Goal: Task Accomplishment & Management: Complete application form

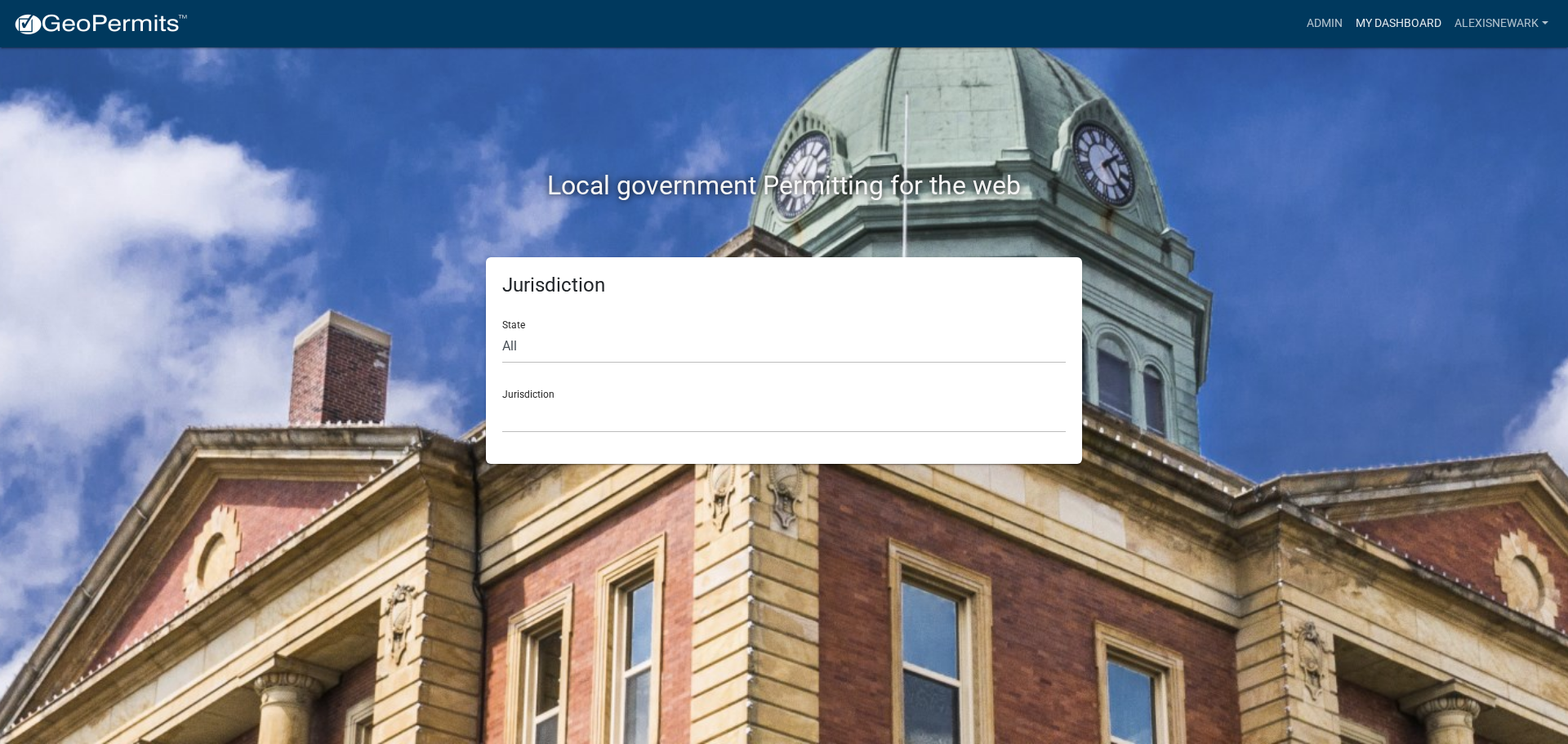
click at [1357, 14] on link "My Dashboard" at bounding box center [1399, 23] width 98 height 31
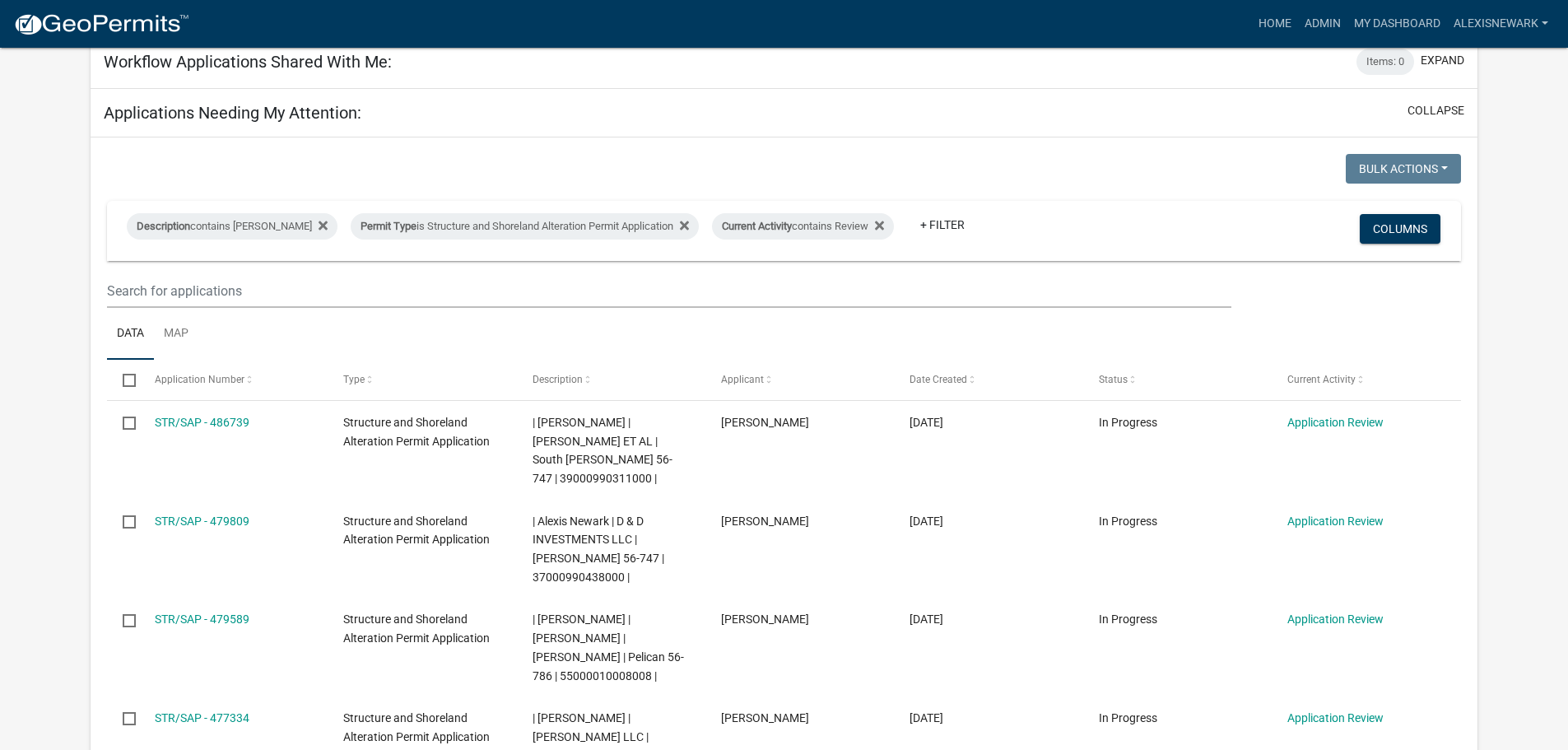
scroll to position [206, 0]
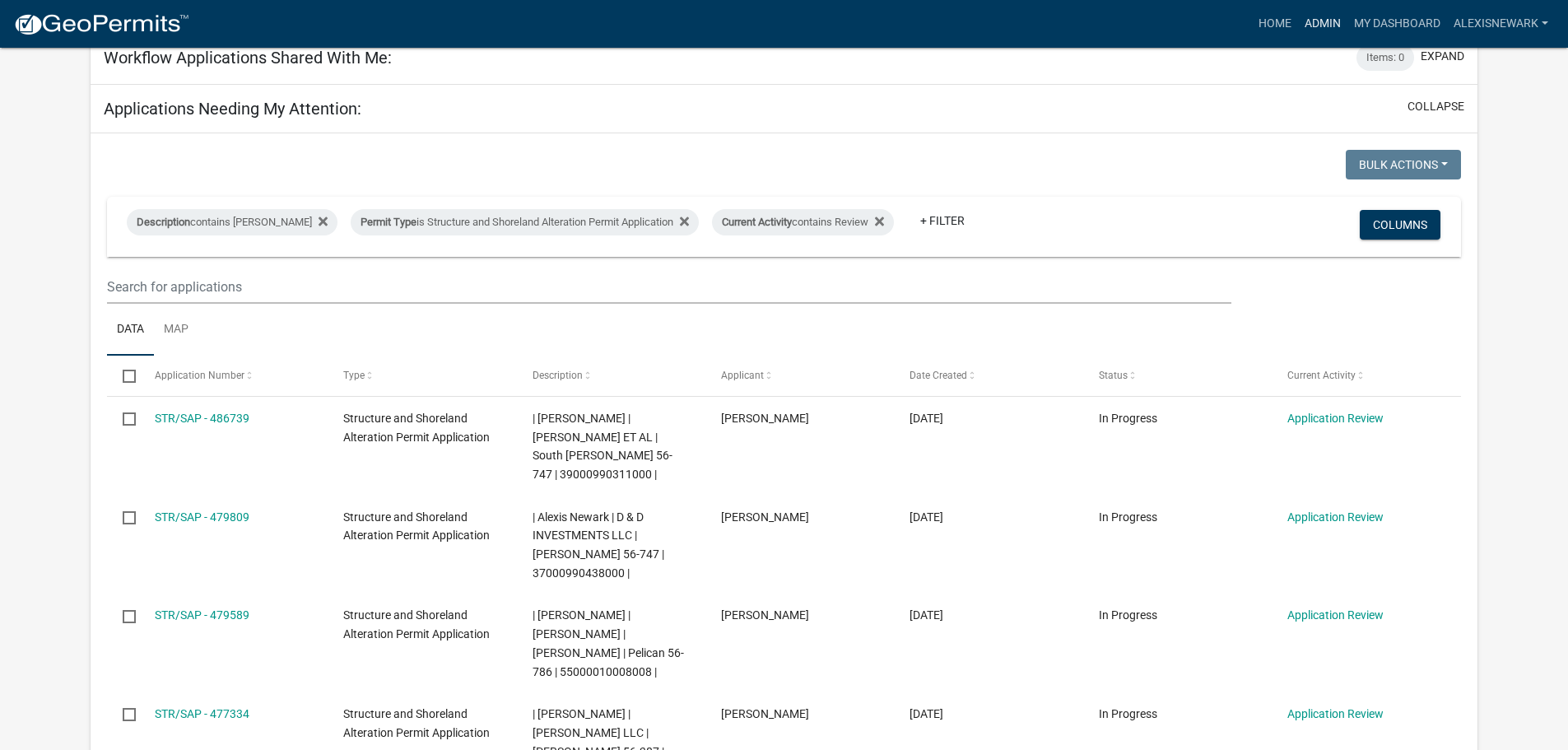
click at [1314, 26] on link "Admin" at bounding box center [1323, 23] width 50 height 31
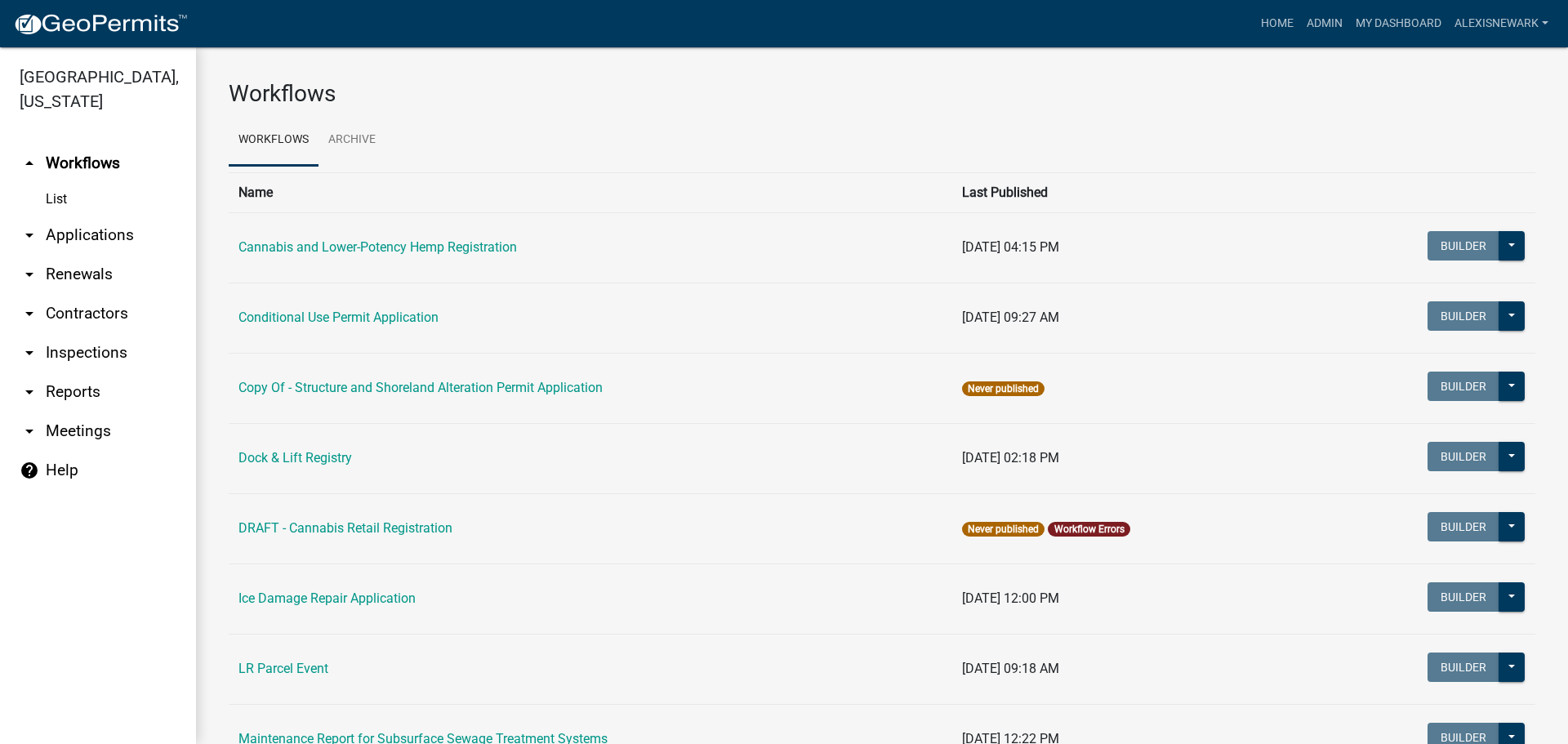
click at [150, 243] on link "arrow_drop_down Applications" at bounding box center [98, 235] width 196 height 39
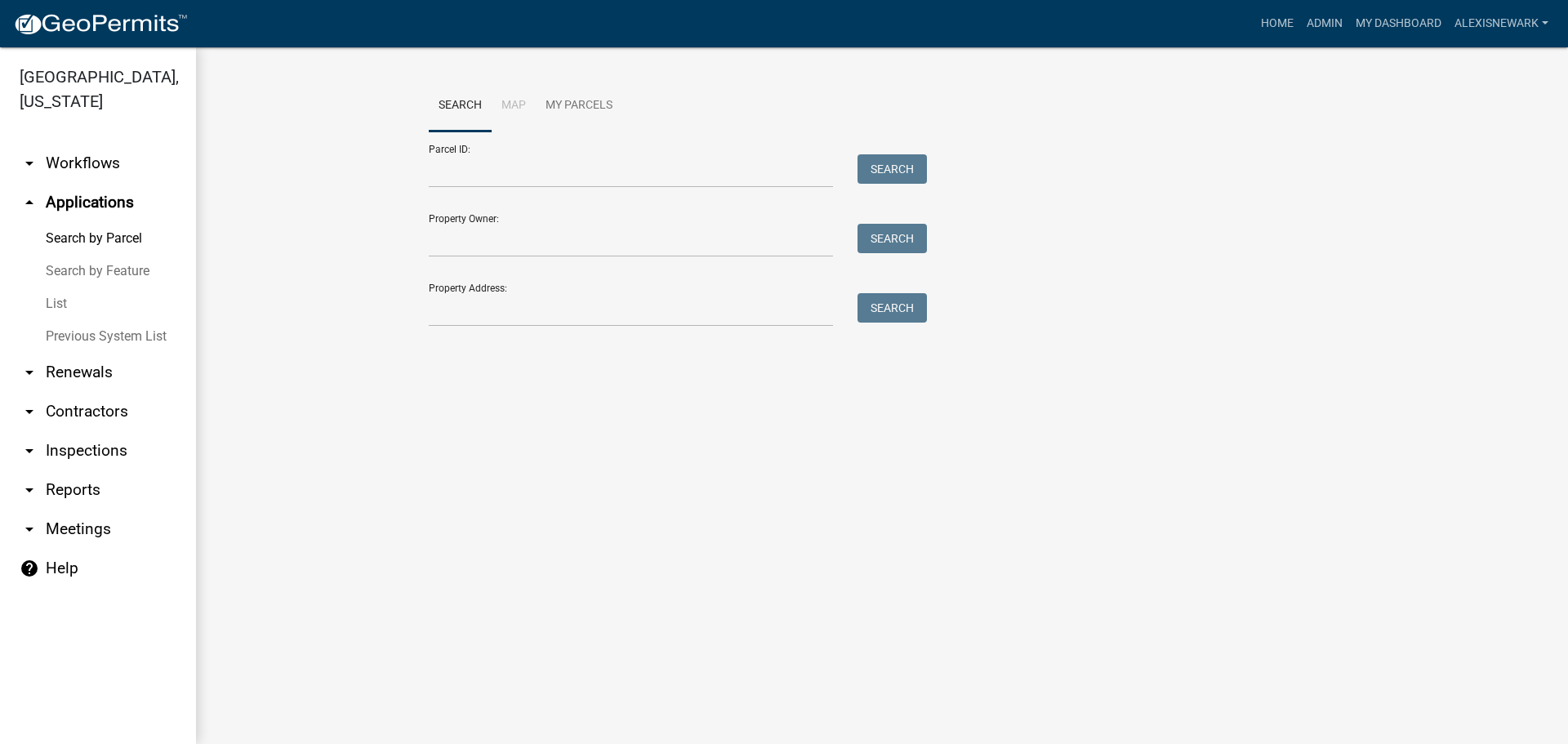
click at [424, 179] on div at bounding box center [631, 171] width 429 height 33
click at [430, 176] on input "Parcel ID:" at bounding box center [631, 171] width 404 height 33
type input "34215"
click at [878, 309] on button "Search" at bounding box center [892, 308] width 70 height 30
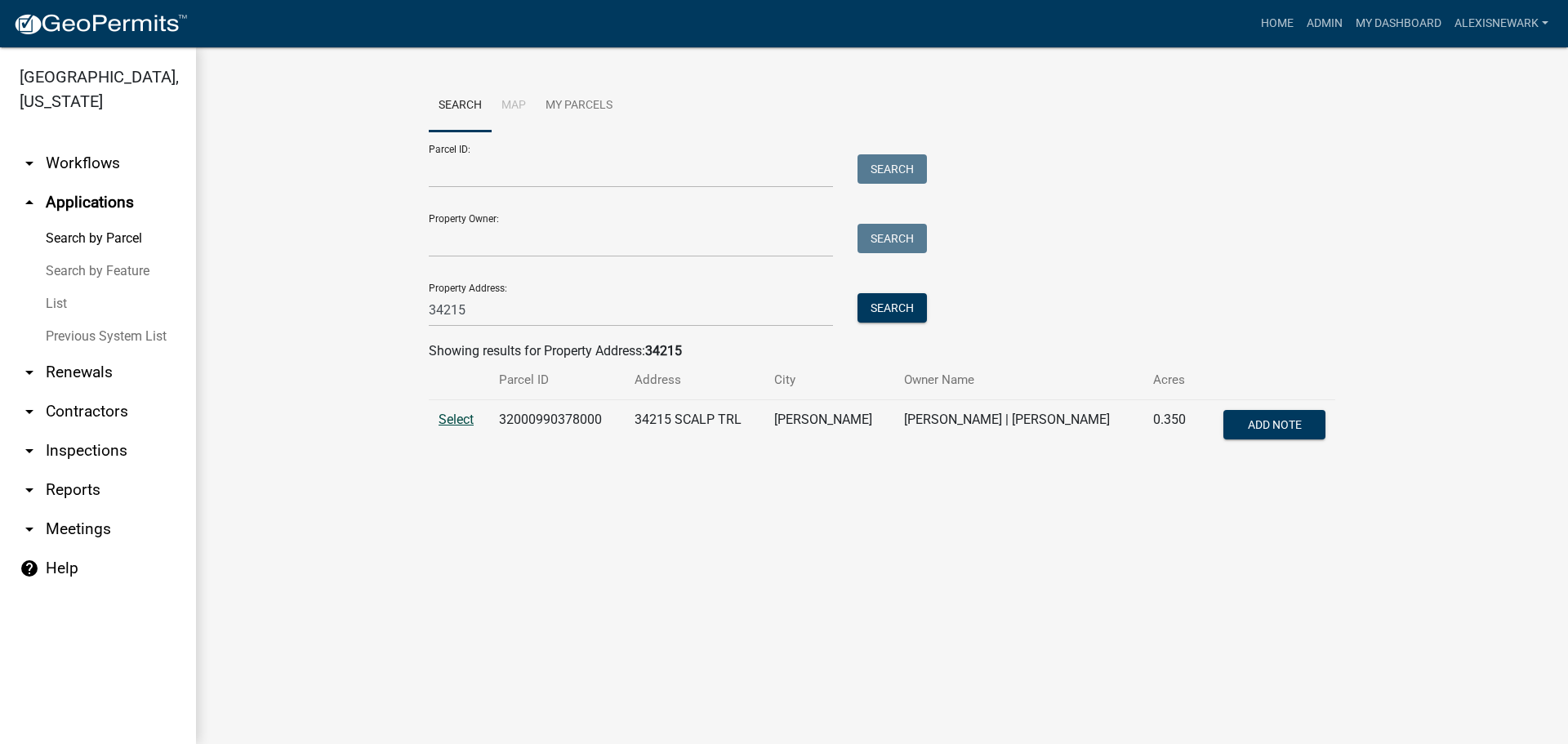
click at [470, 421] on span "Select" at bounding box center [456, 419] width 35 height 16
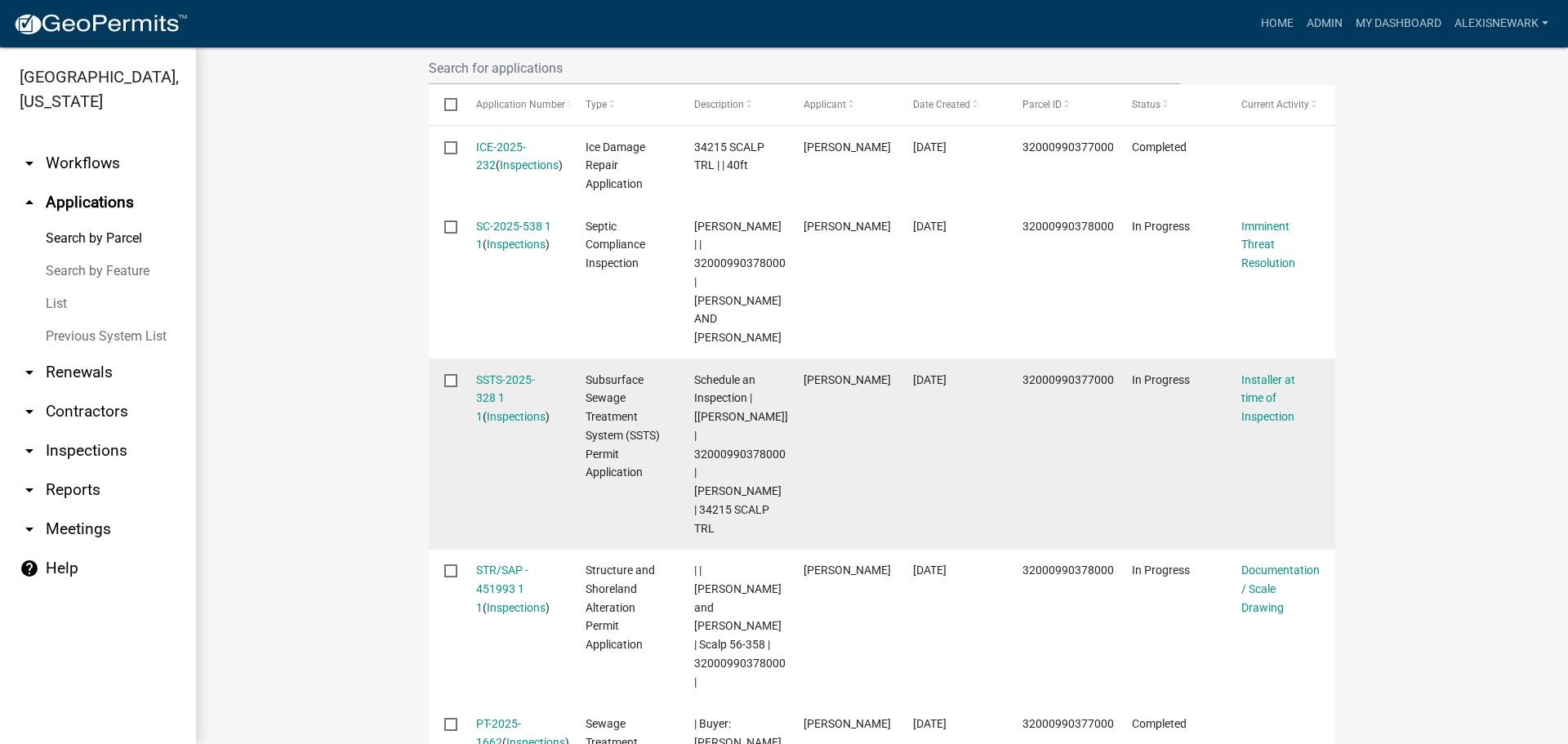
scroll to position [555, 0]
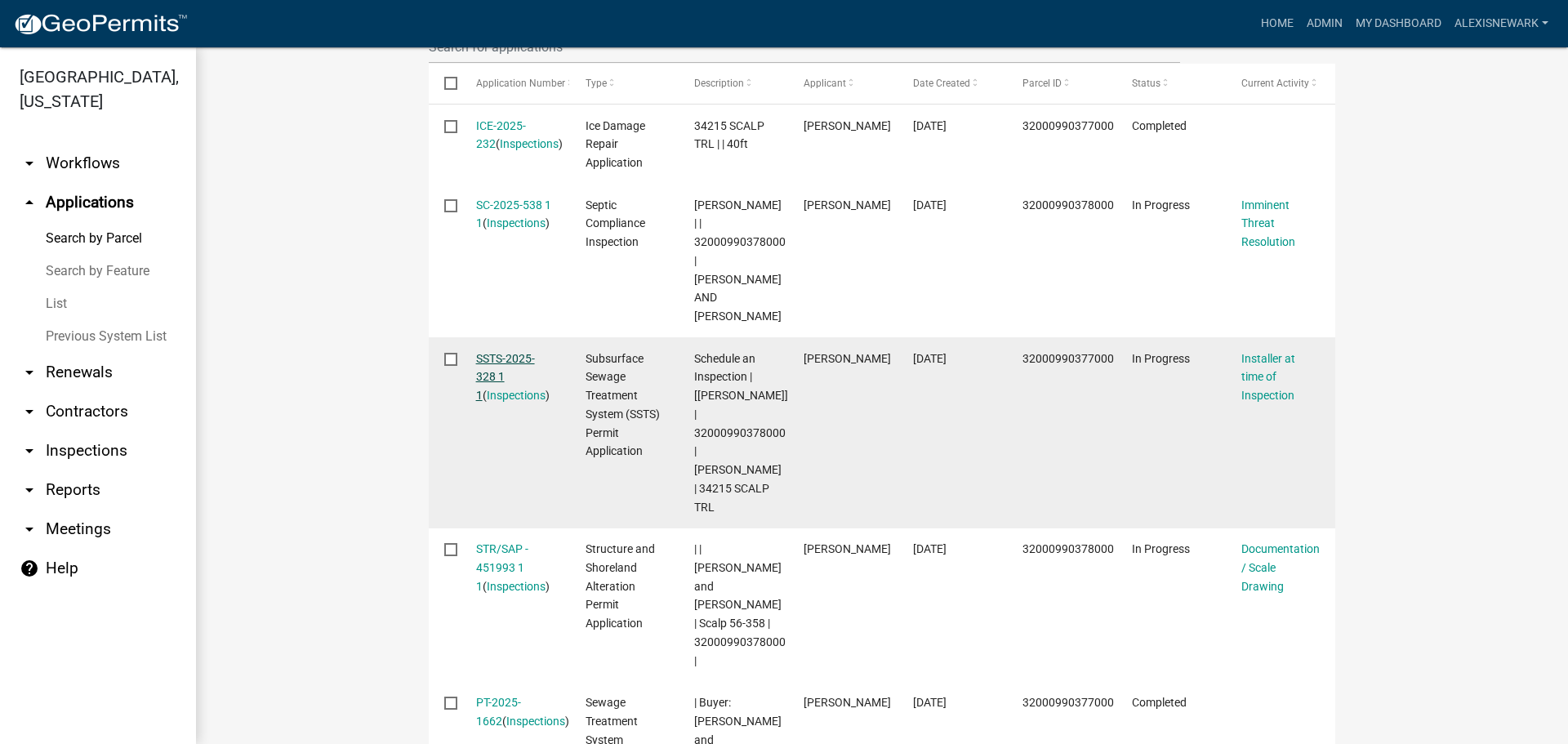
click at [504, 352] on link "SSTS-2025-328 1 1" at bounding box center [505, 377] width 59 height 51
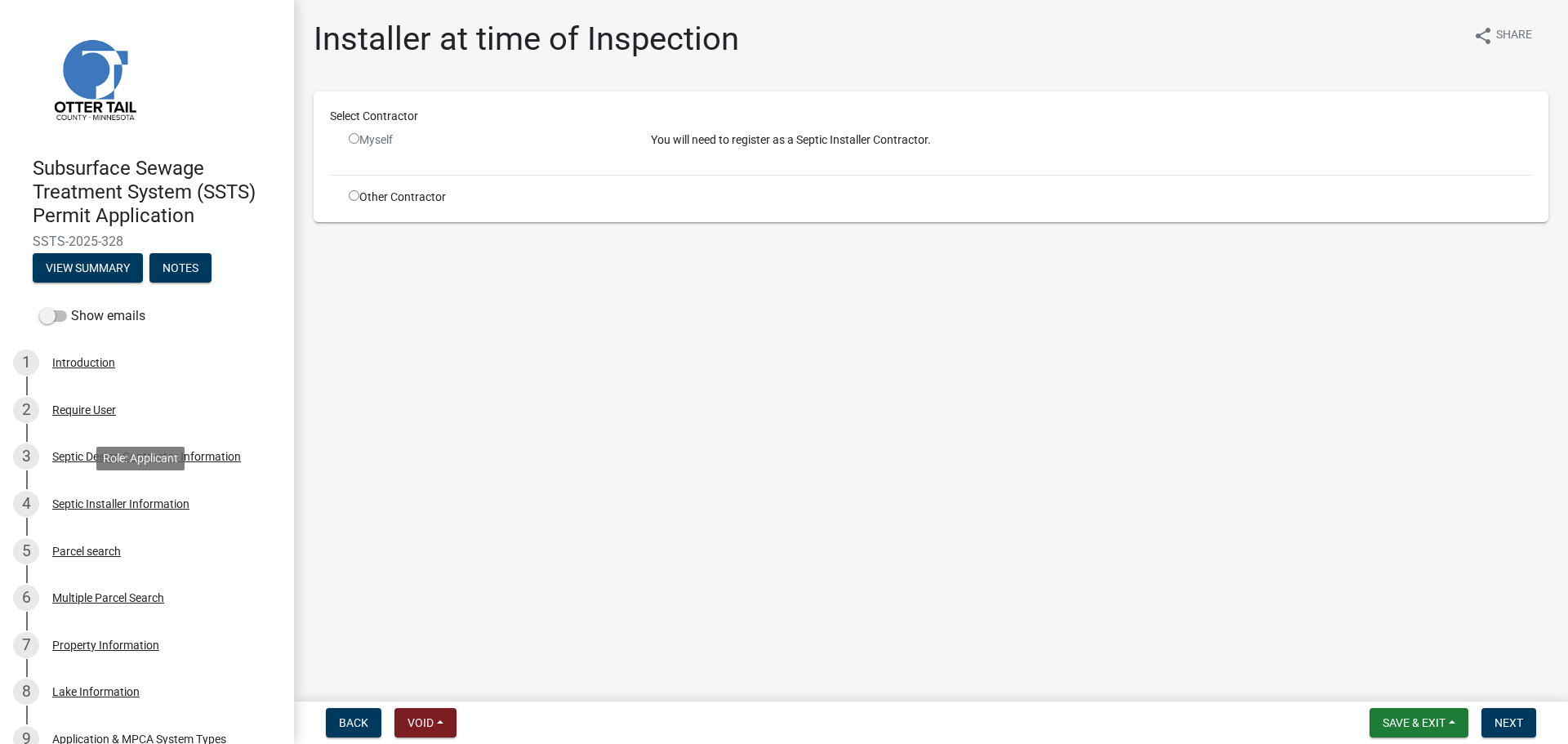
click at [132, 511] on div "4 Septic Installer Information" at bounding box center [140, 503] width 255 height 26
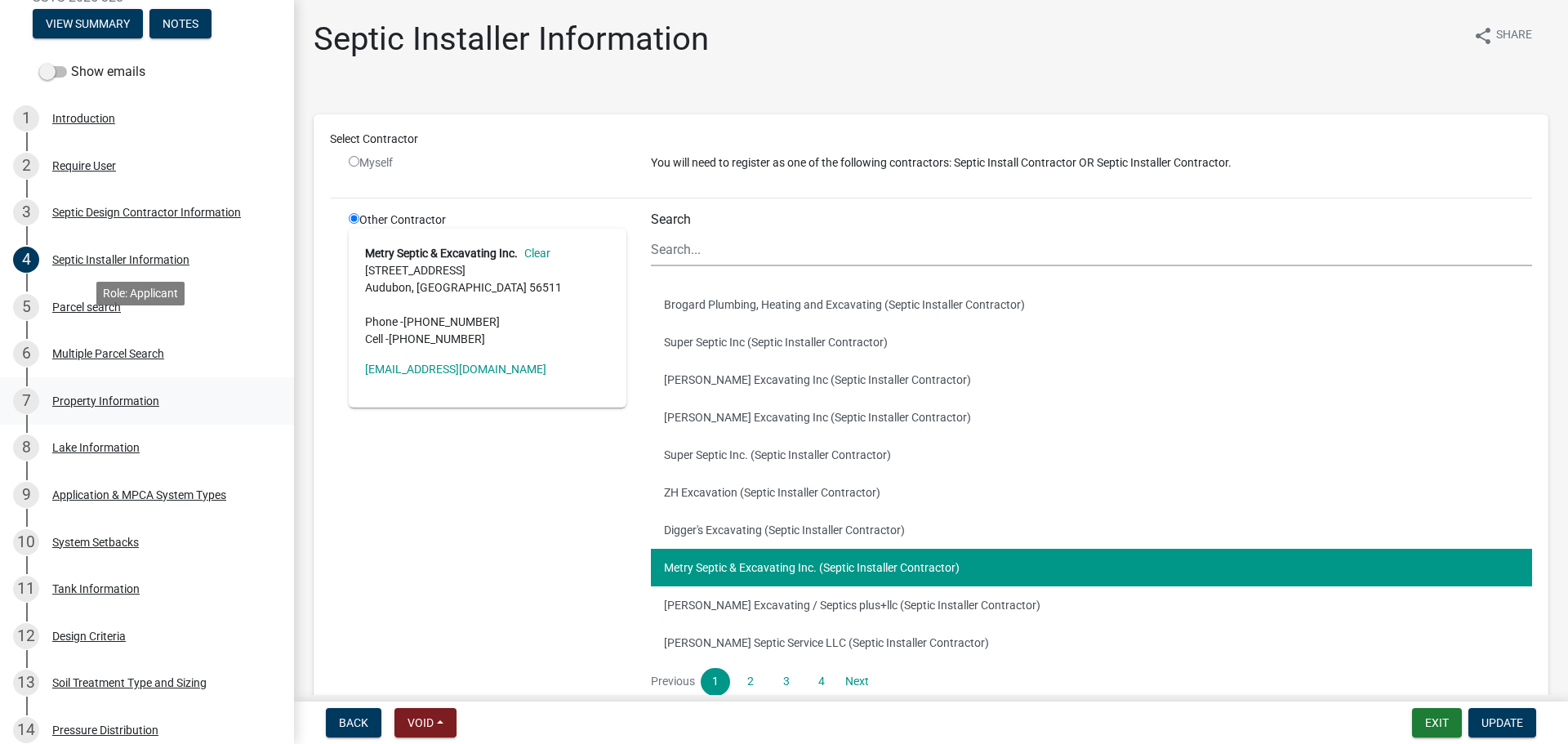
scroll to position [245, 0]
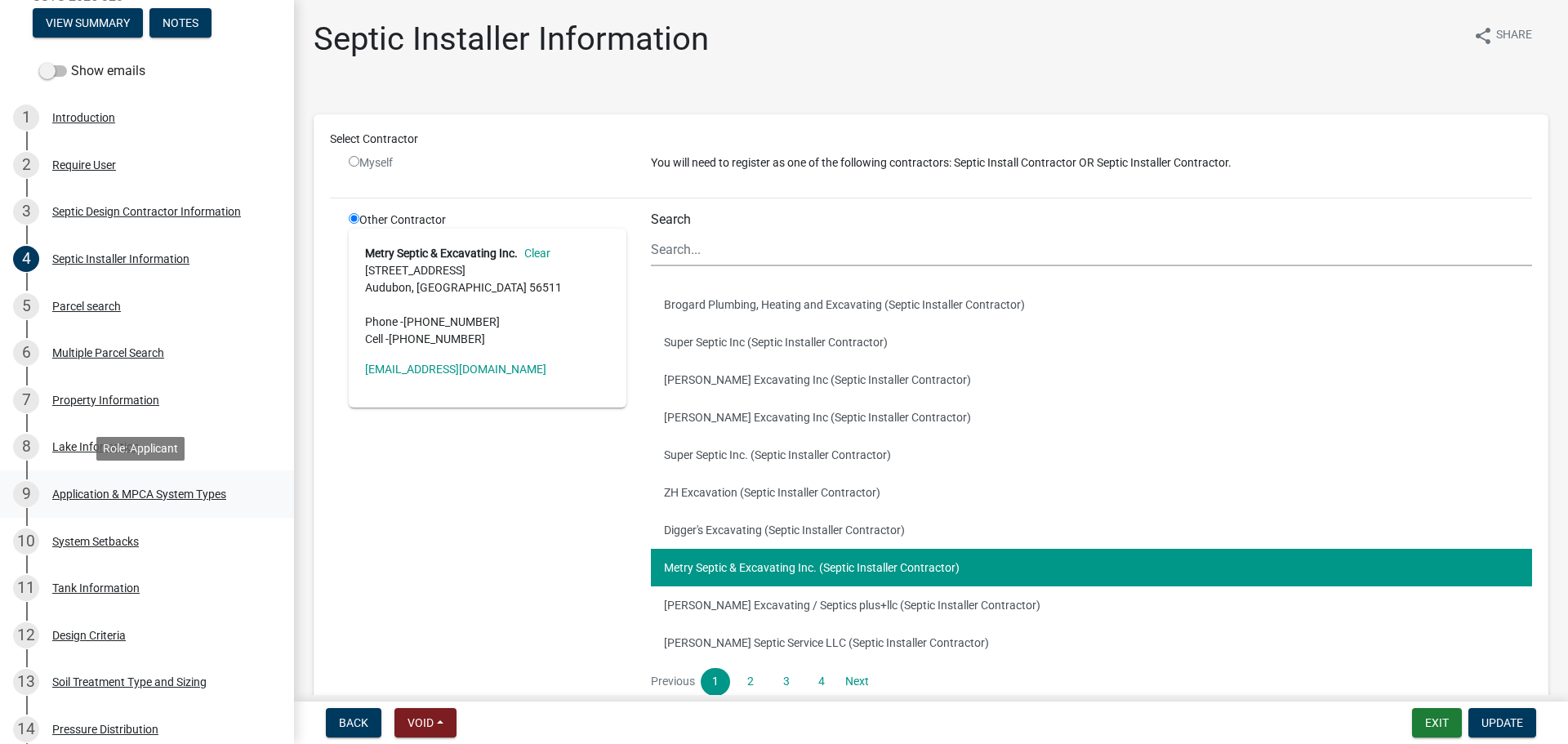
click at [183, 484] on div "9 Application & MPCA System Types" at bounding box center [140, 494] width 255 height 26
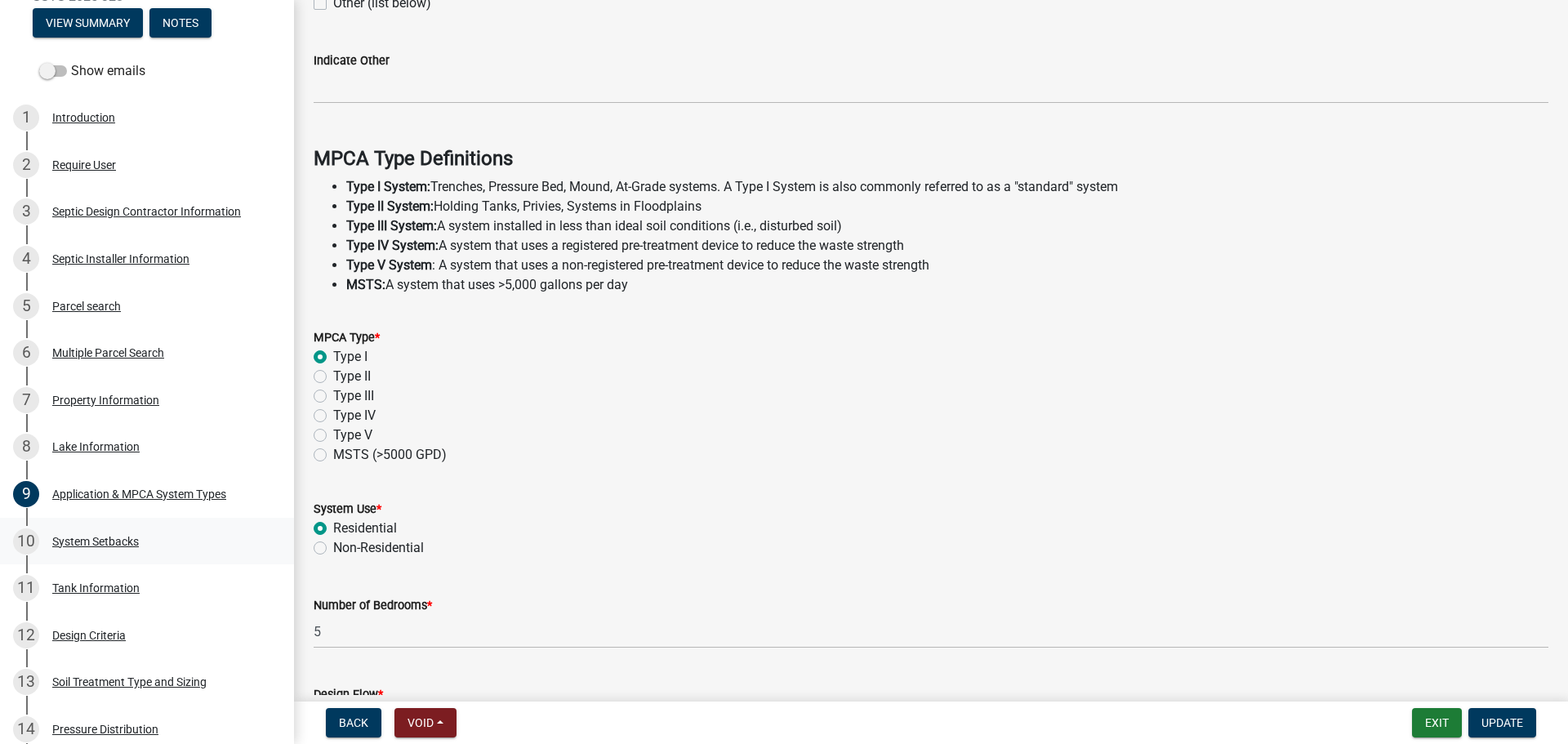
scroll to position [467, 0]
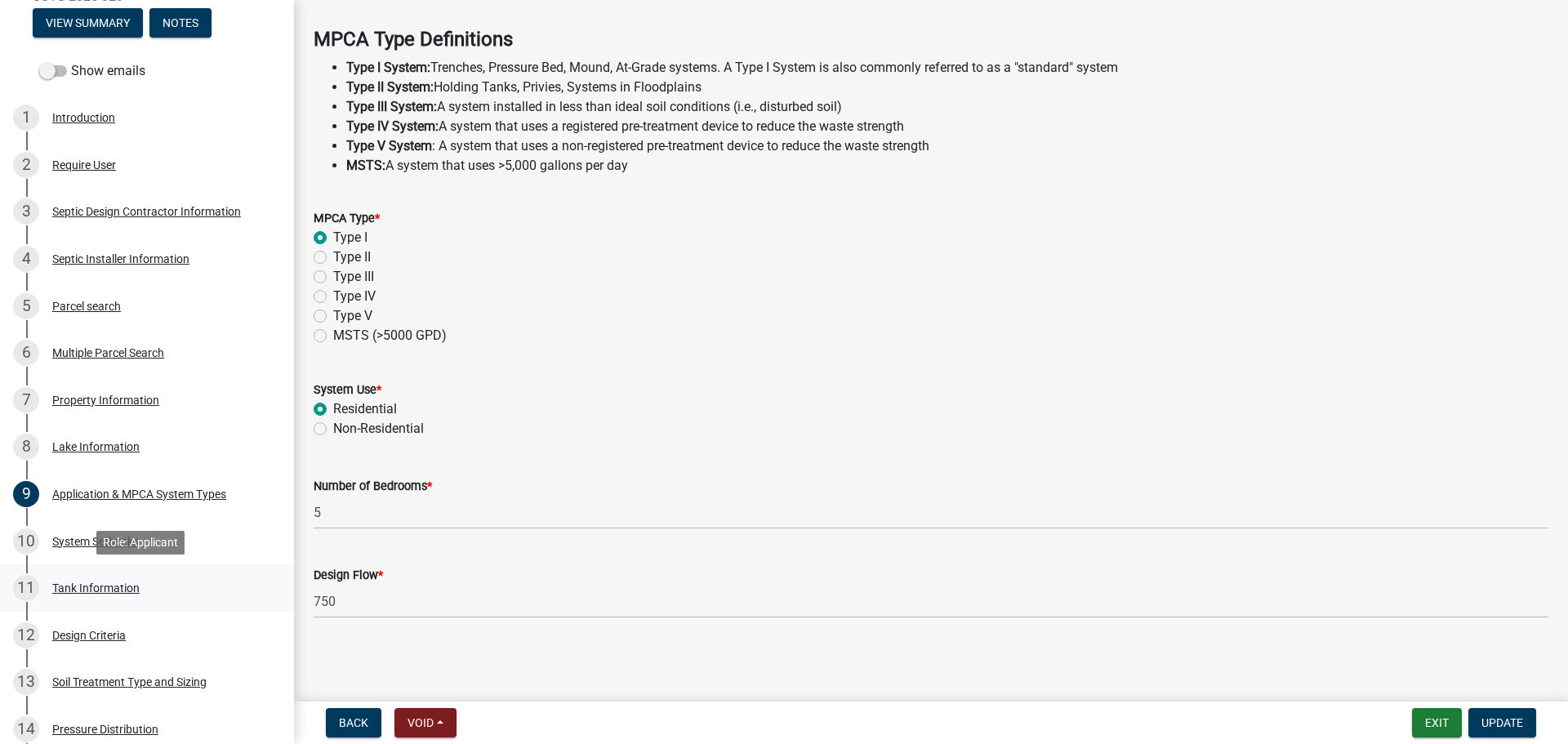
click at [217, 582] on div "11 Tank Information" at bounding box center [140, 588] width 255 height 26
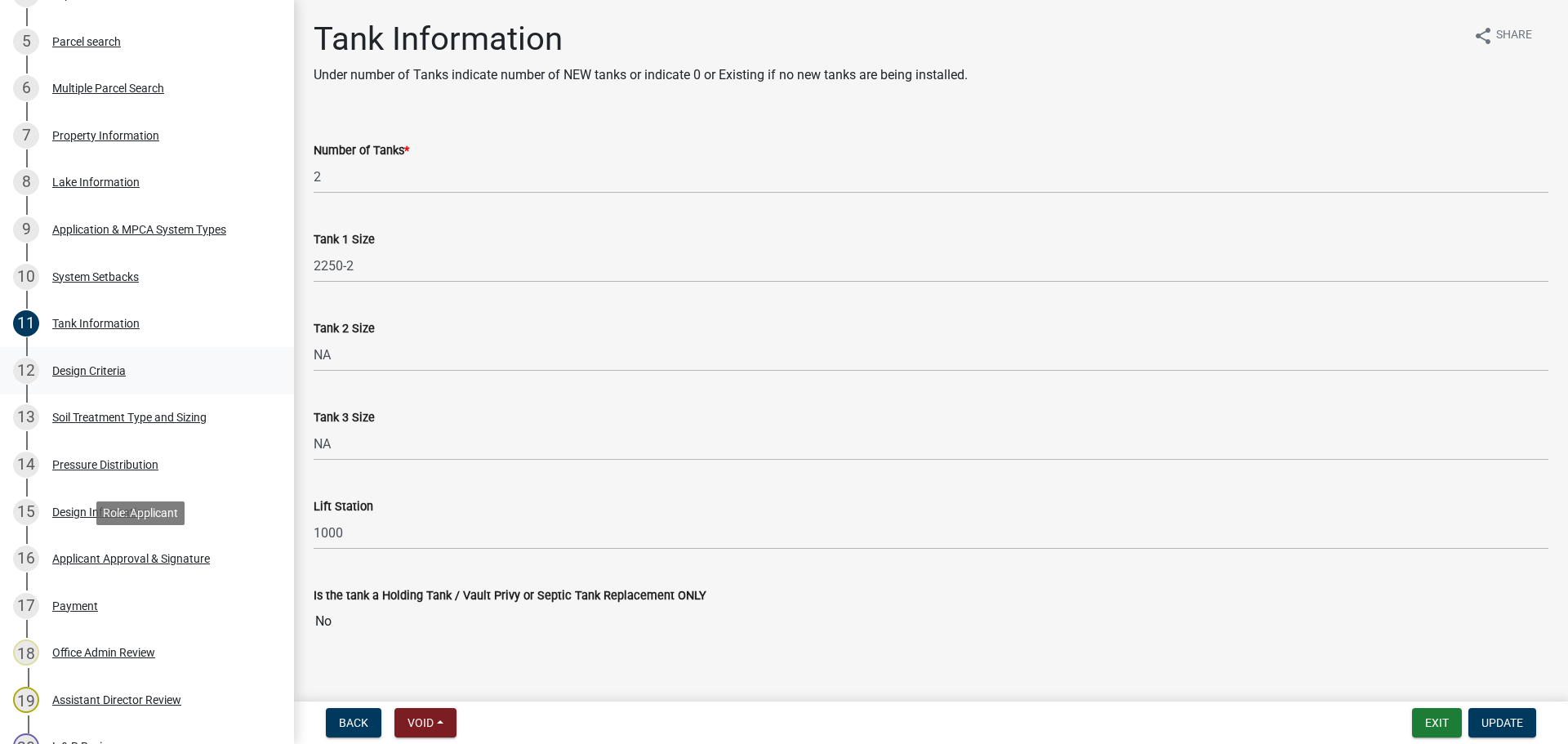
scroll to position [511, 0]
click at [116, 372] on div "Design Criteria" at bounding box center [88, 370] width 73 height 11
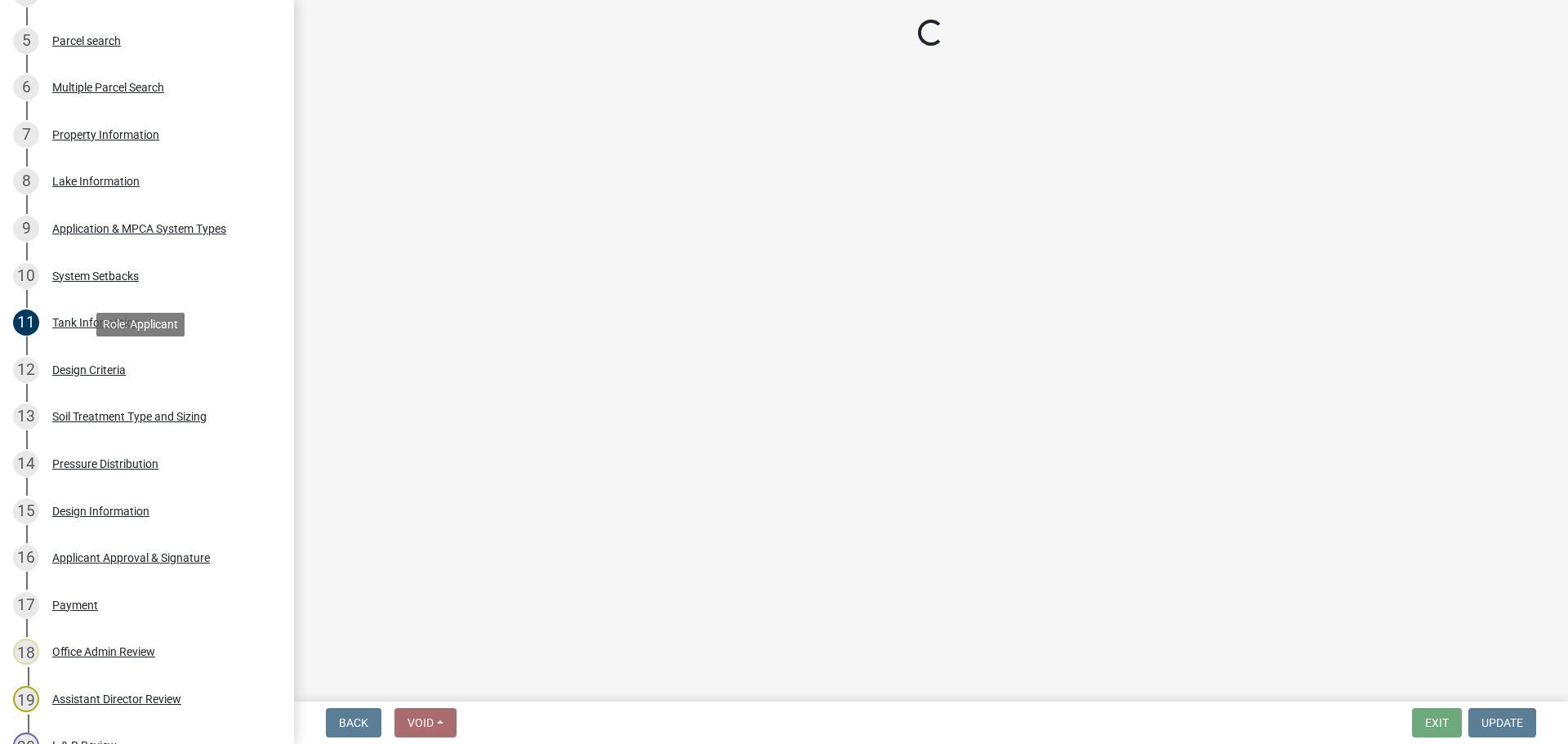
select select "161dc003-2926-44f5-9717-bc9d566eecc1"
select select "3153871a-0646-45c0-8d36-98762e1aaded"
select select "14354fbd-e666-4c9c-b77c-8c181d233a28"
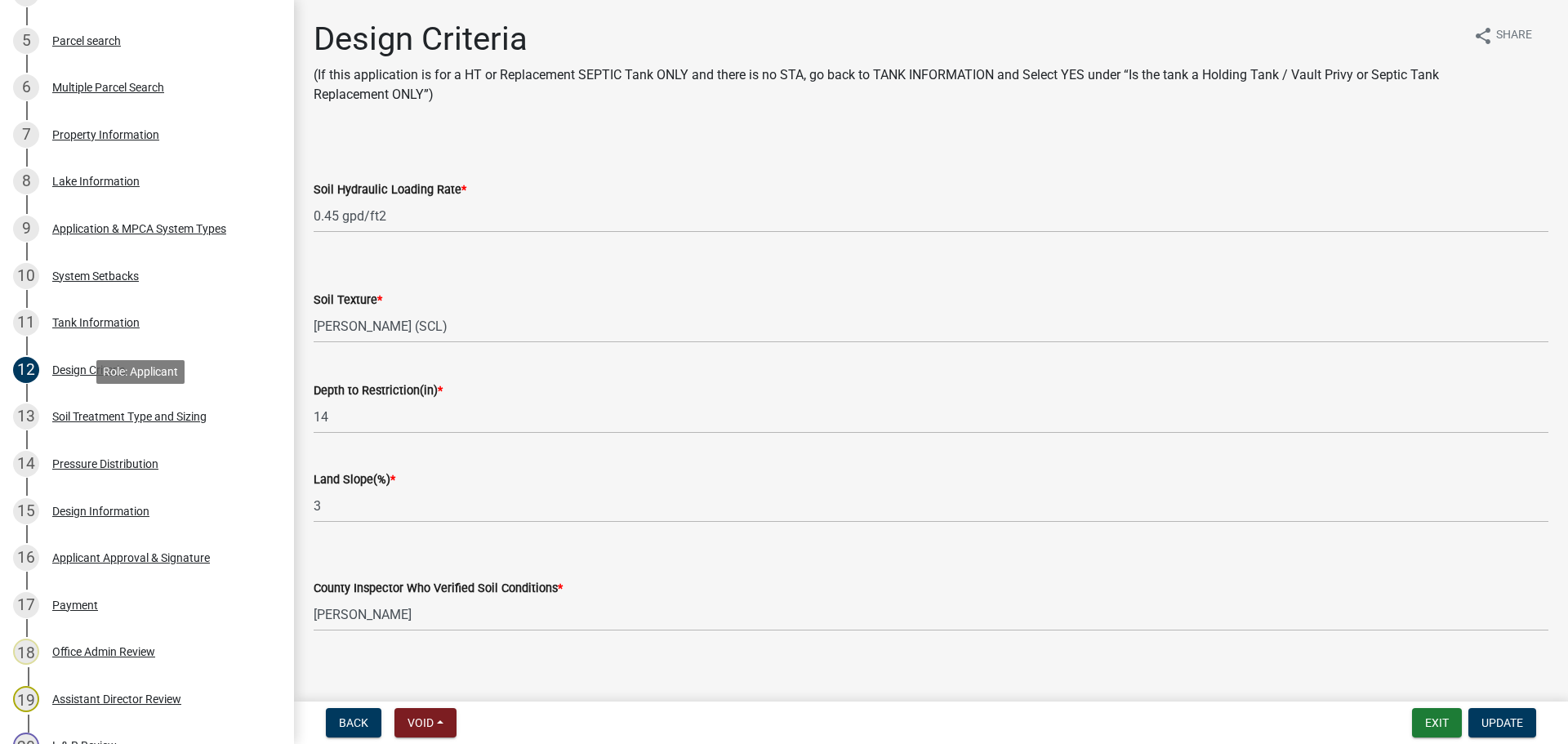
click at [125, 424] on div "13 Soil Treatment Type and Sizing" at bounding box center [140, 416] width 255 height 26
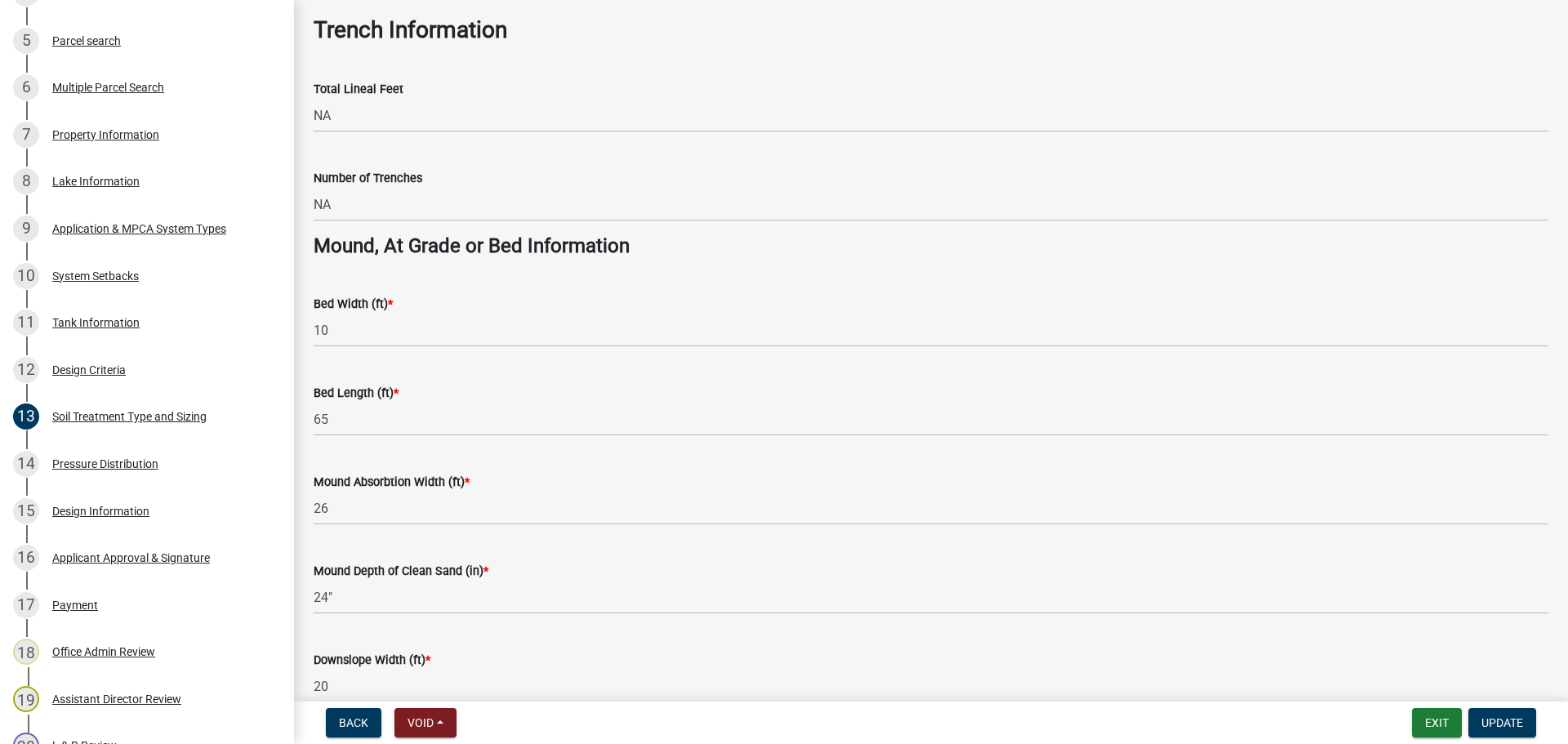
scroll to position [1041, 0]
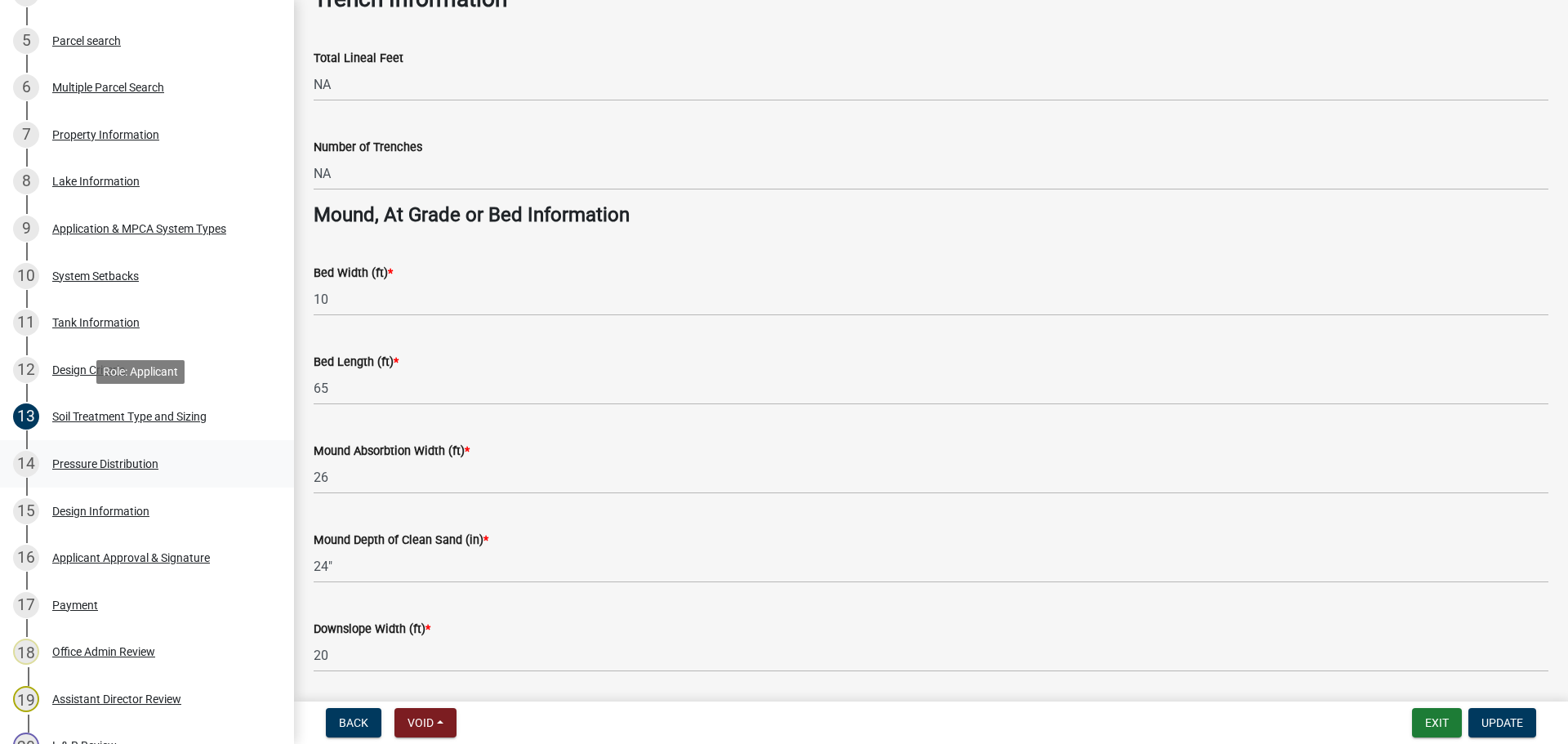
click at [241, 441] on link "14 Pressure Distribution" at bounding box center [147, 463] width 294 height 47
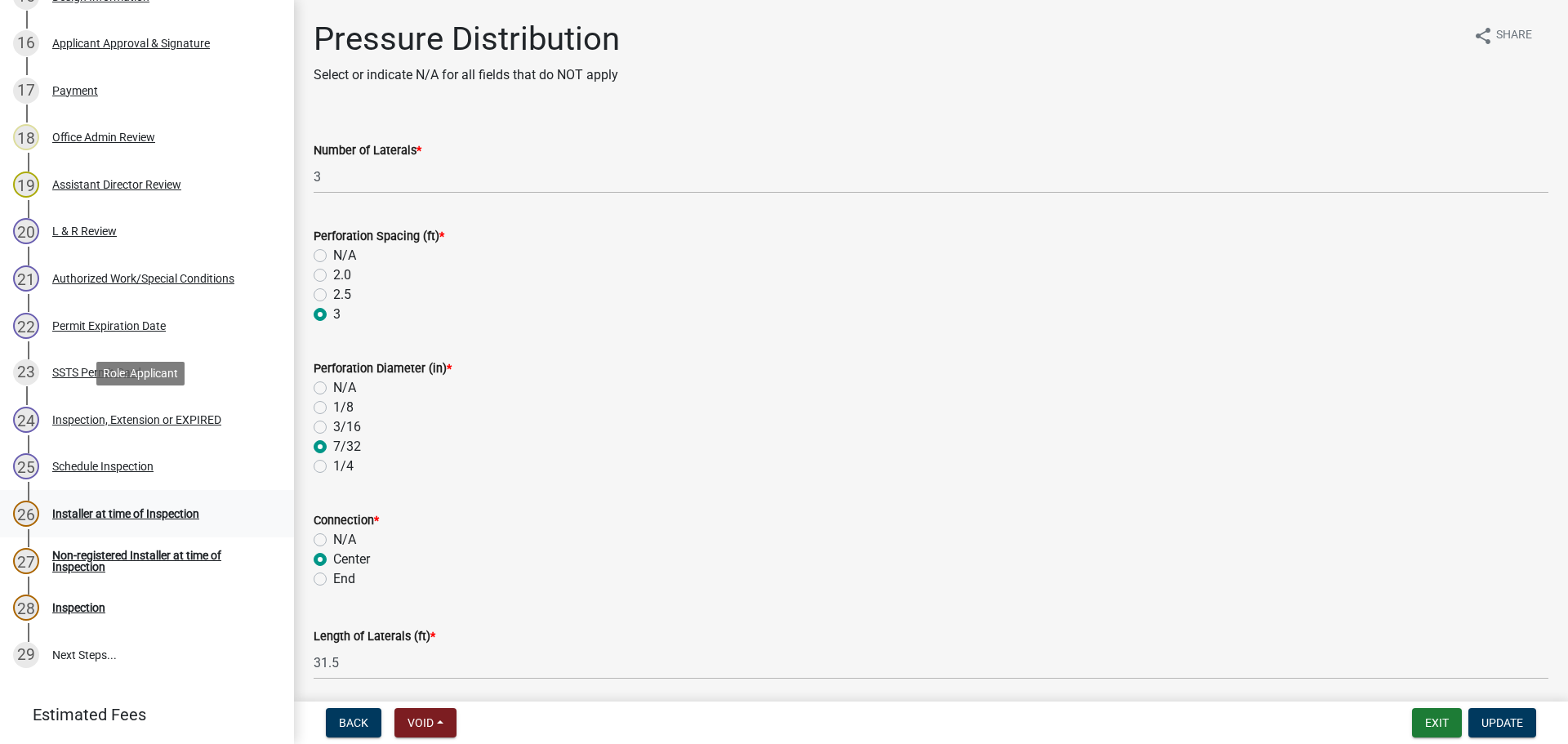
scroll to position [1112, 0]
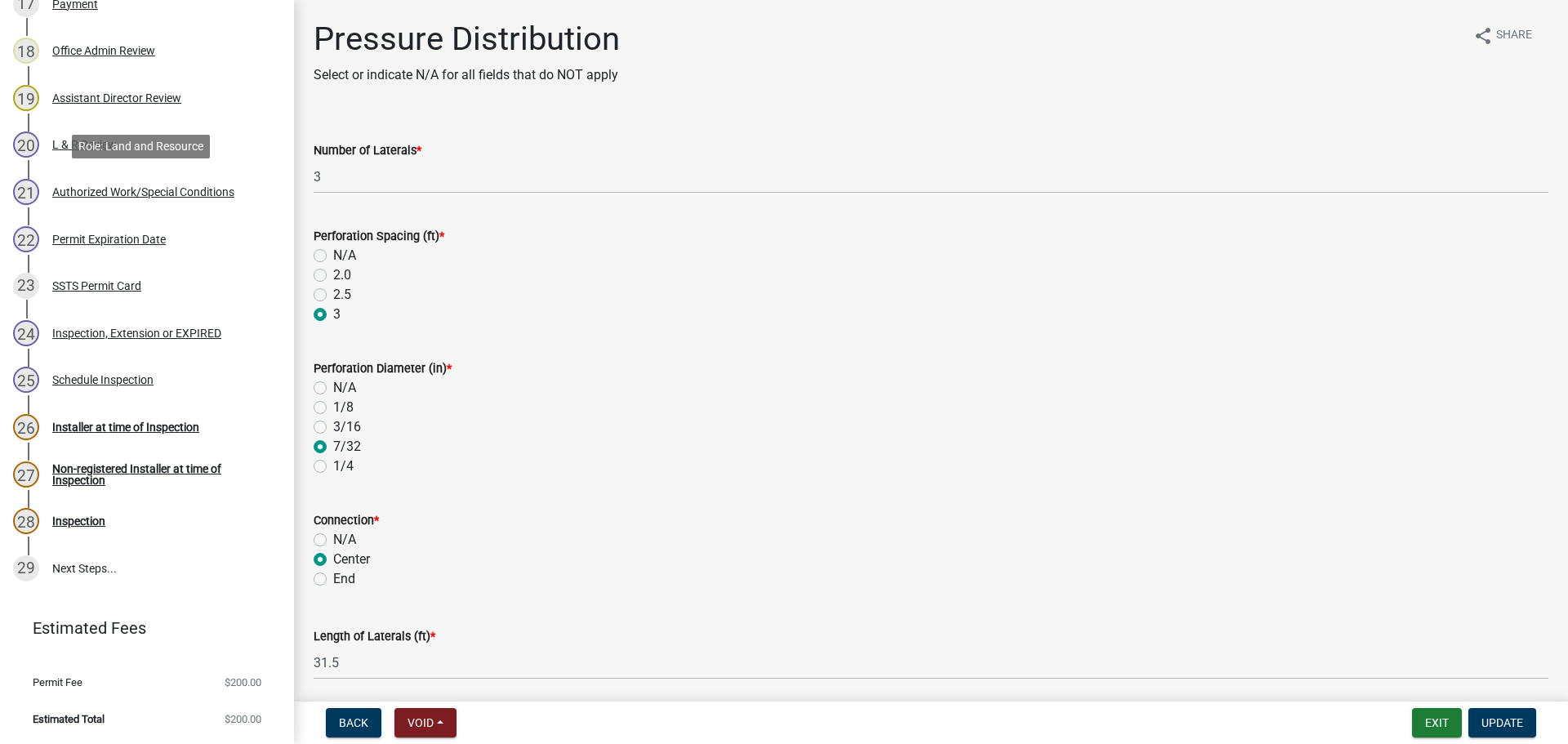
click at [152, 190] on div "Authorized Work/Special Conditions" at bounding box center [143, 191] width 182 height 11
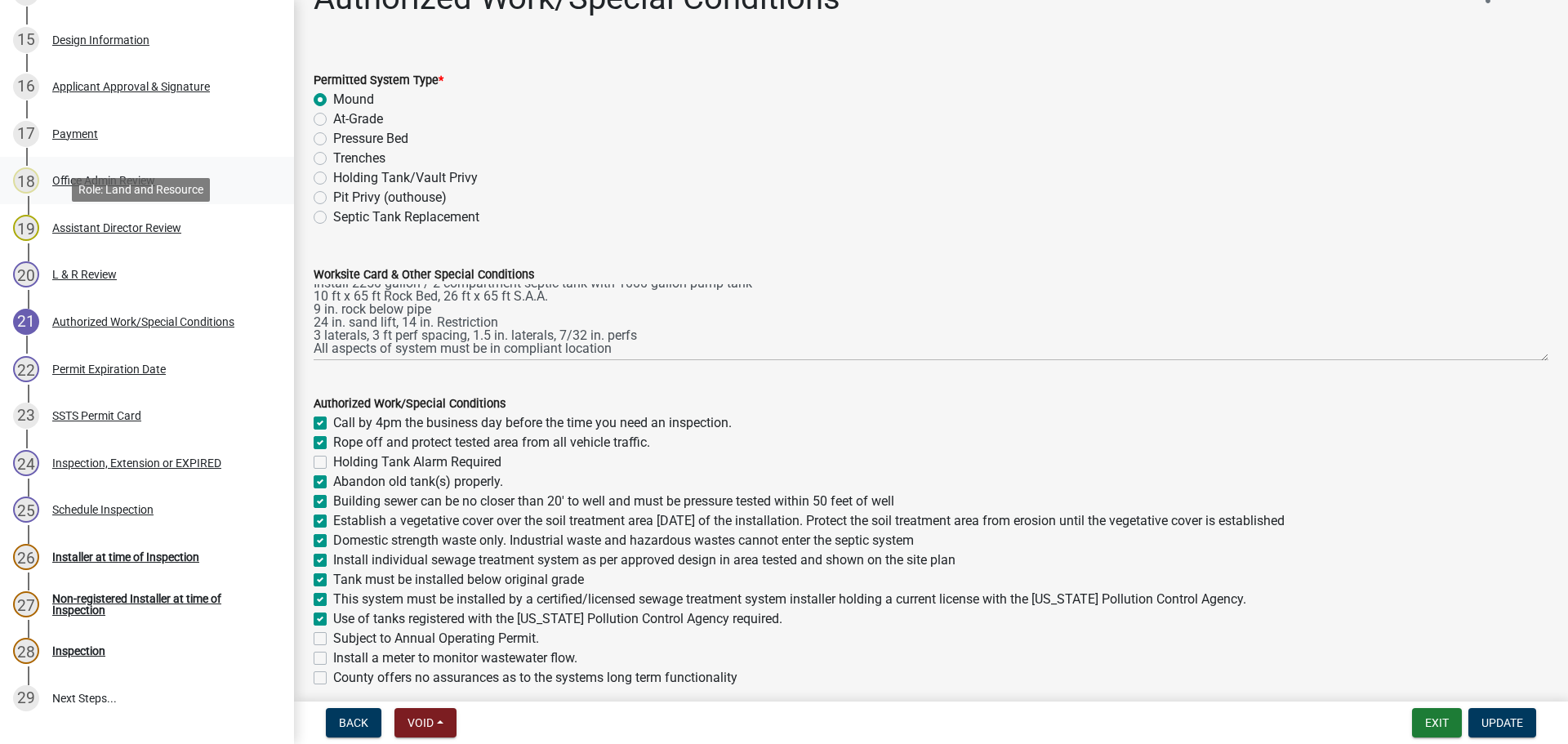
scroll to position [969, 0]
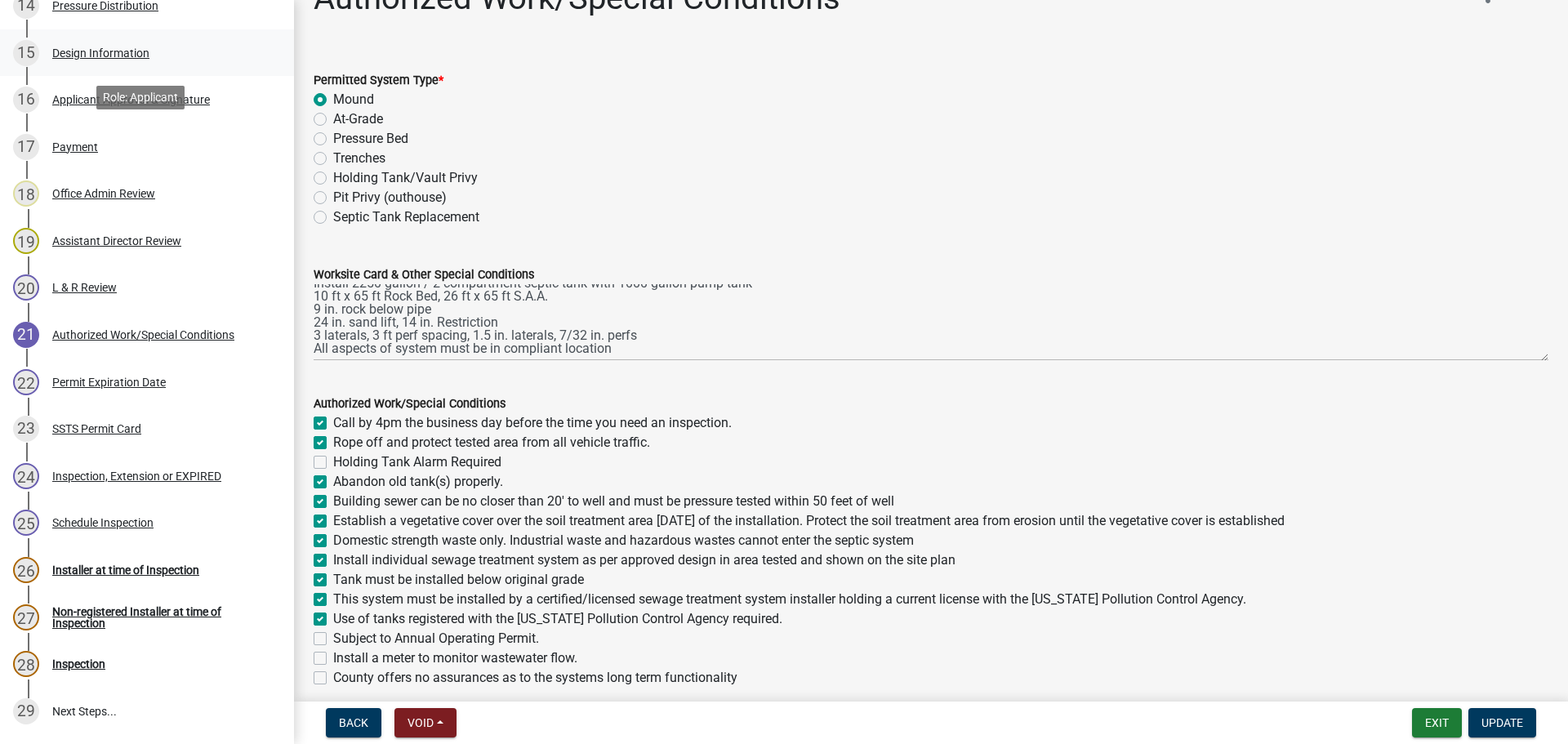
click at [118, 54] on div "Design Information" at bounding box center [100, 53] width 98 height 11
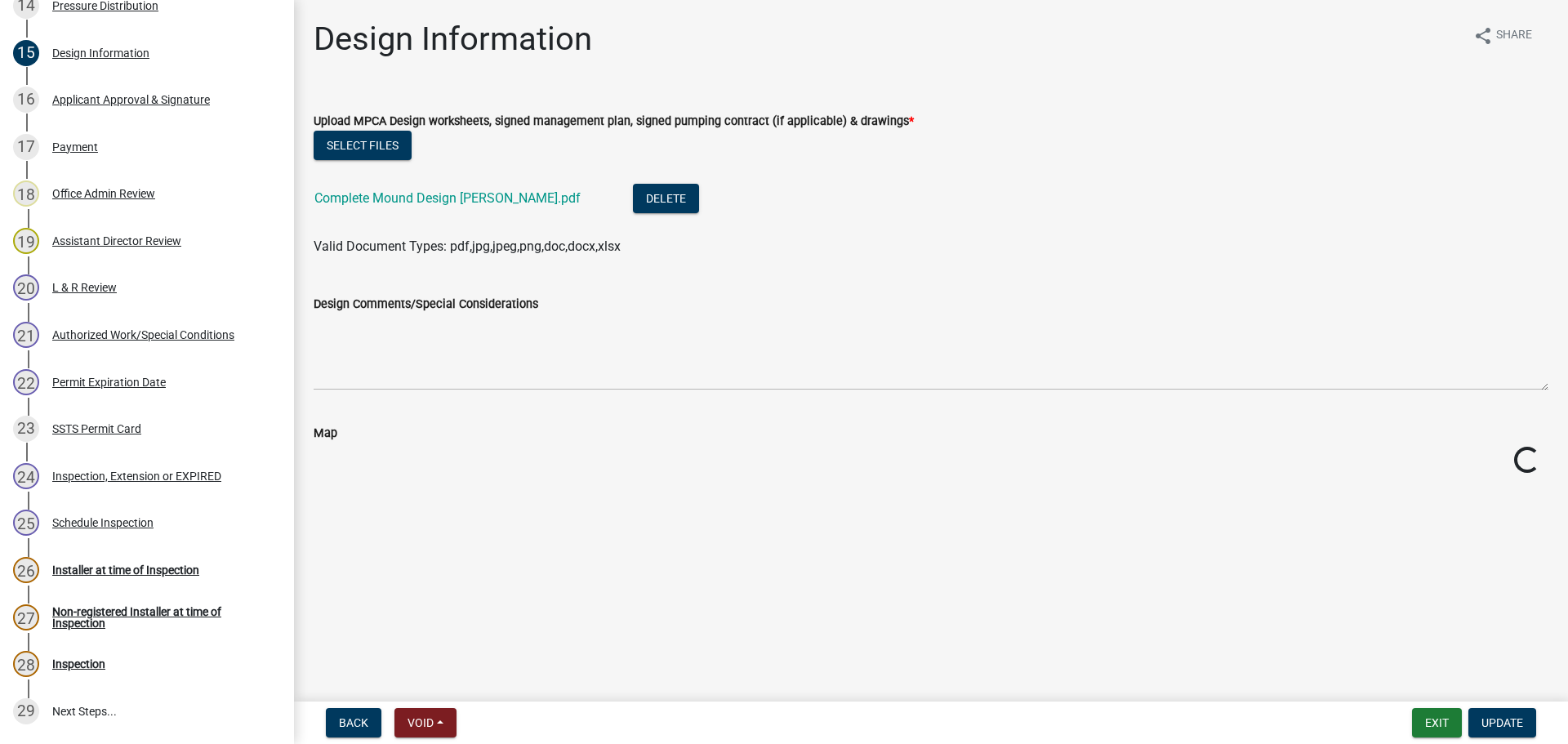
click at [464, 206] on div "Complete Mound Design [PERSON_NAME].pdf" at bounding box center [461, 201] width 293 height 33
click at [464, 198] on link "Complete Mound Design [PERSON_NAME].pdf" at bounding box center [448, 198] width 267 height 16
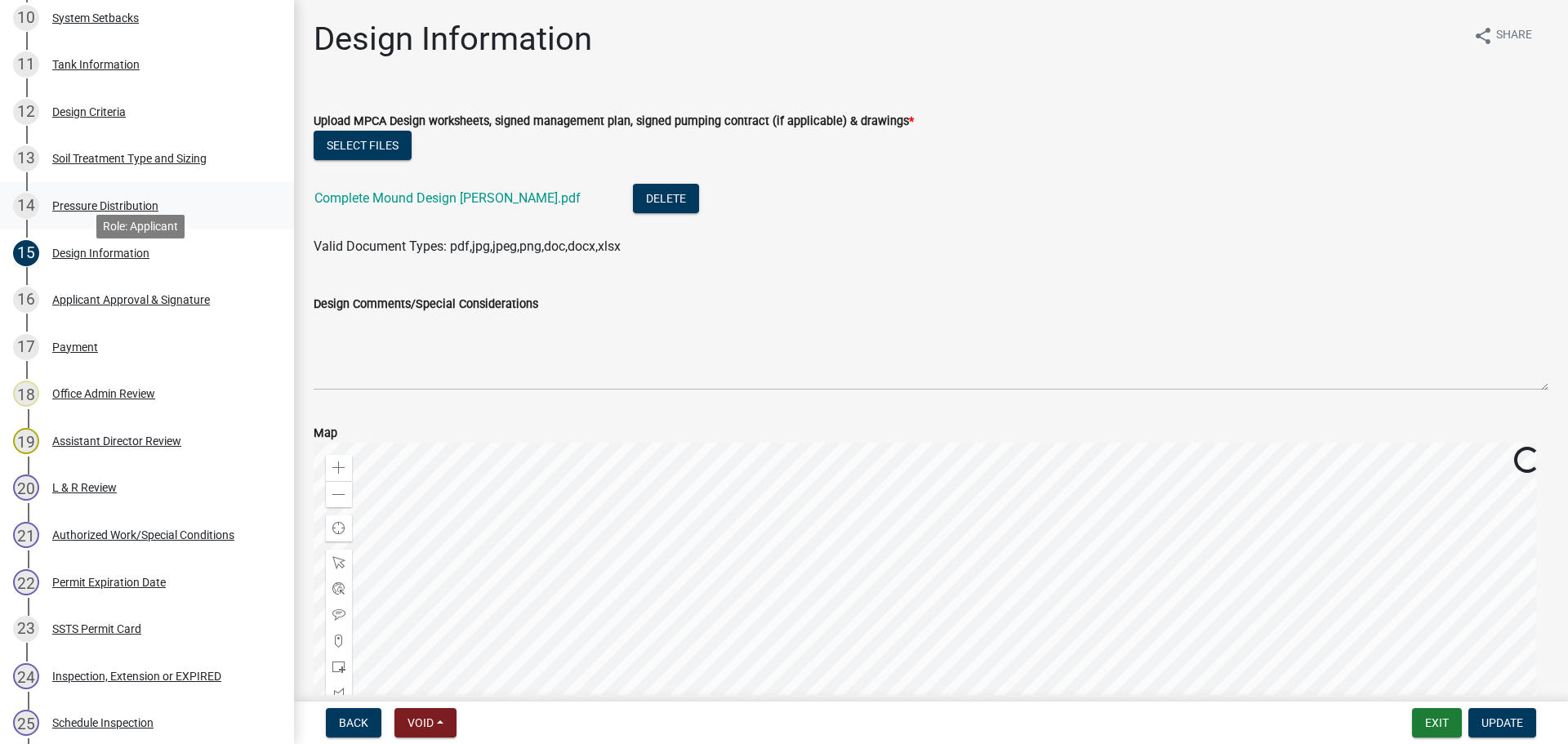
scroll to position [744, 0]
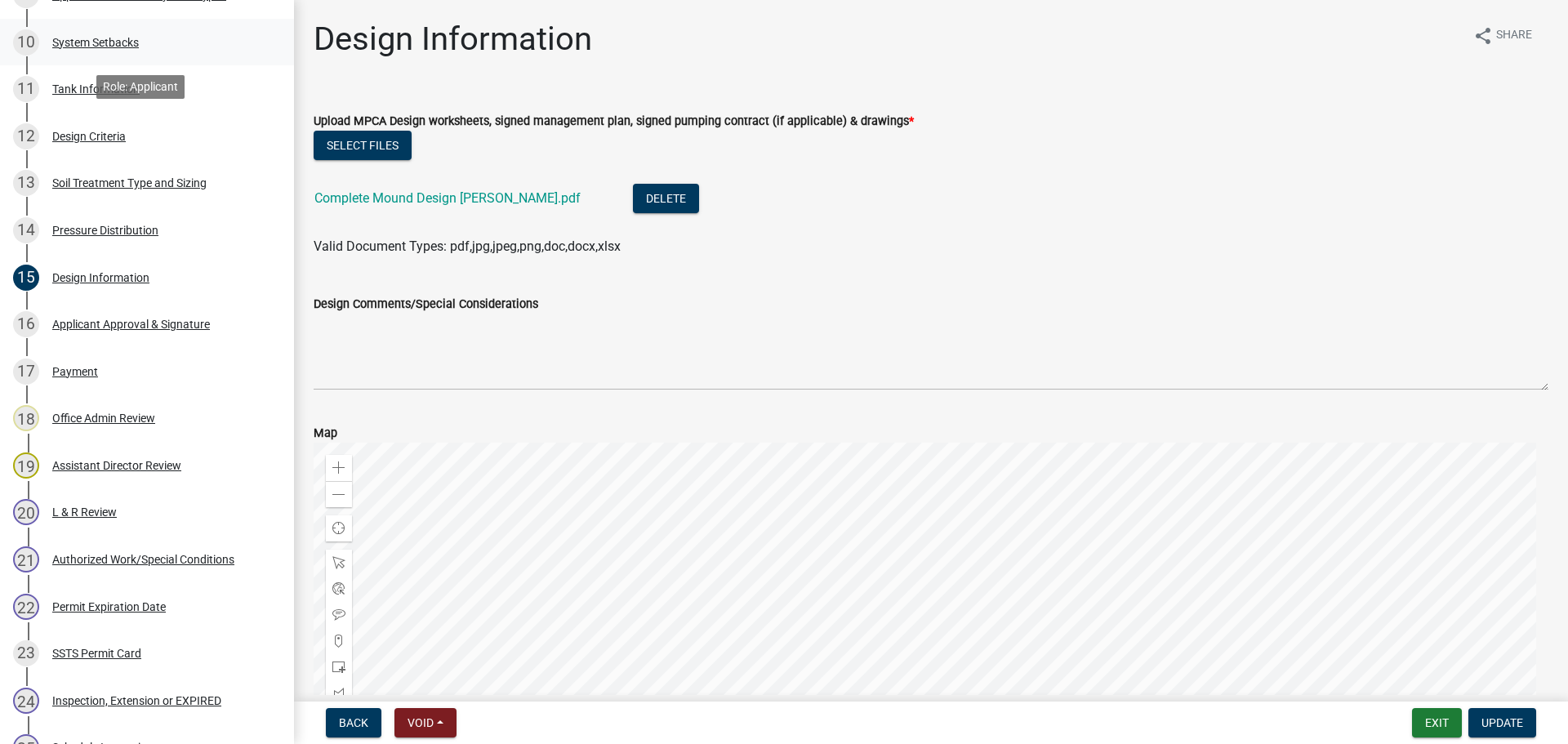
click at [158, 44] on div "10 System Setbacks" at bounding box center [140, 43] width 255 height 26
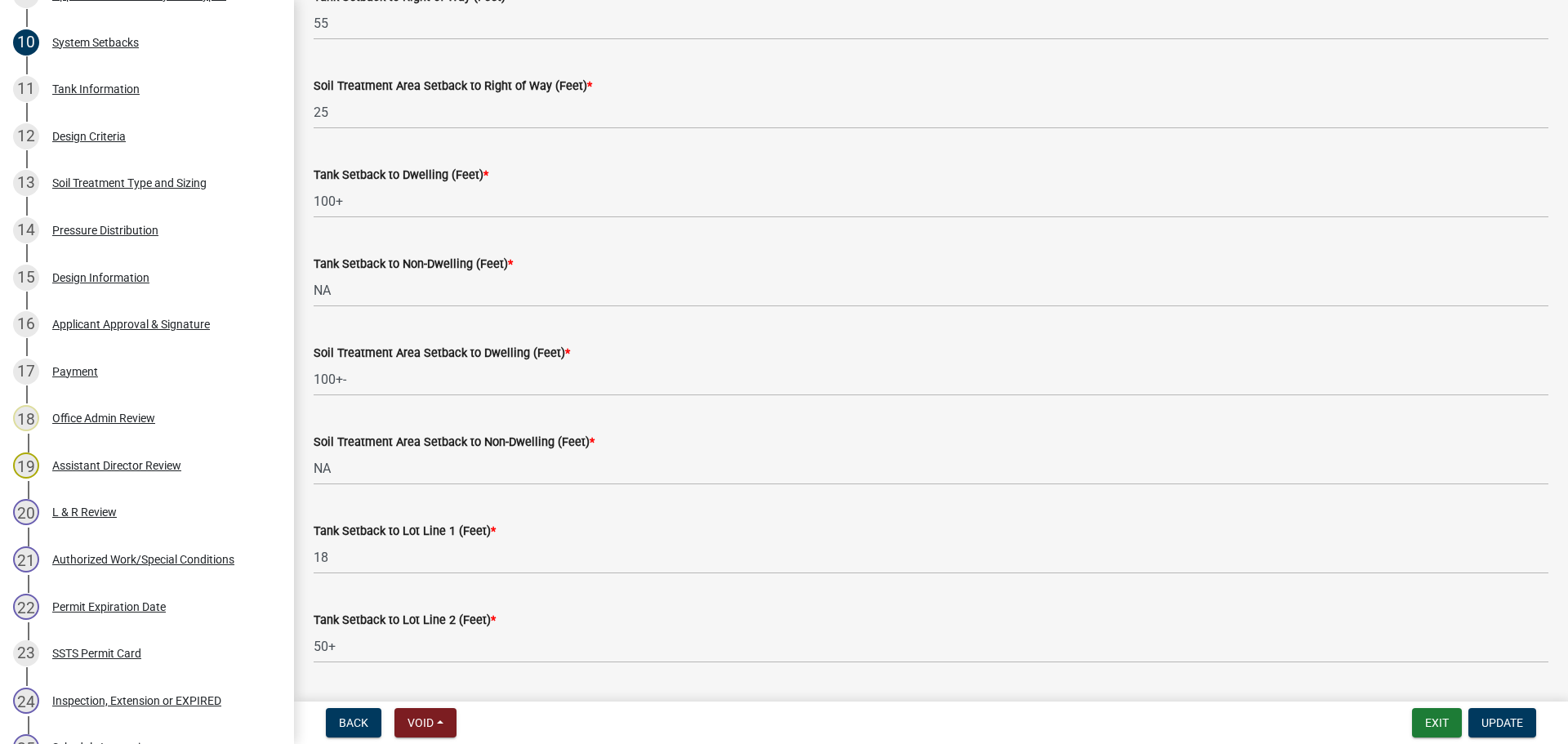
scroll to position [163, 0]
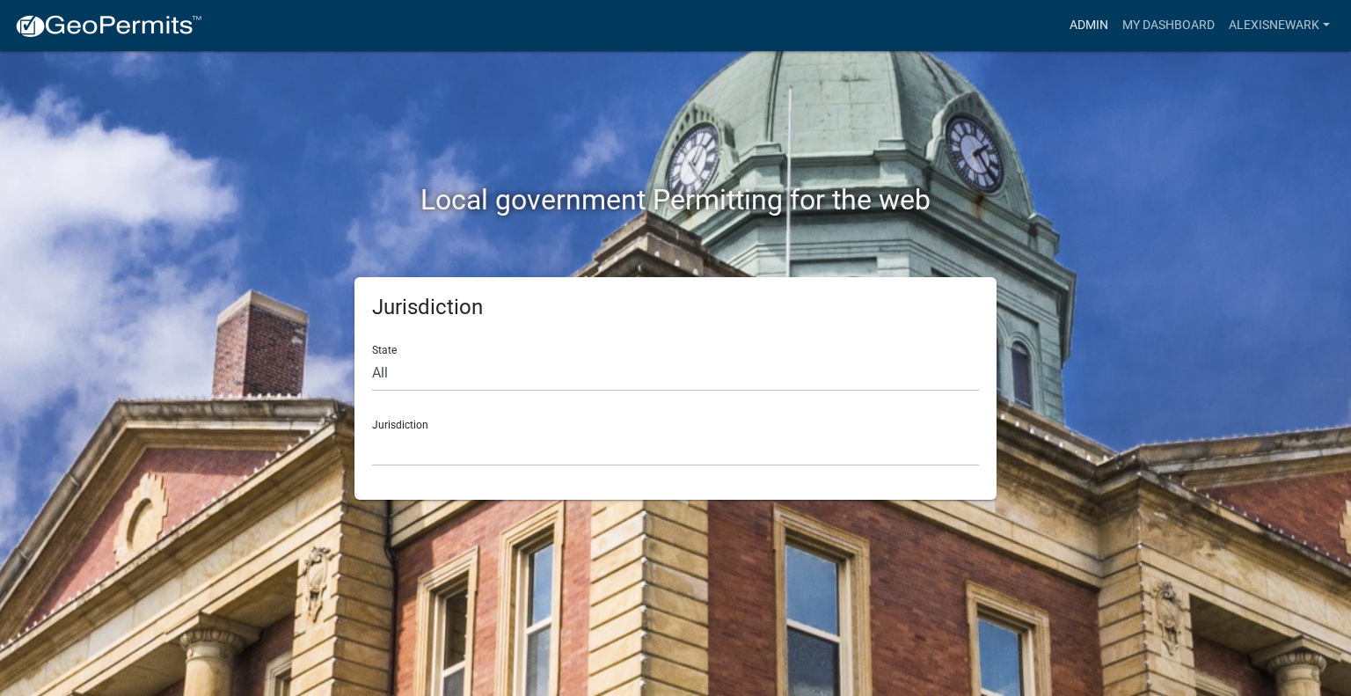
click at [1085, 23] on link "Admin" at bounding box center [1088, 25] width 53 height 33
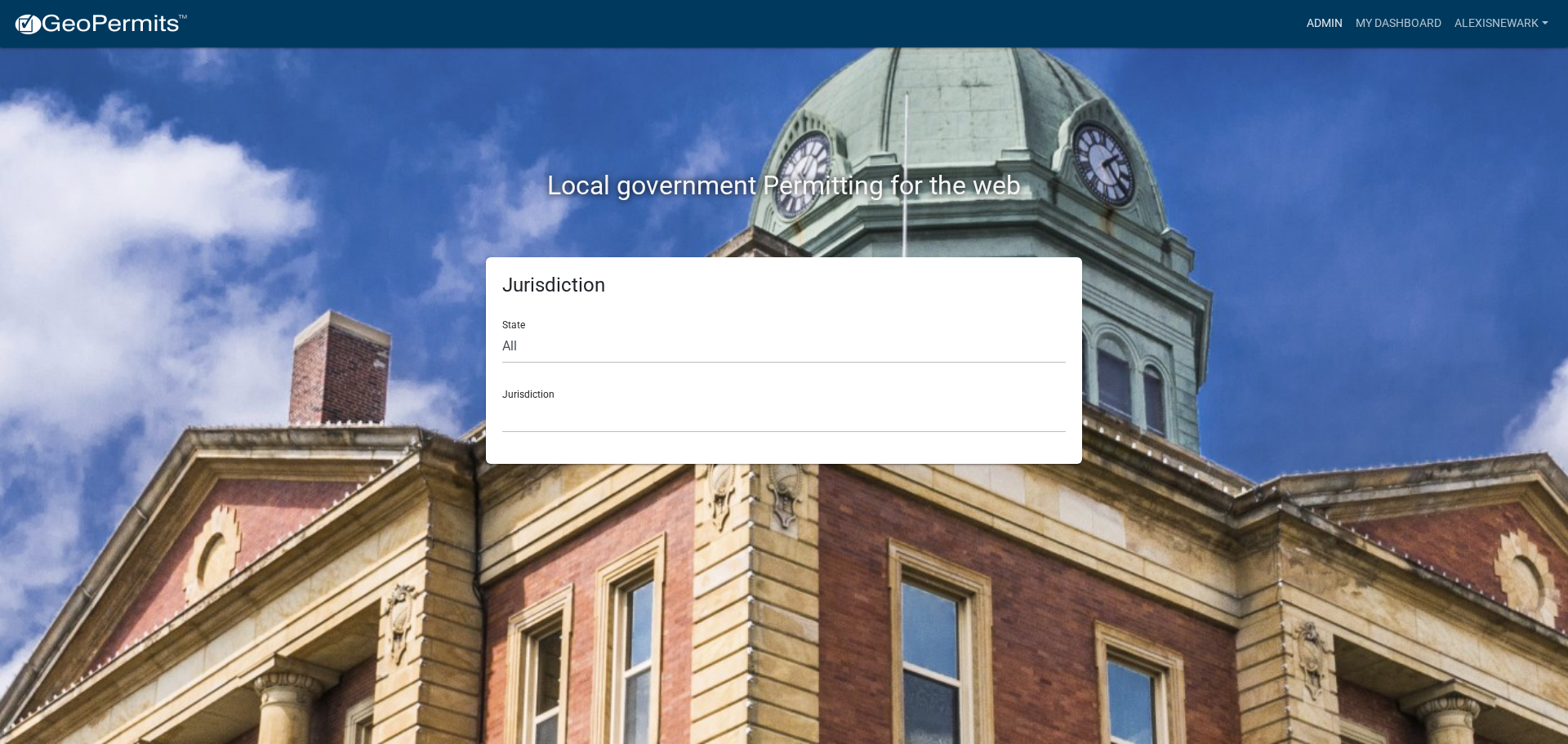
click at [1331, 10] on link "Admin" at bounding box center [1325, 23] width 49 height 31
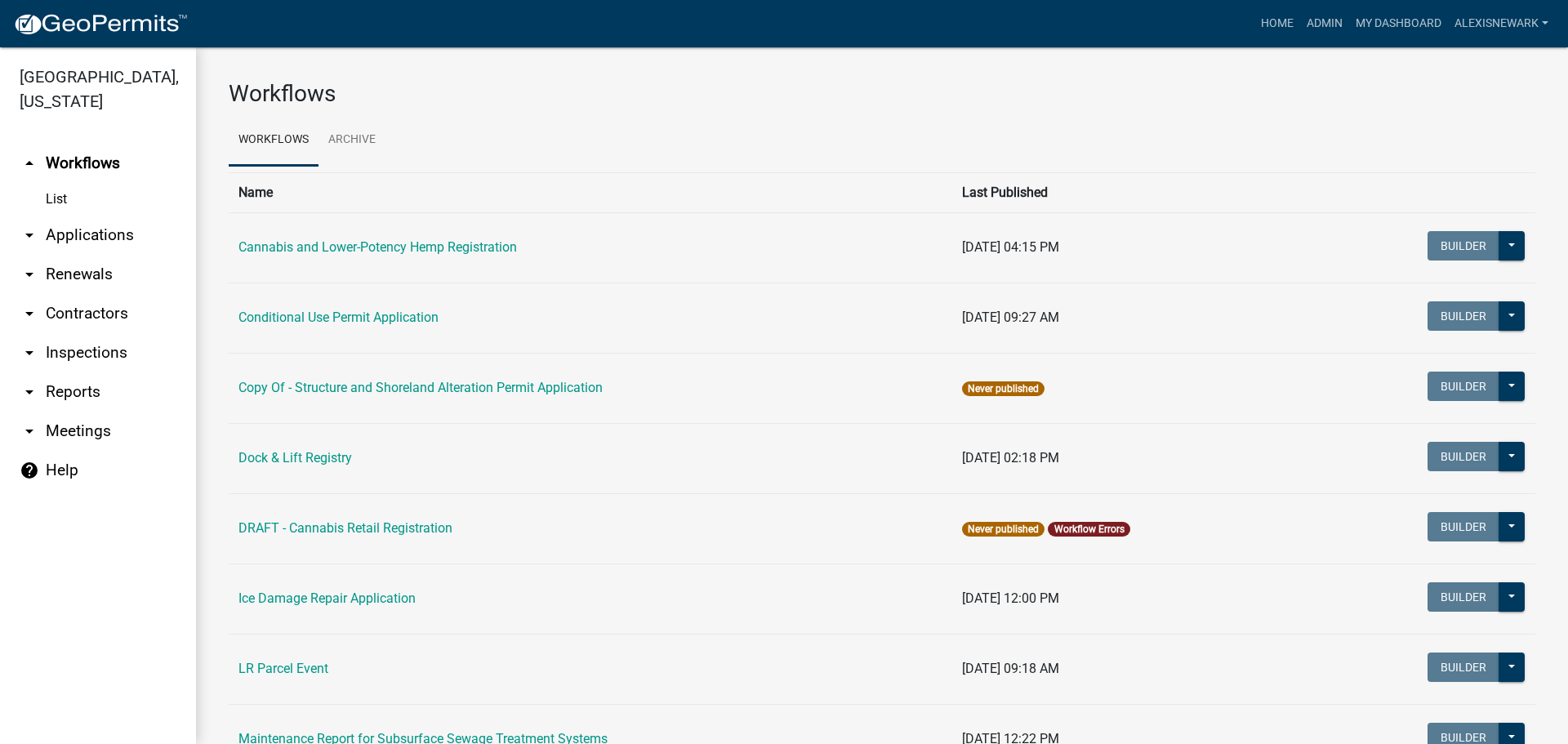
click at [165, 236] on link "arrow_drop_down Applications" at bounding box center [98, 235] width 196 height 39
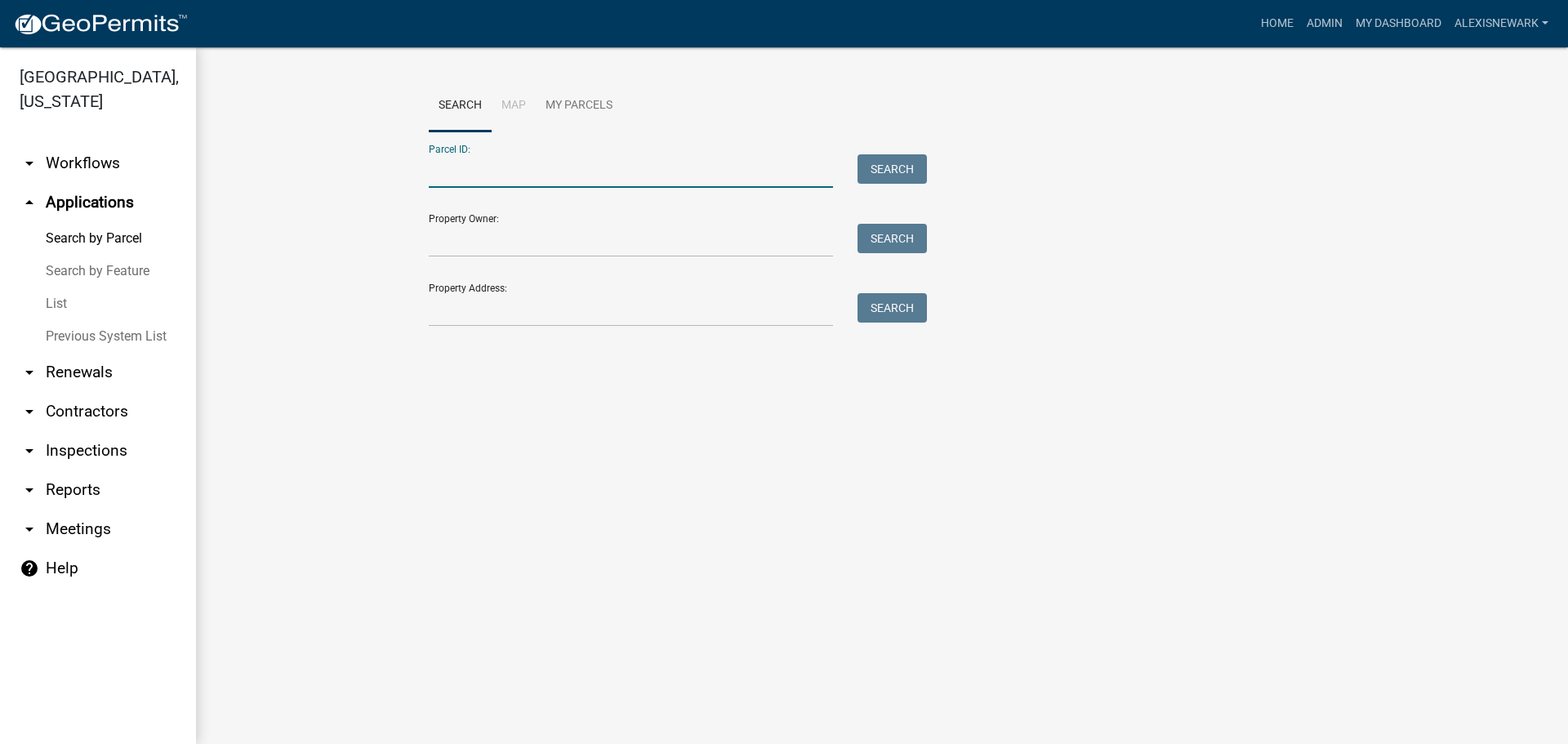
click at [518, 176] on input "Parcel ID:" at bounding box center [631, 171] width 404 height 33
paste input "29000260180009"
type input "29000260180009"
click at [876, 174] on button "Search" at bounding box center [892, 169] width 70 height 30
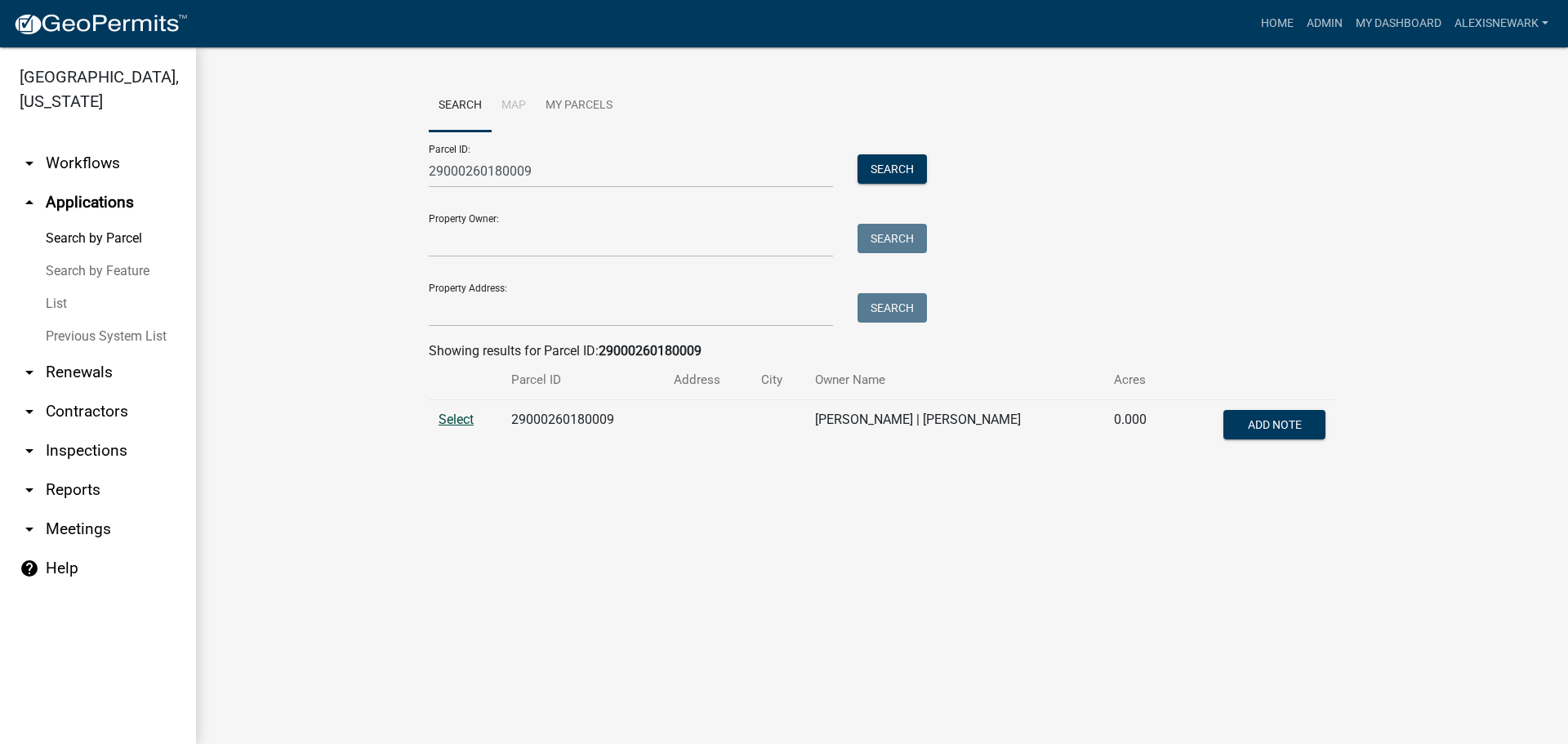
click at [454, 424] on span "Select" at bounding box center [456, 419] width 35 height 16
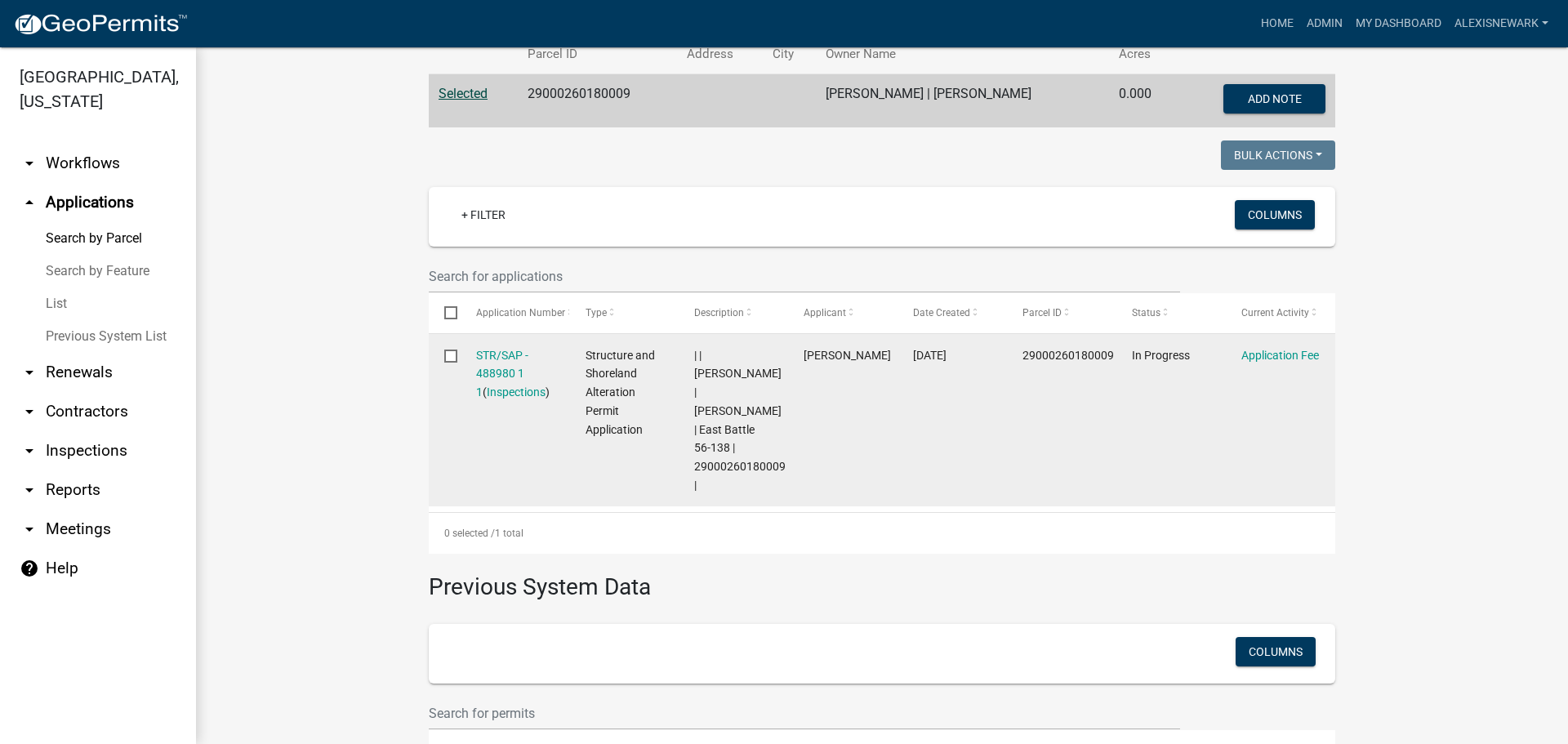
scroll to position [330, 0]
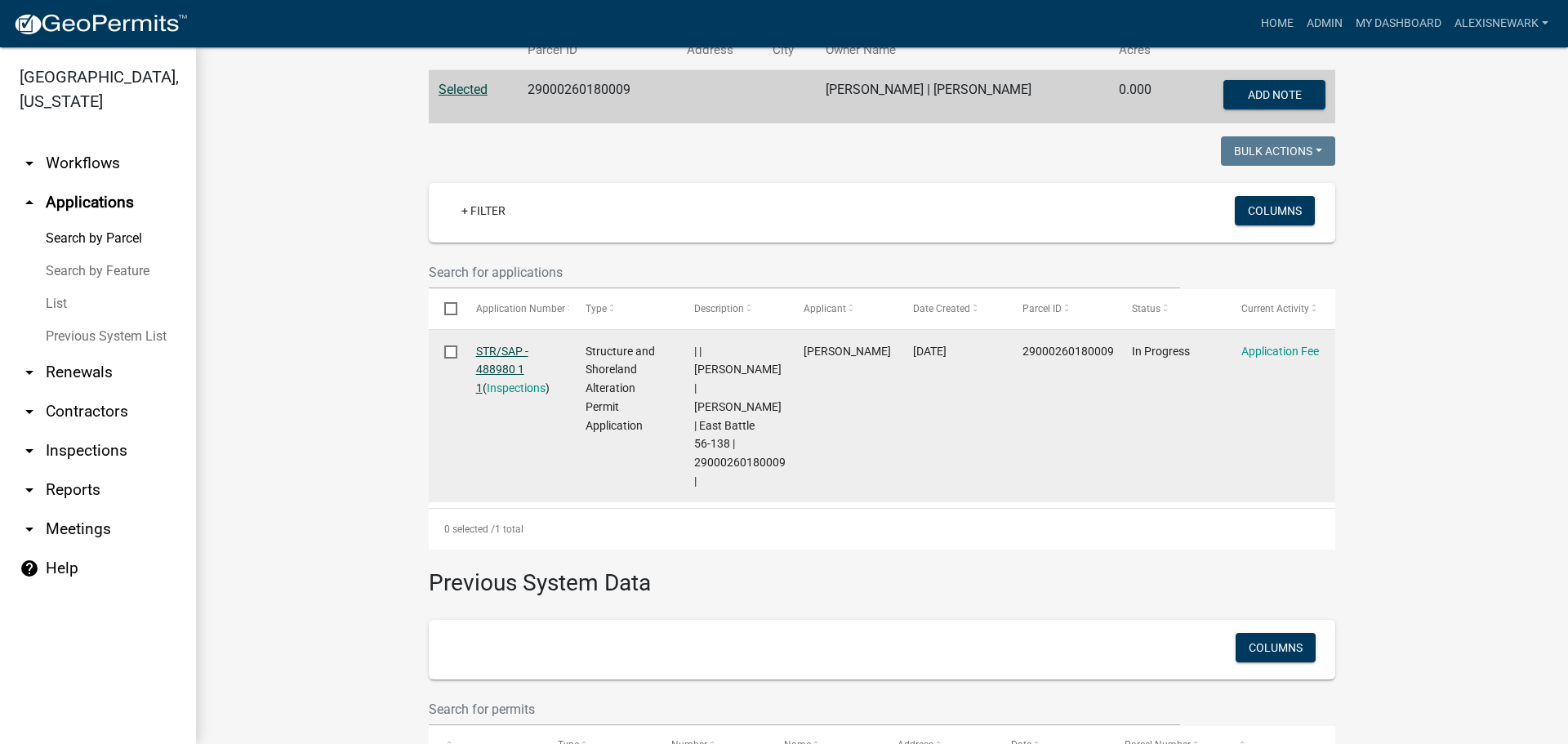
click at [503, 353] on link "STR/SAP - 488980 1 1" at bounding box center [503, 370] width 52 height 51
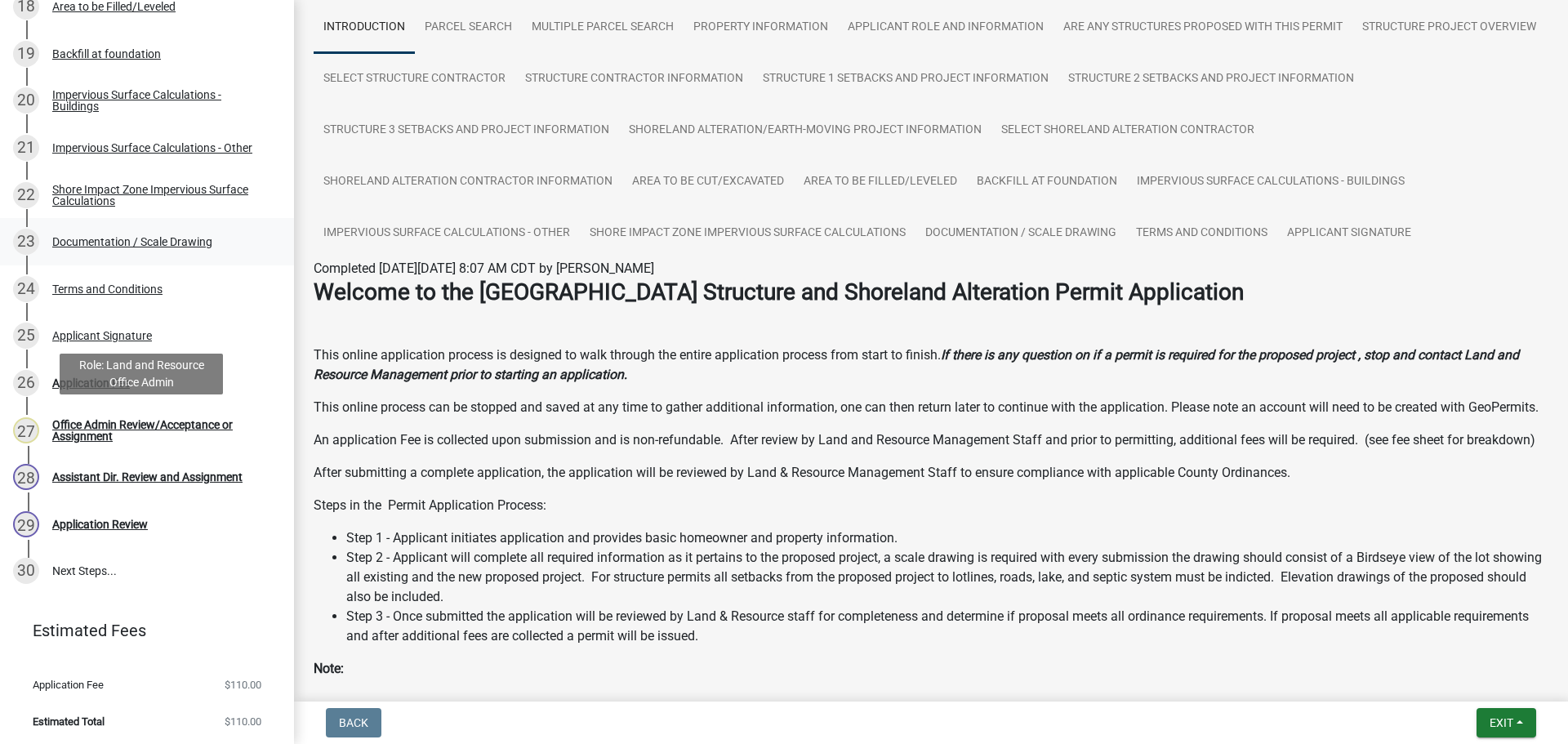
scroll to position [1126, 0]
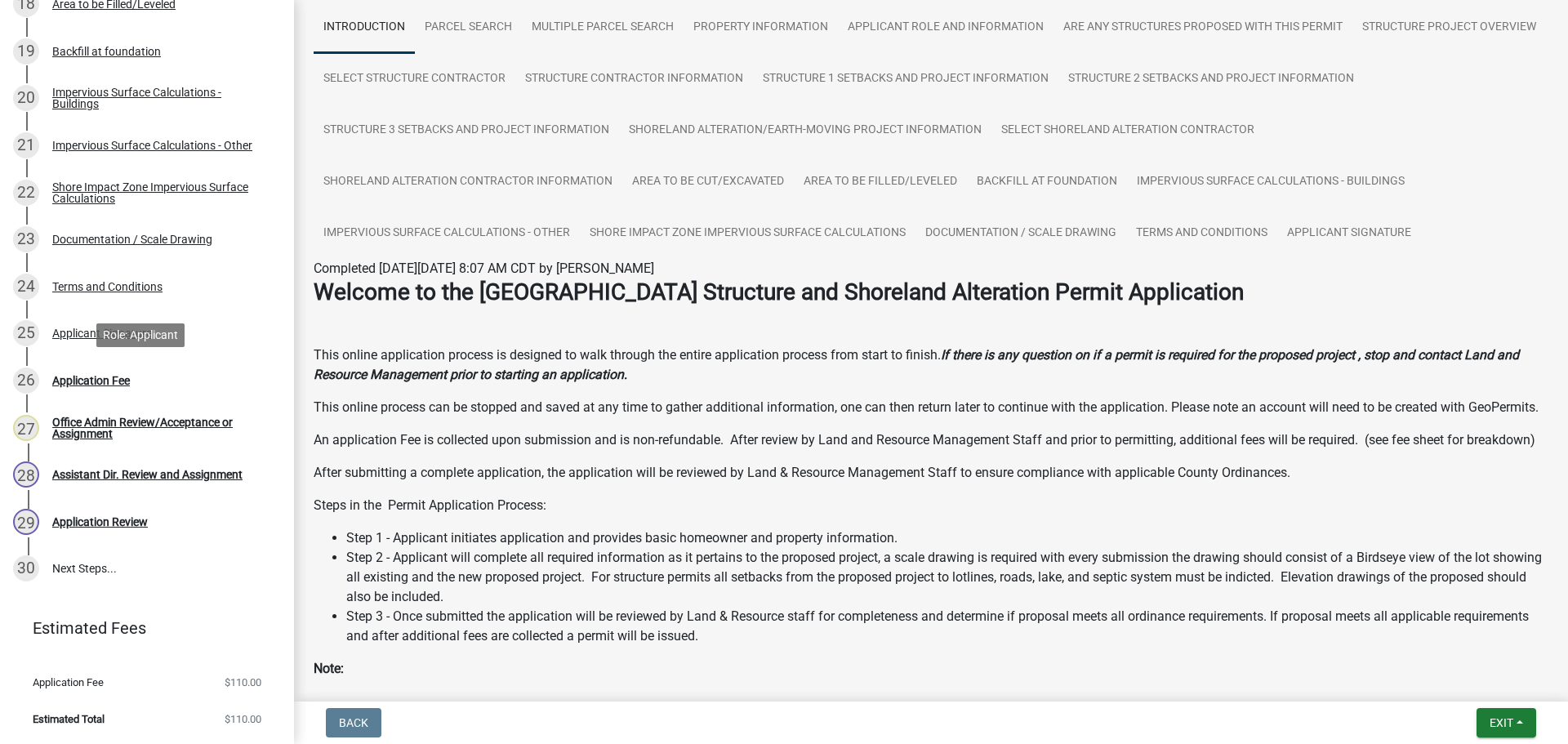
click at [179, 385] on div "26 Application Fee" at bounding box center [140, 381] width 255 height 26
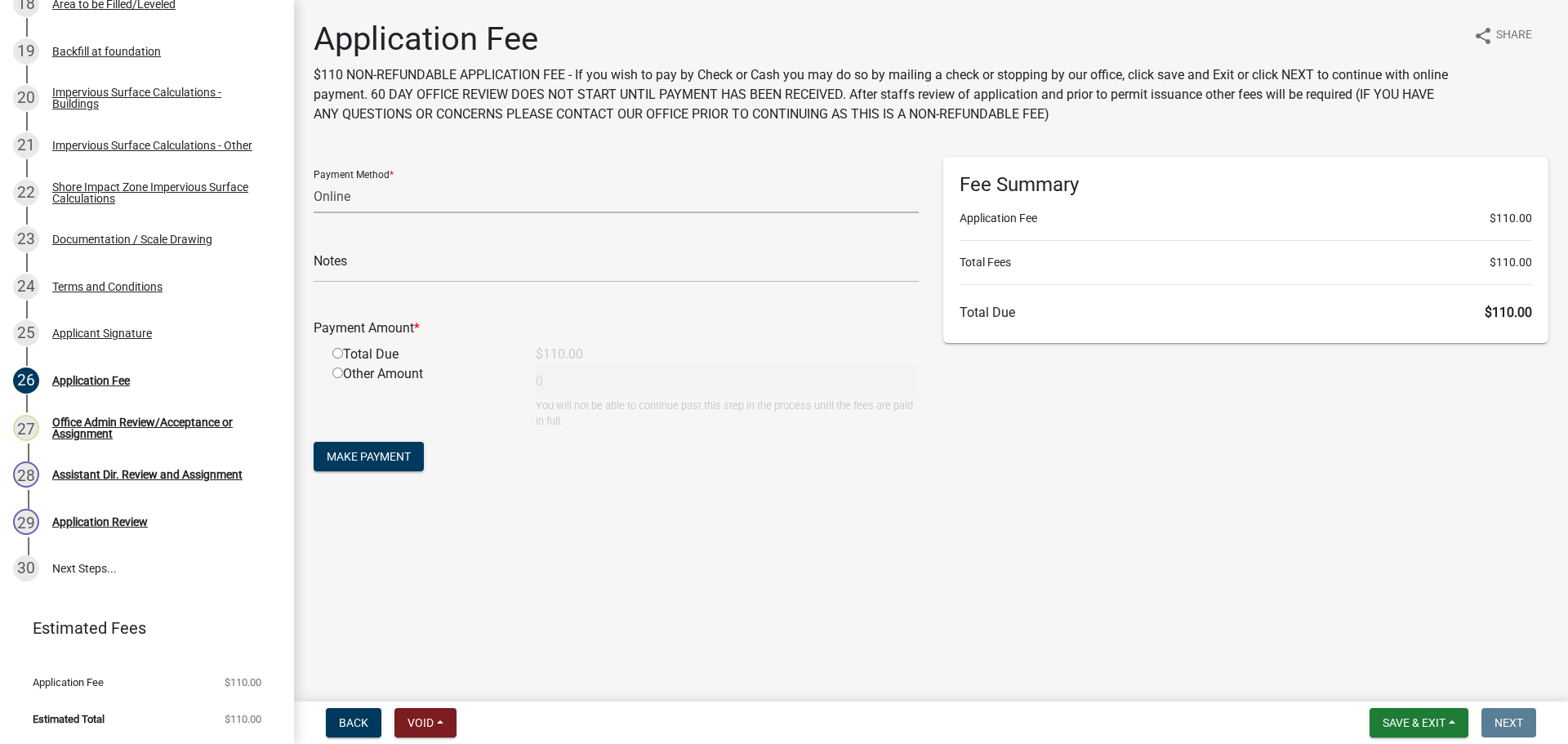
click at [423, 203] on select "Credit Card POS Check Cash Online" at bounding box center [617, 196] width 606 height 33
select select "1: 0"
click at [314, 179] on select "Credit Card POS Check Cash Online" at bounding box center [617, 196] width 606 height 33
click at [424, 261] on input "text" at bounding box center [617, 266] width 606 height 33
type input "1815"
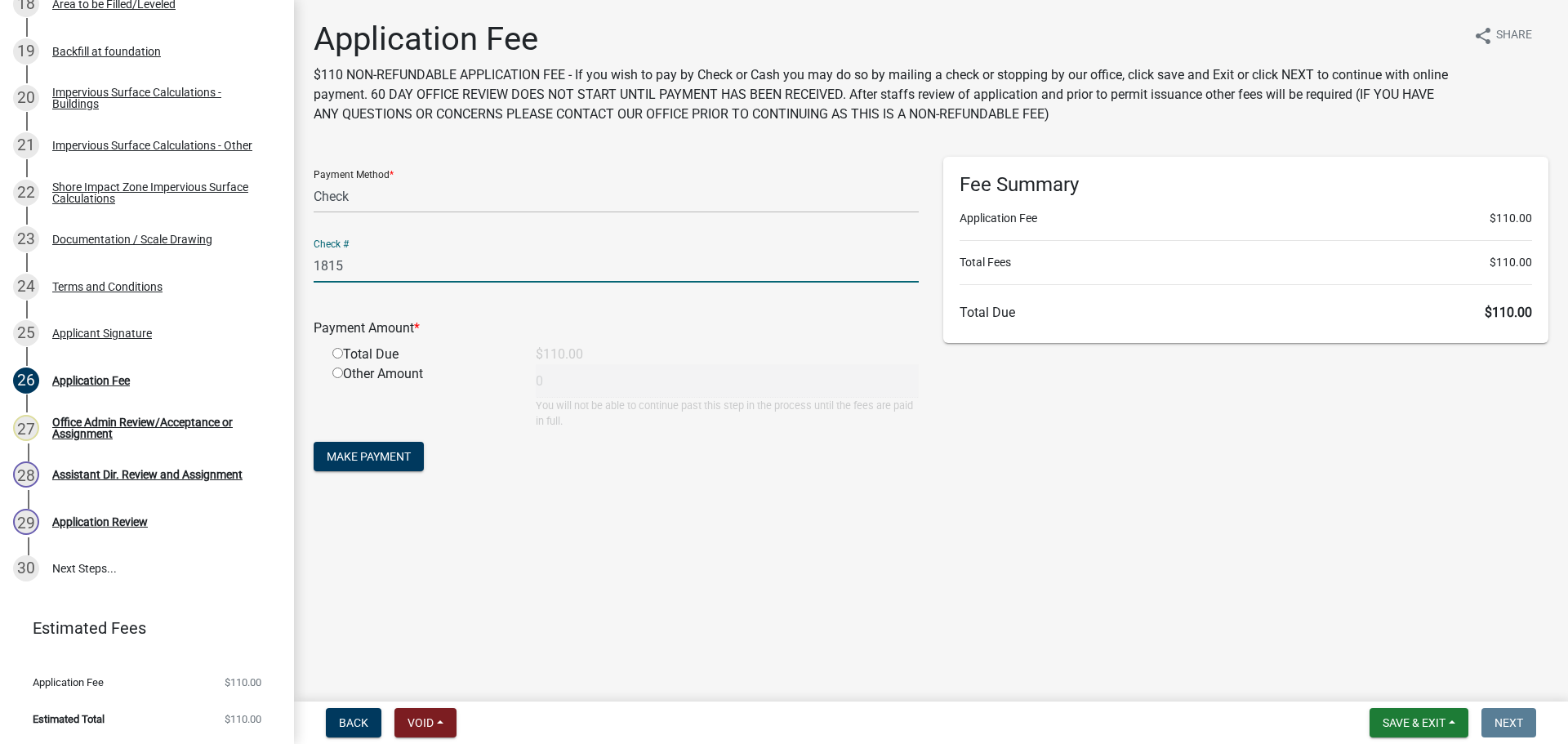
click at [339, 355] on input "radio" at bounding box center [337, 353] width 10 height 10
radio input "true"
type input "110"
click at [417, 456] on button "Make Payment" at bounding box center [369, 457] width 111 height 30
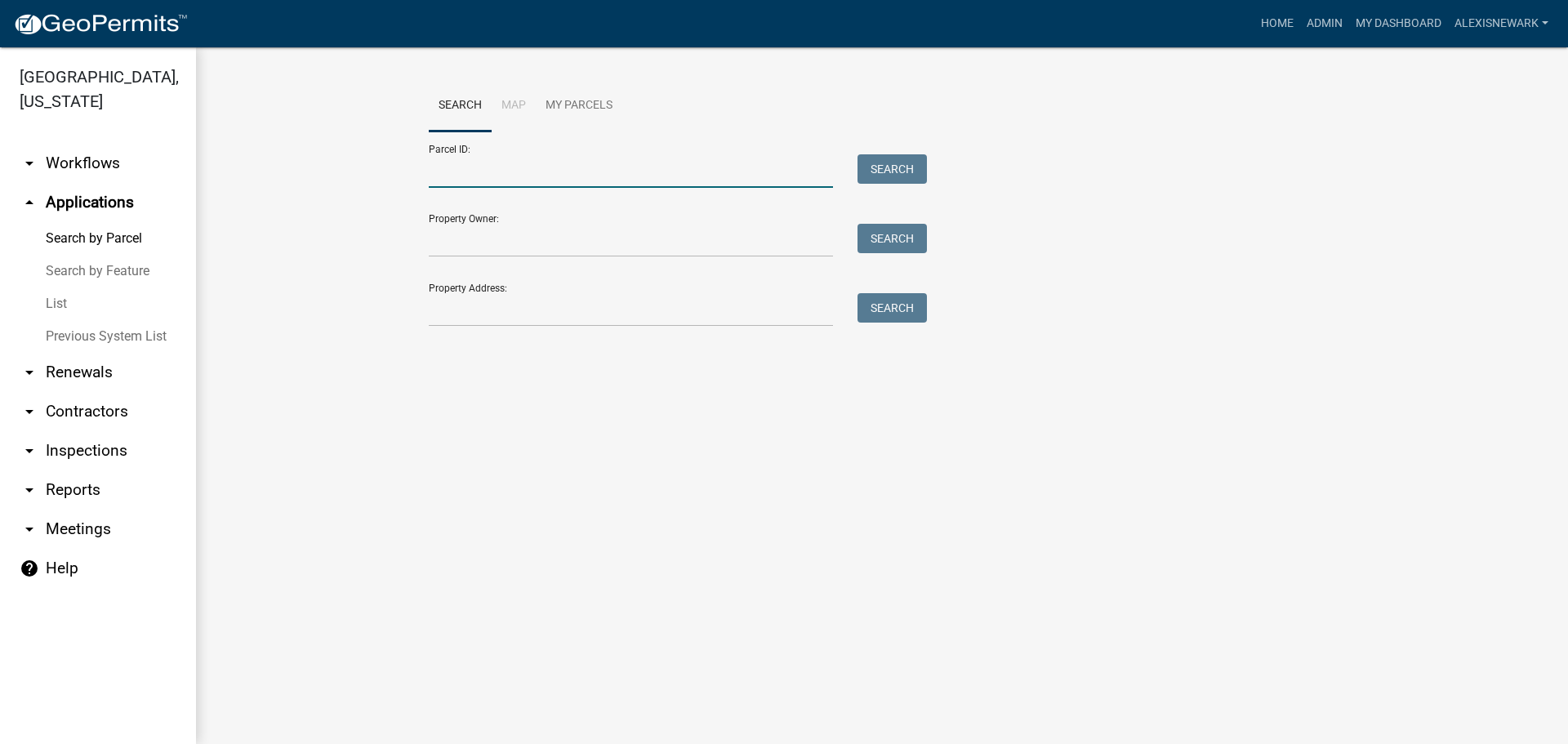
click at [551, 166] on input "Parcel ID:" at bounding box center [631, 171] width 404 height 33
click at [458, 309] on input "Property Address:" at bounding box center [631, 310] width 404 height 33
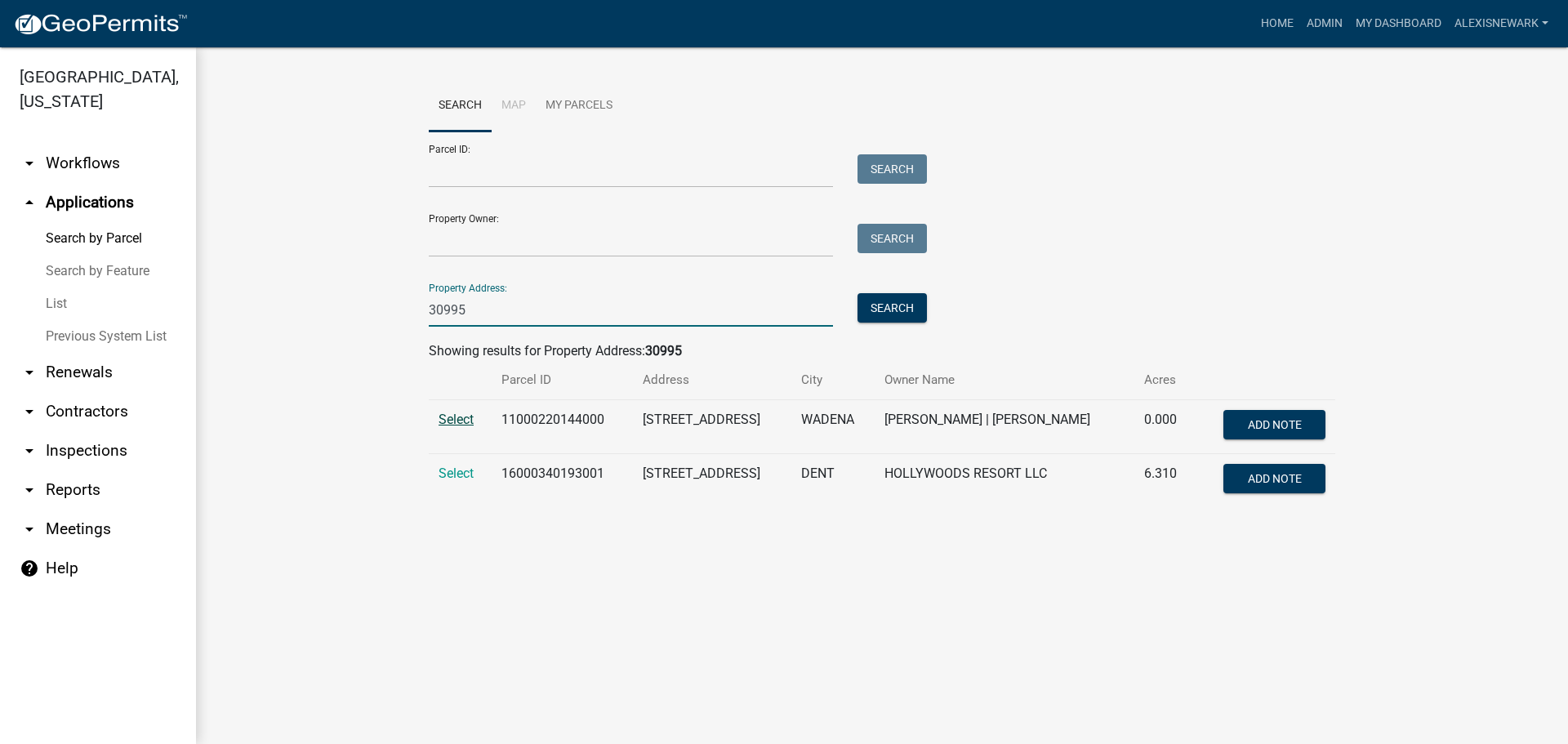
type input "30995"
click at [443, 414] on span "Select" at bounding box center [456, 419] width 35 height 16
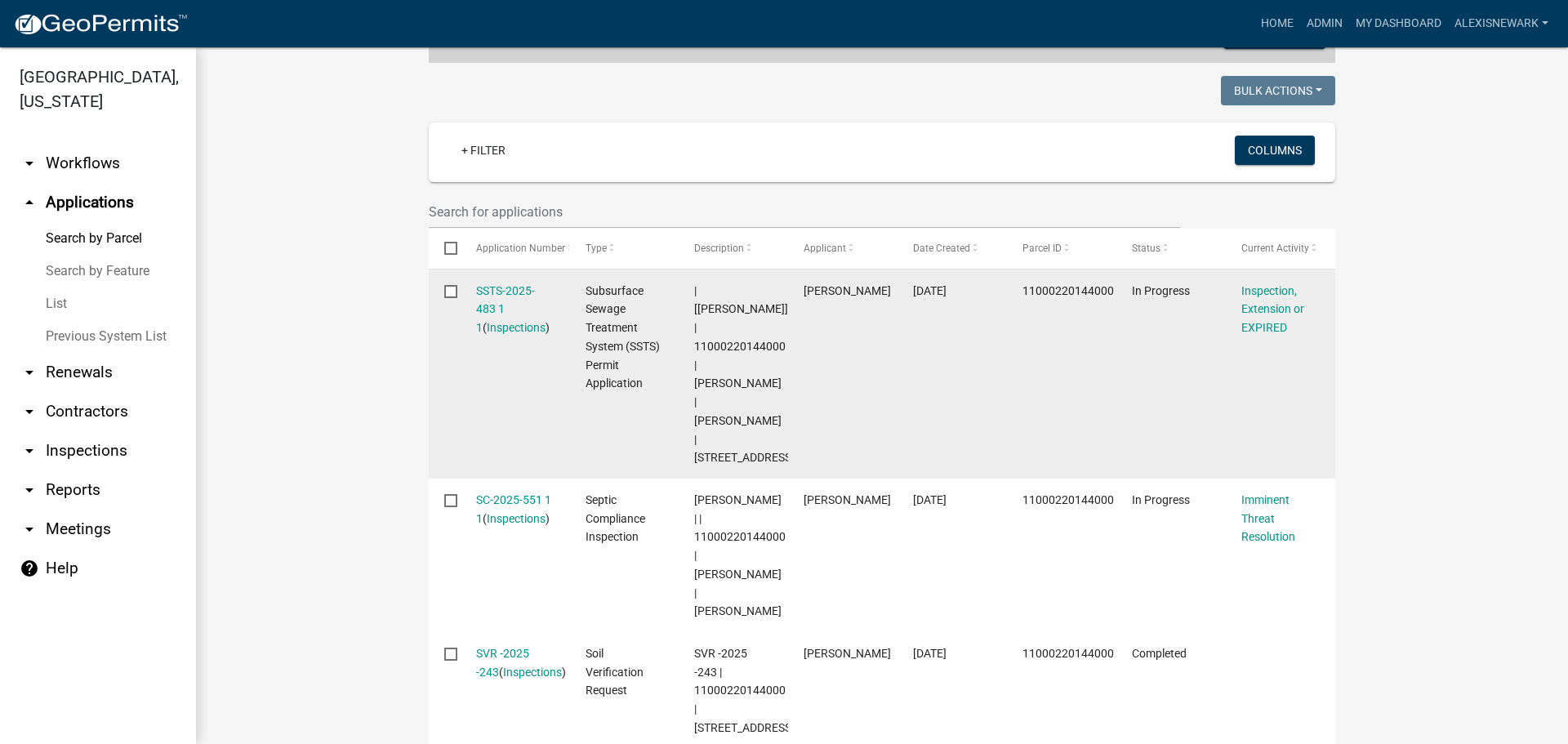
scroll to position [412, 0]
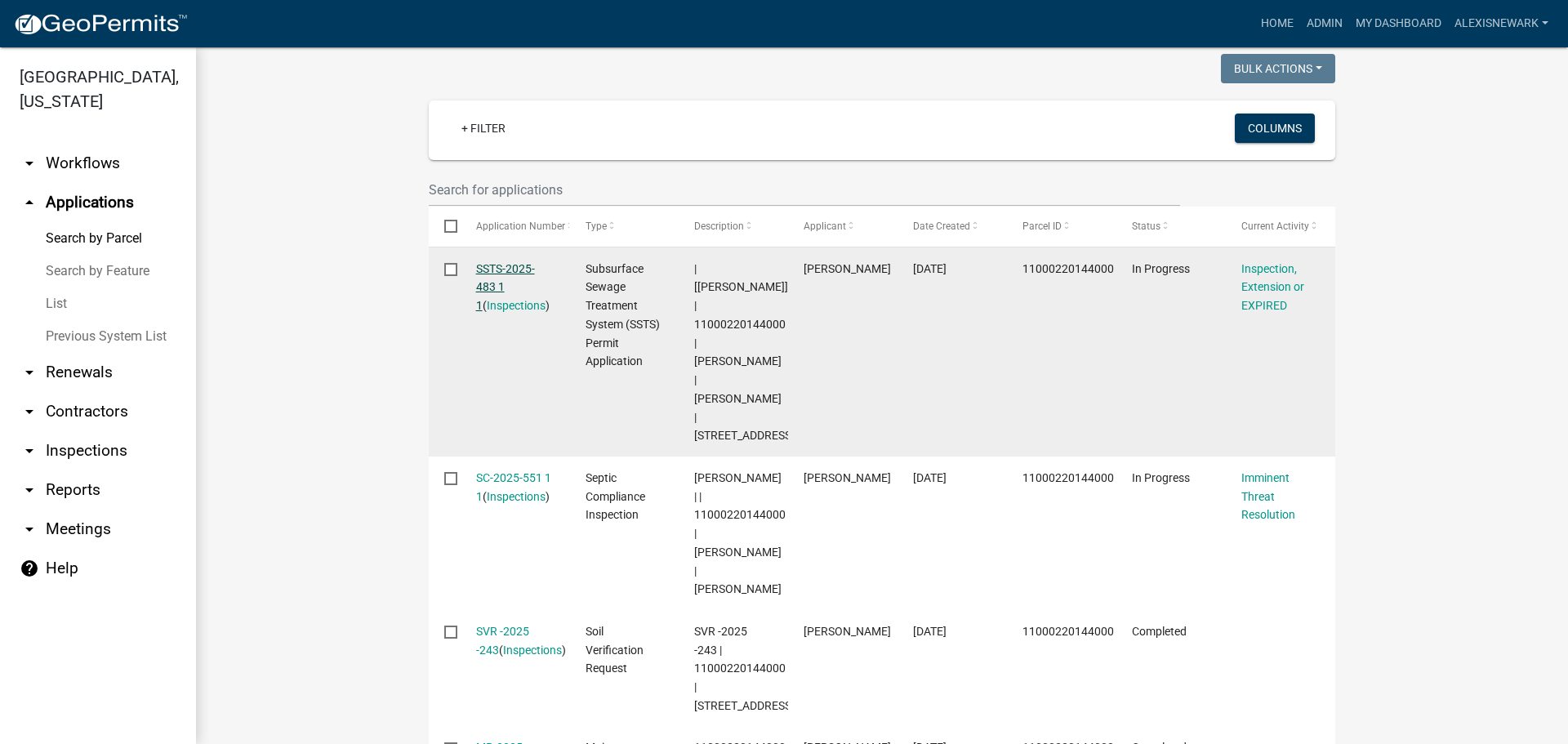
click at [479, 264] on link "SSTS-2025-483 1 1" at bounding box center [505, 287] width 59 height 51
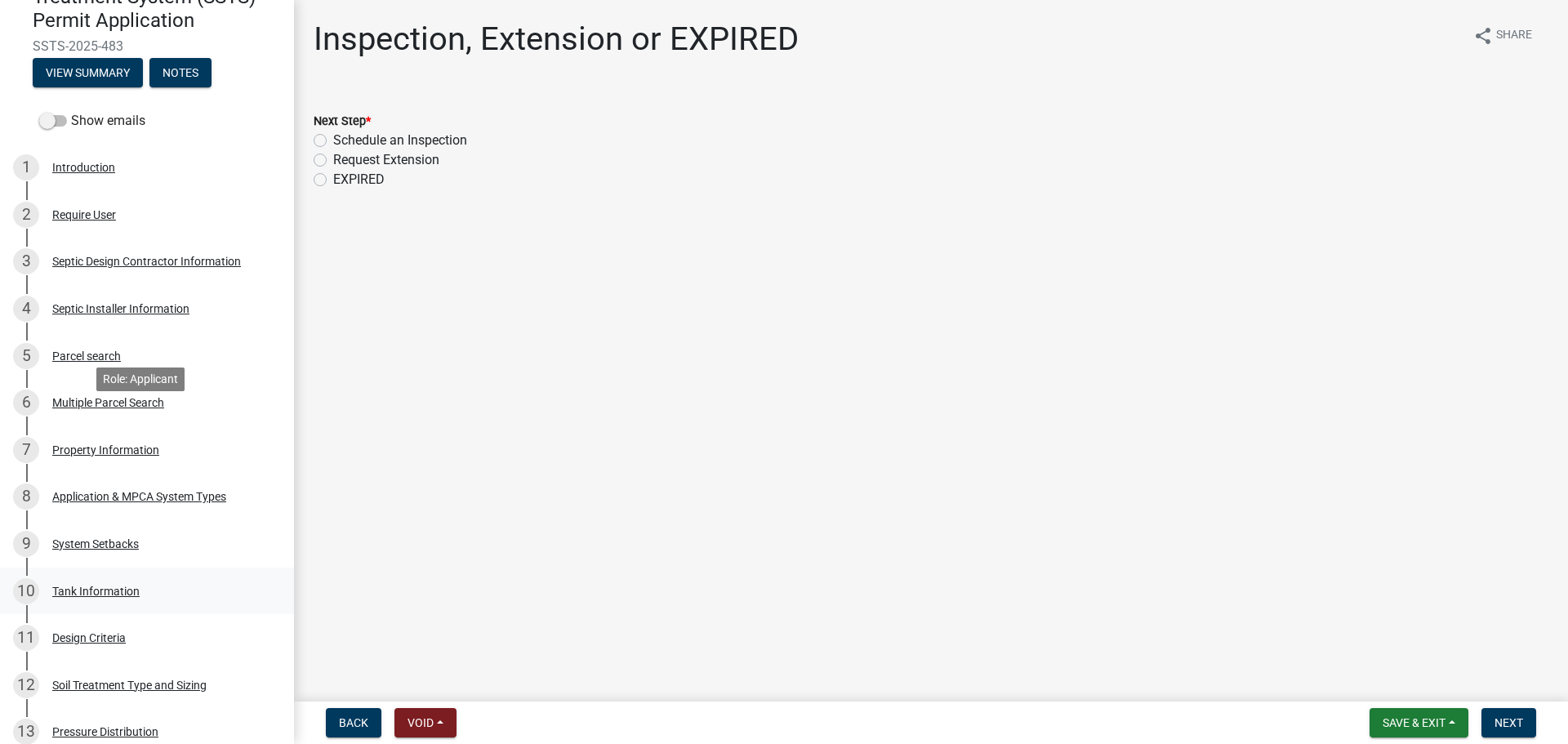
scroll to position [368, 0]
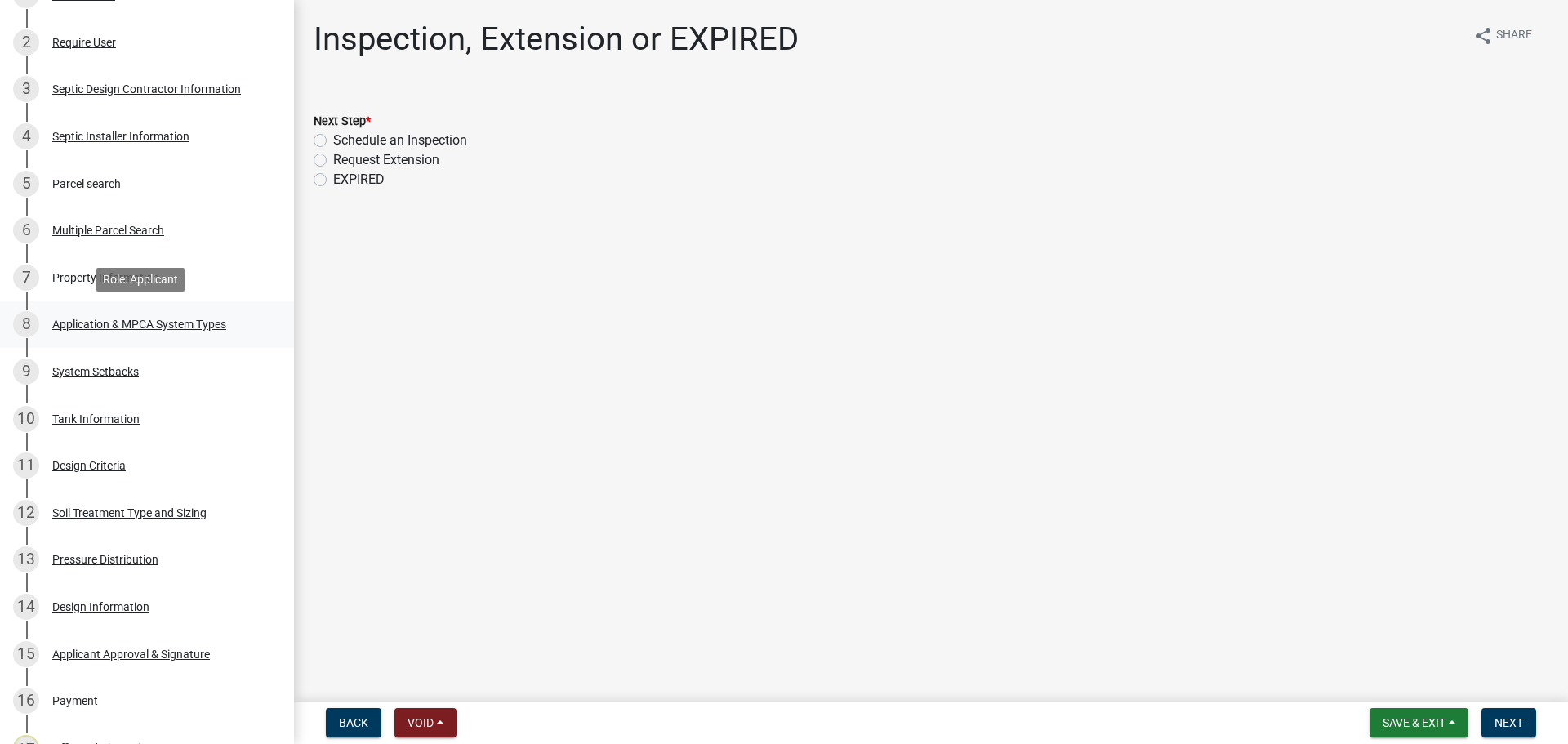
click at [169, 319] on div "Application & MPCA System Types" at bounding box center [138, 324] width 174 height 11
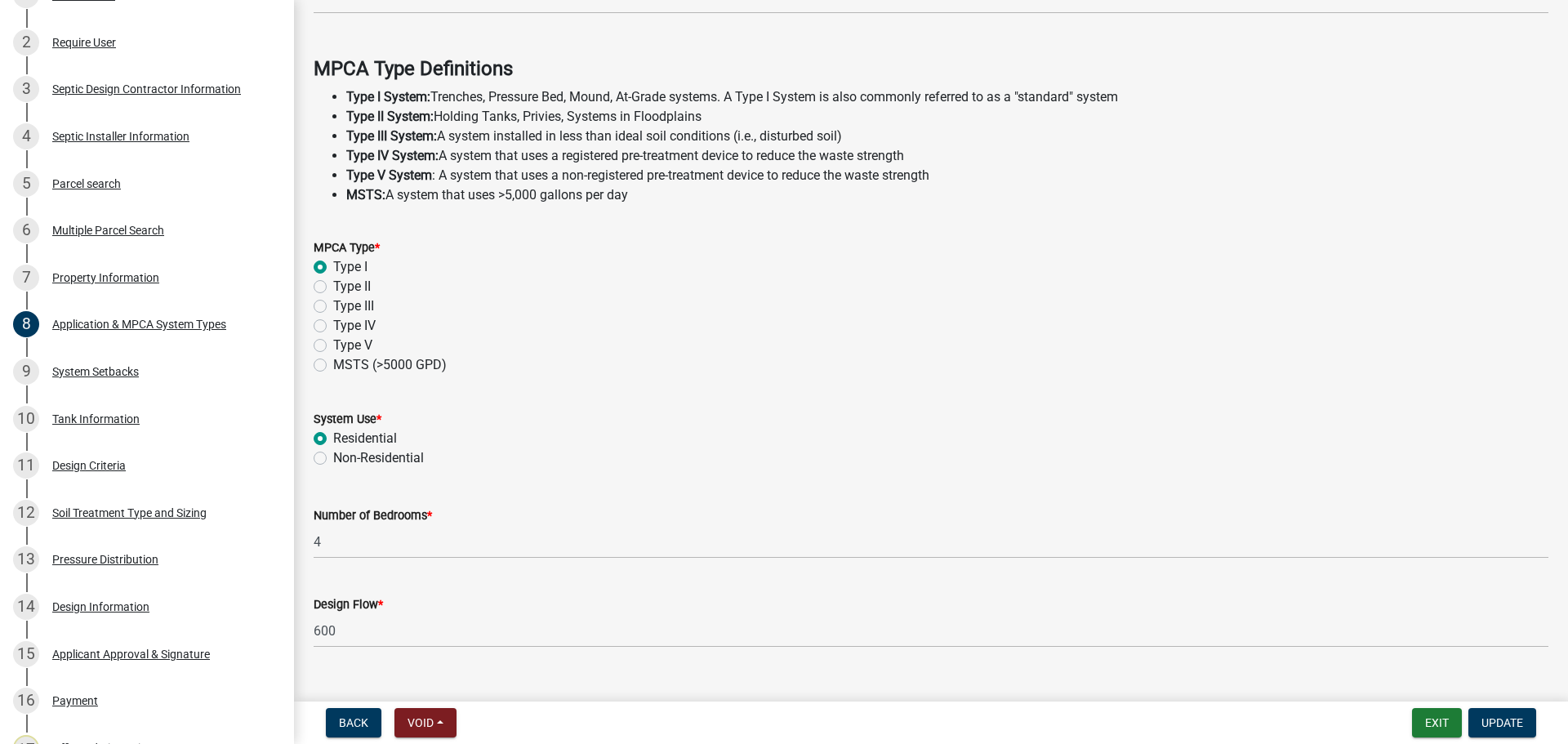
scroll to position [467, 0]
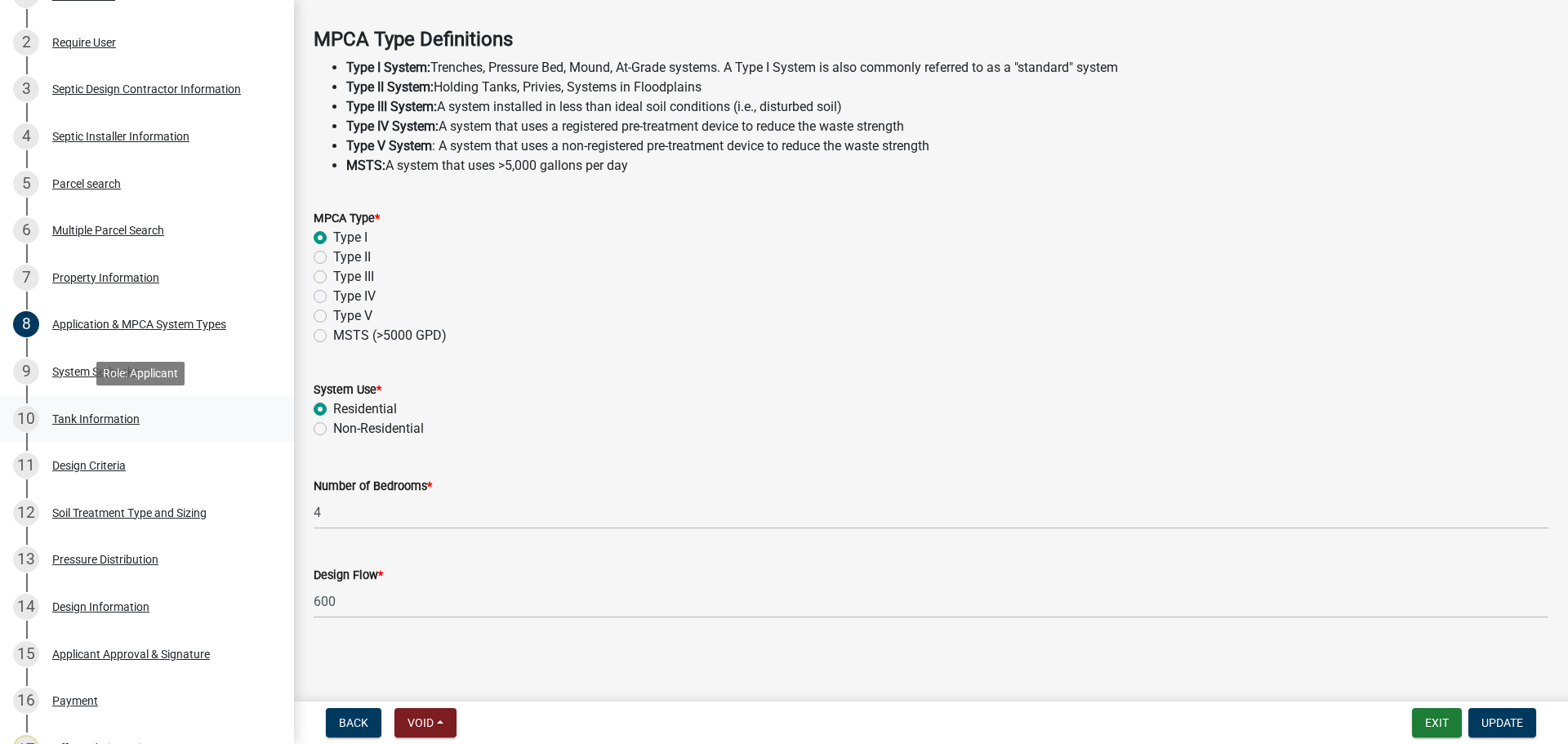
click at [240, 415] on div "10 Tank Information" at bounding box center [140, 419] width 255 height 26
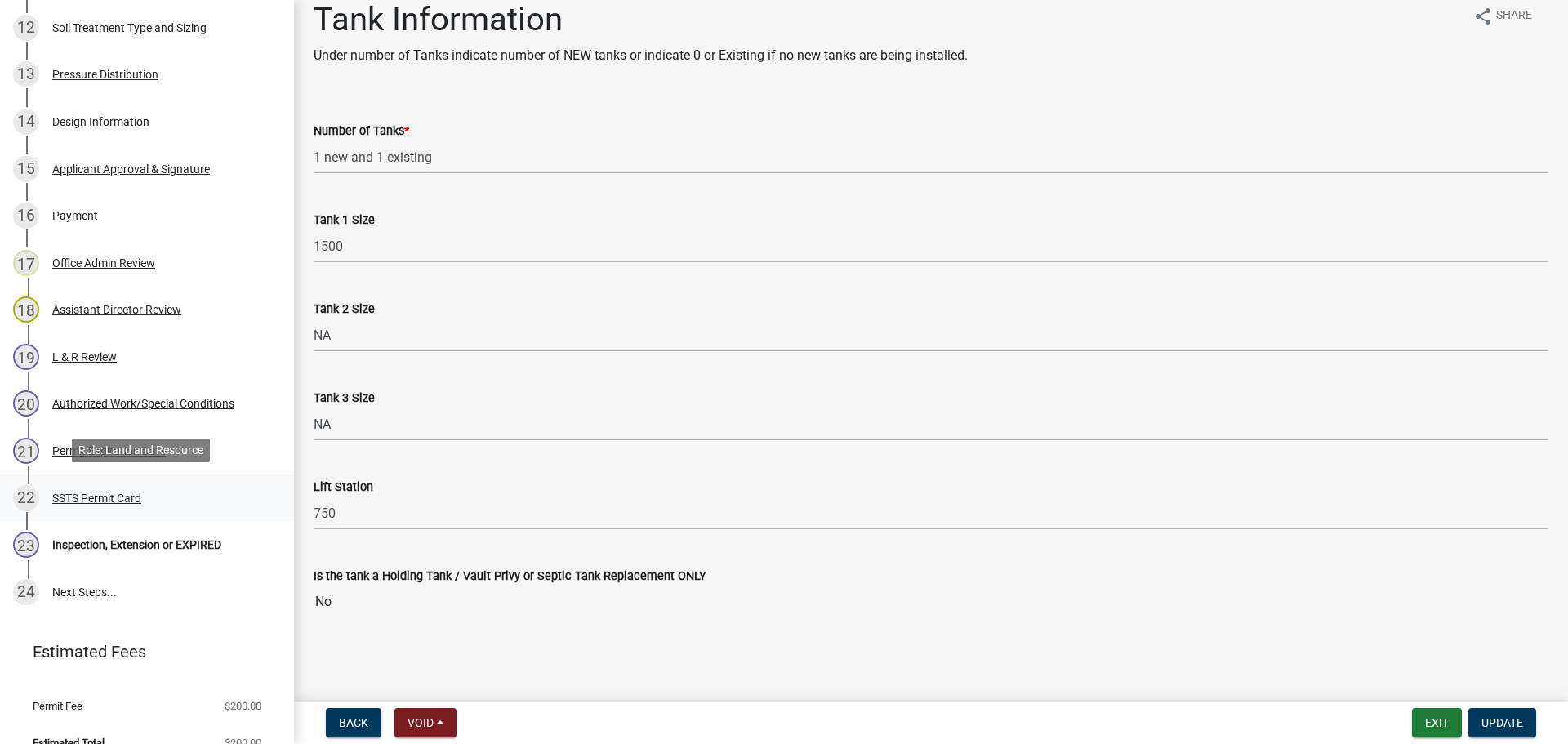
scroll to position [876, 0]
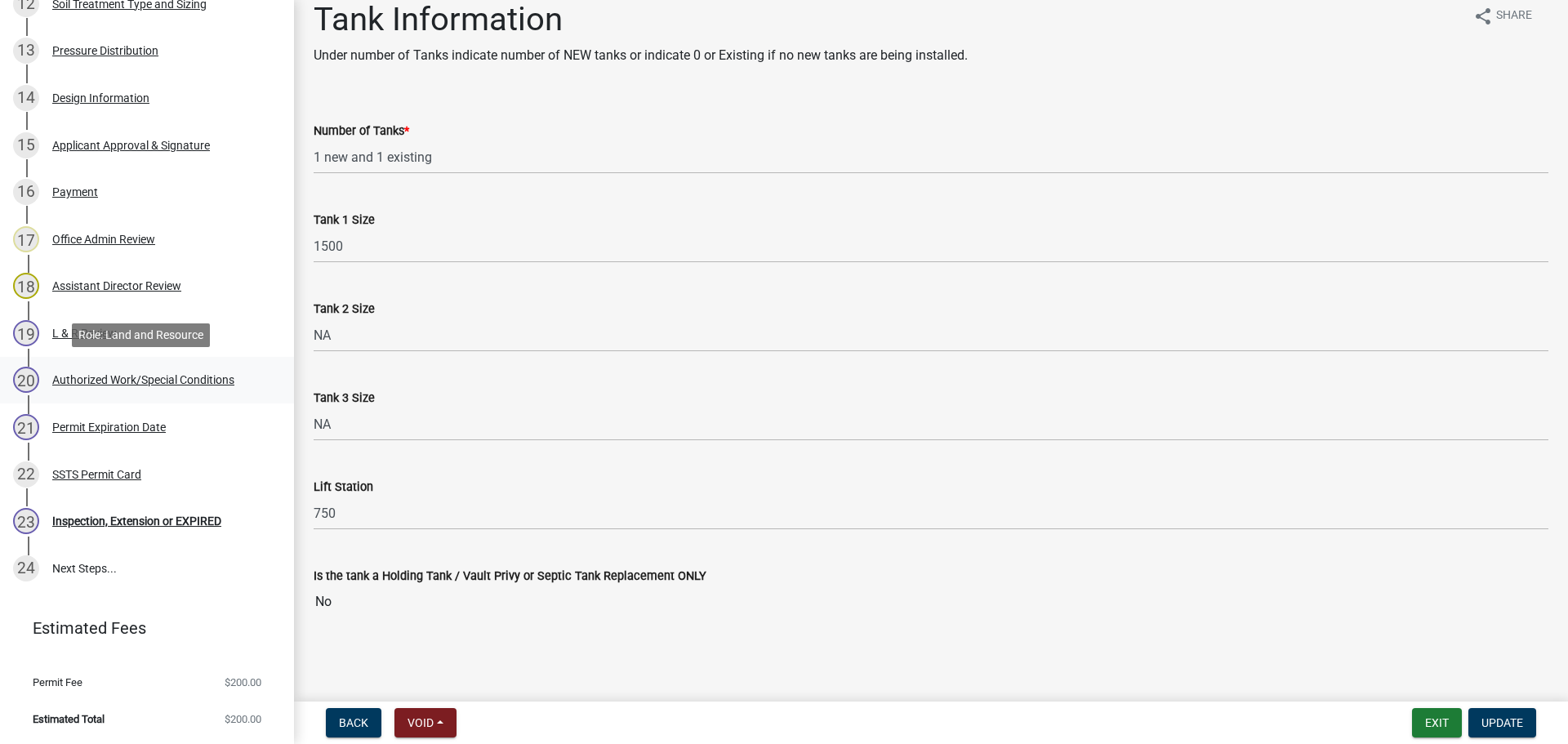
click at [146, 382] on div "Authorized Work/Special Conditions" at bounding box center [143, 380] width 182 height 11
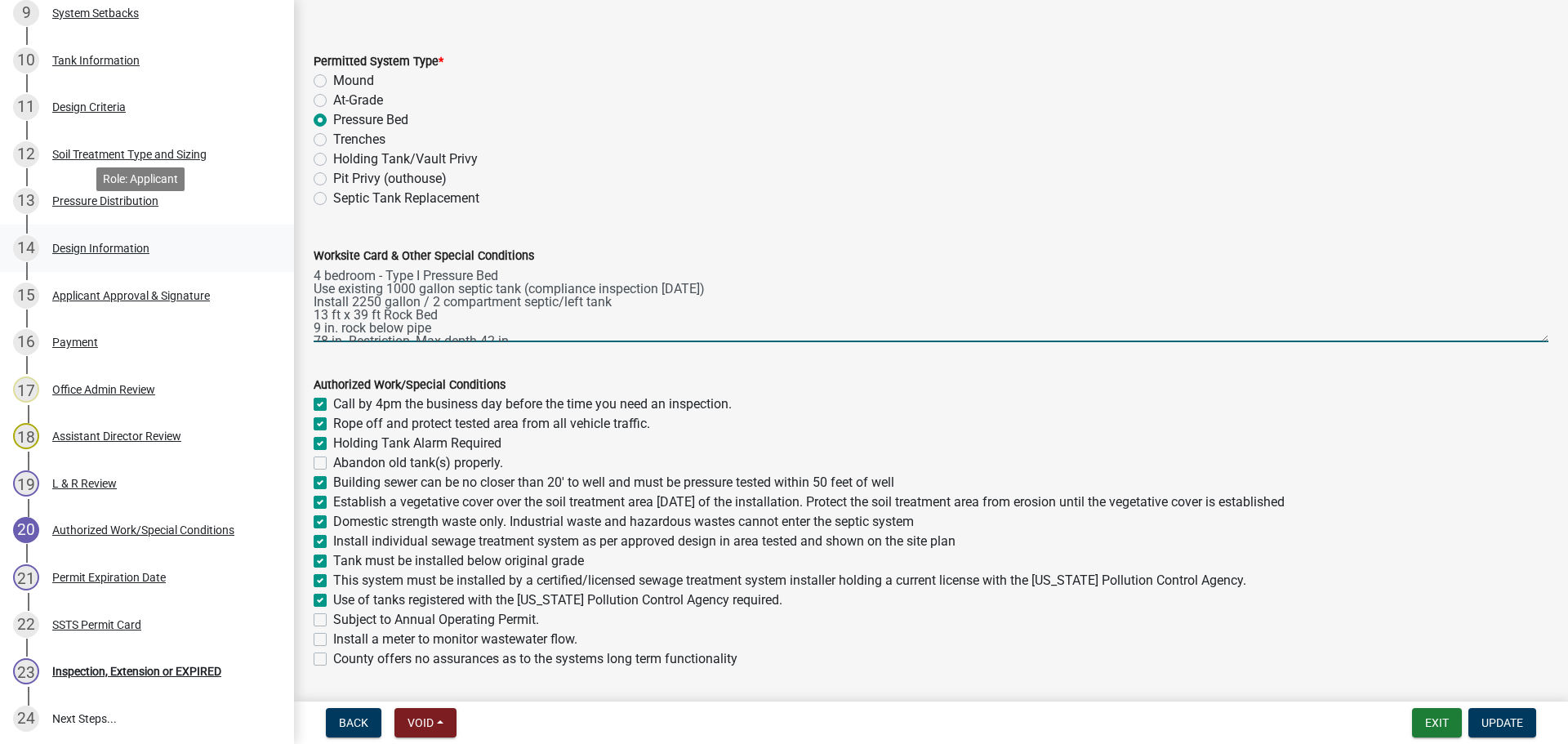
scroll to position [713, 0]
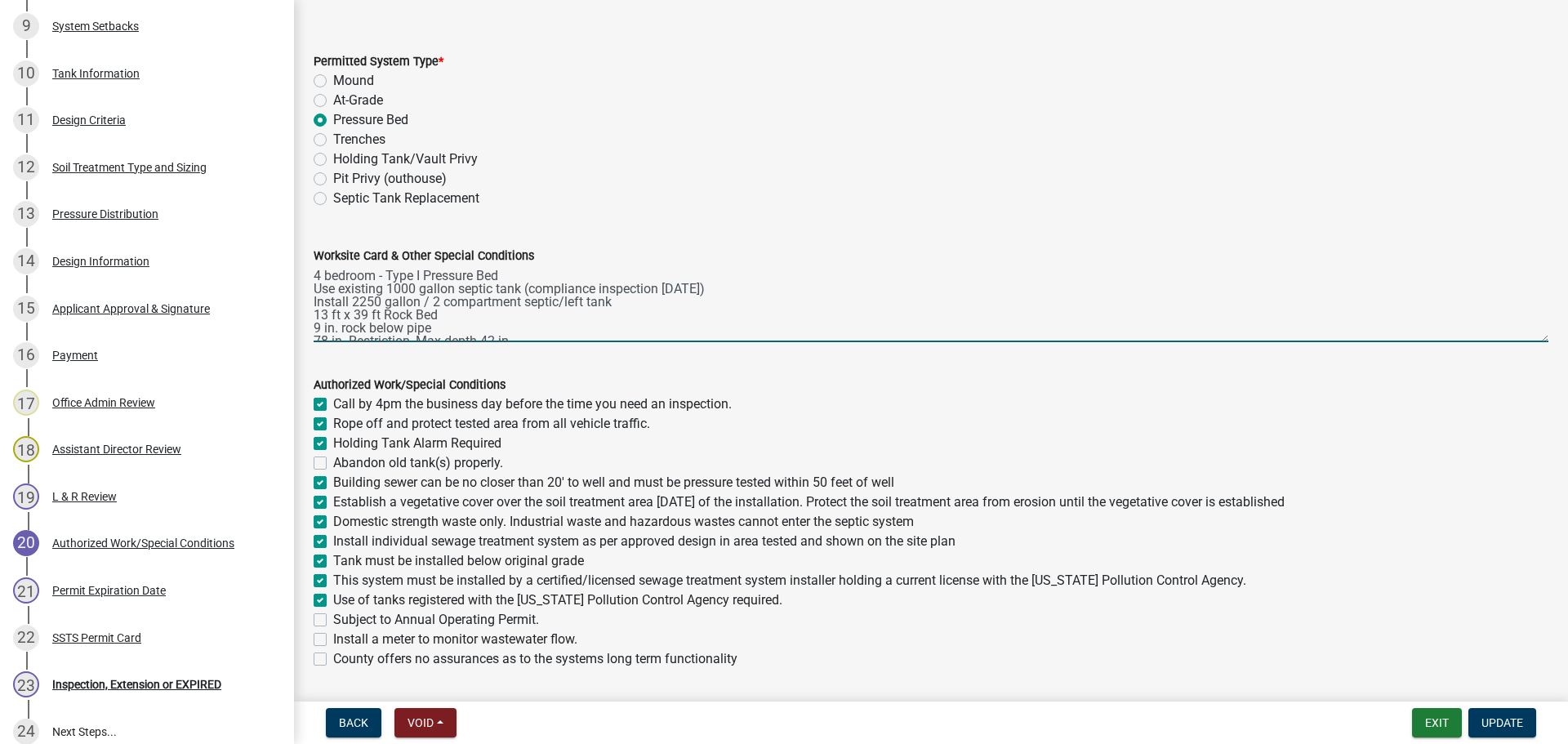
click at [181, 175] on div "12 Soil Treatment Type and Sizing" at bounding box center [140, 167] width 255 height 26
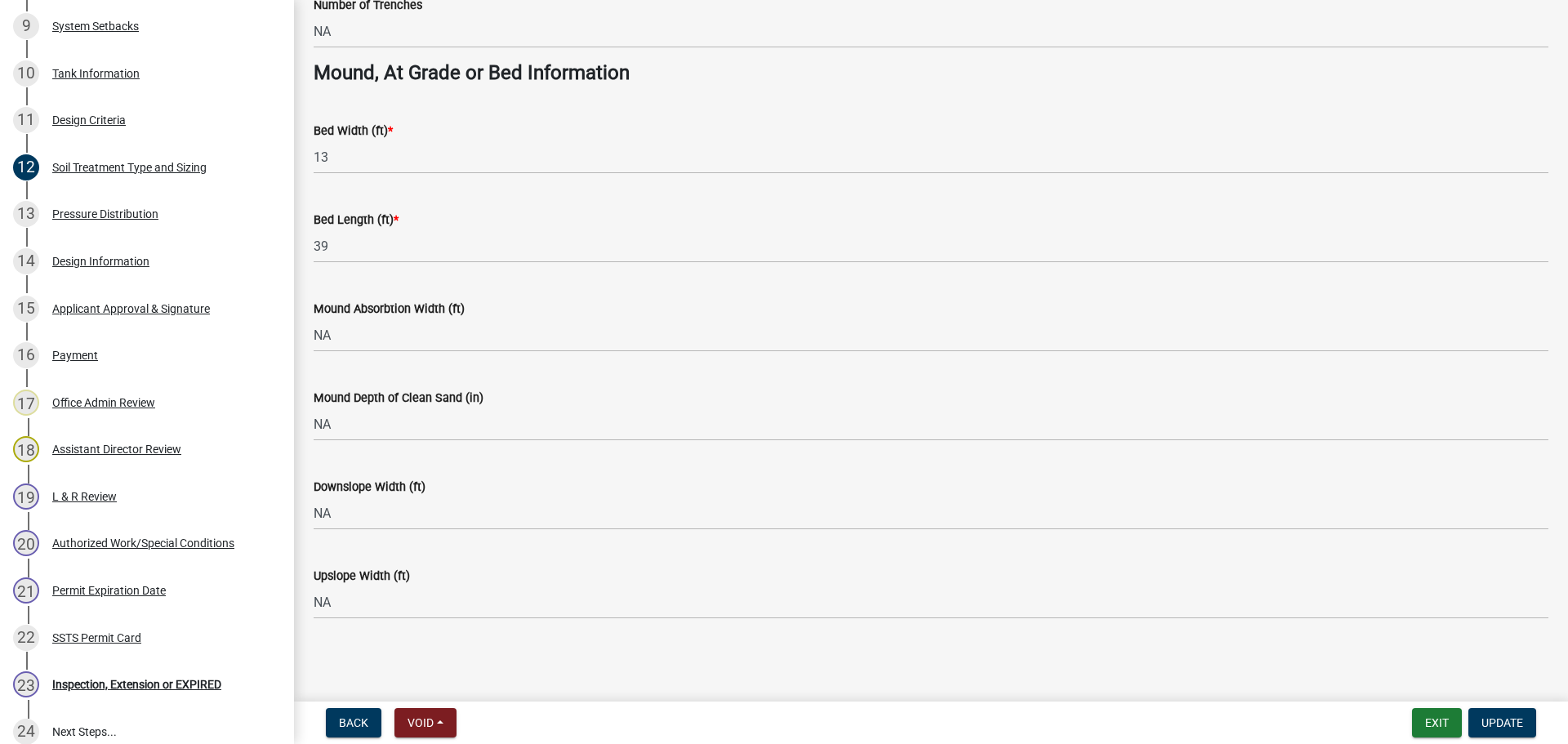
scroll to position [1184, 0]
click at [148, 150] on link "12 Soil Treatment Type and Sizing" at bounding box center [147, 167] width 294 height 47
click at [146, 135] on link "11 Design Criteria" at bounding box center [147, 120] width 294 height 47
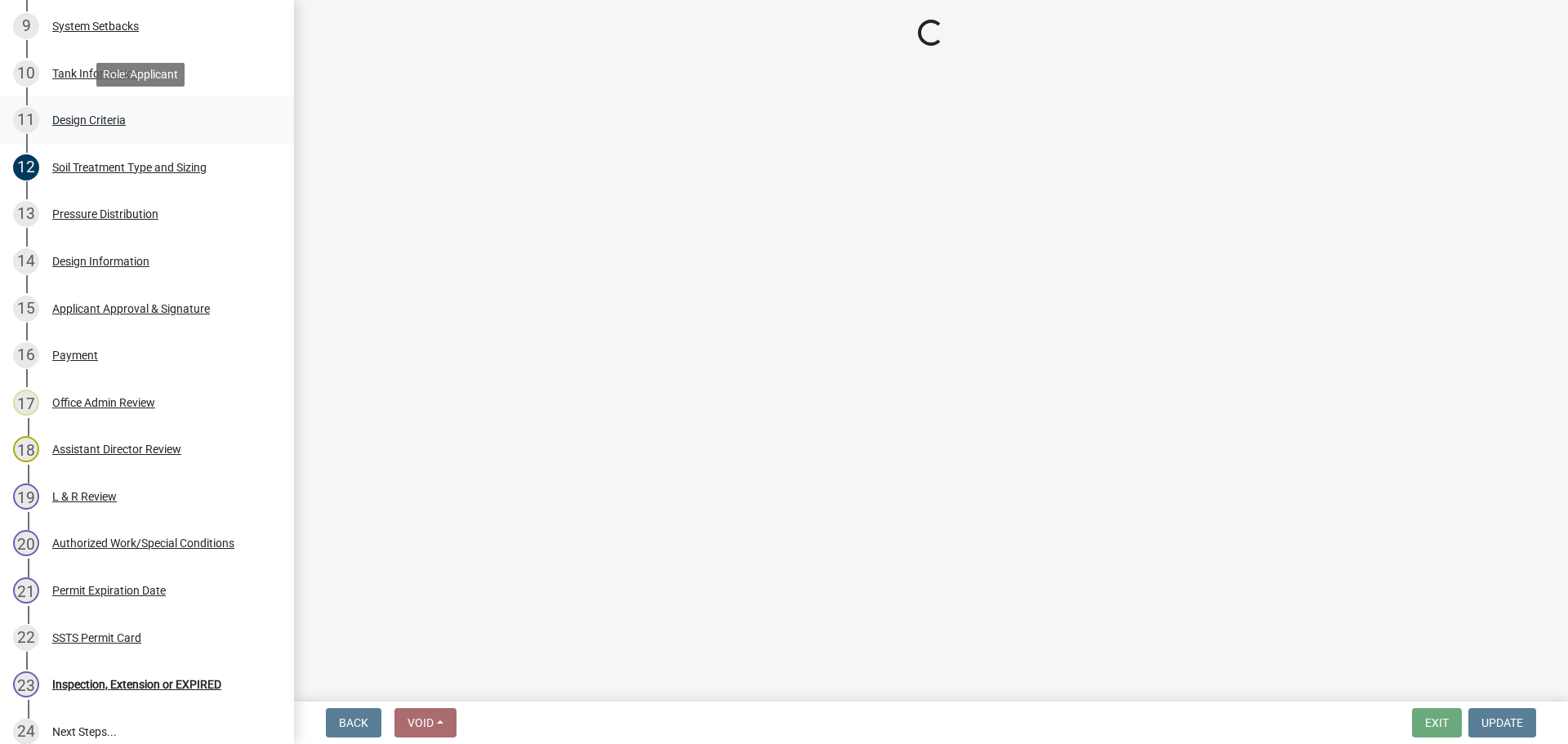
scroll to position [0, 0]
select select "eaa6e4cf-be76-4366-bfe5-e87acfaaf3f4"
select select "f37be776-9ffe-4072-8cbd-7112b1ba2642"
select select "14354fbd-e666-4c9c-b77c-8c181d233a28"
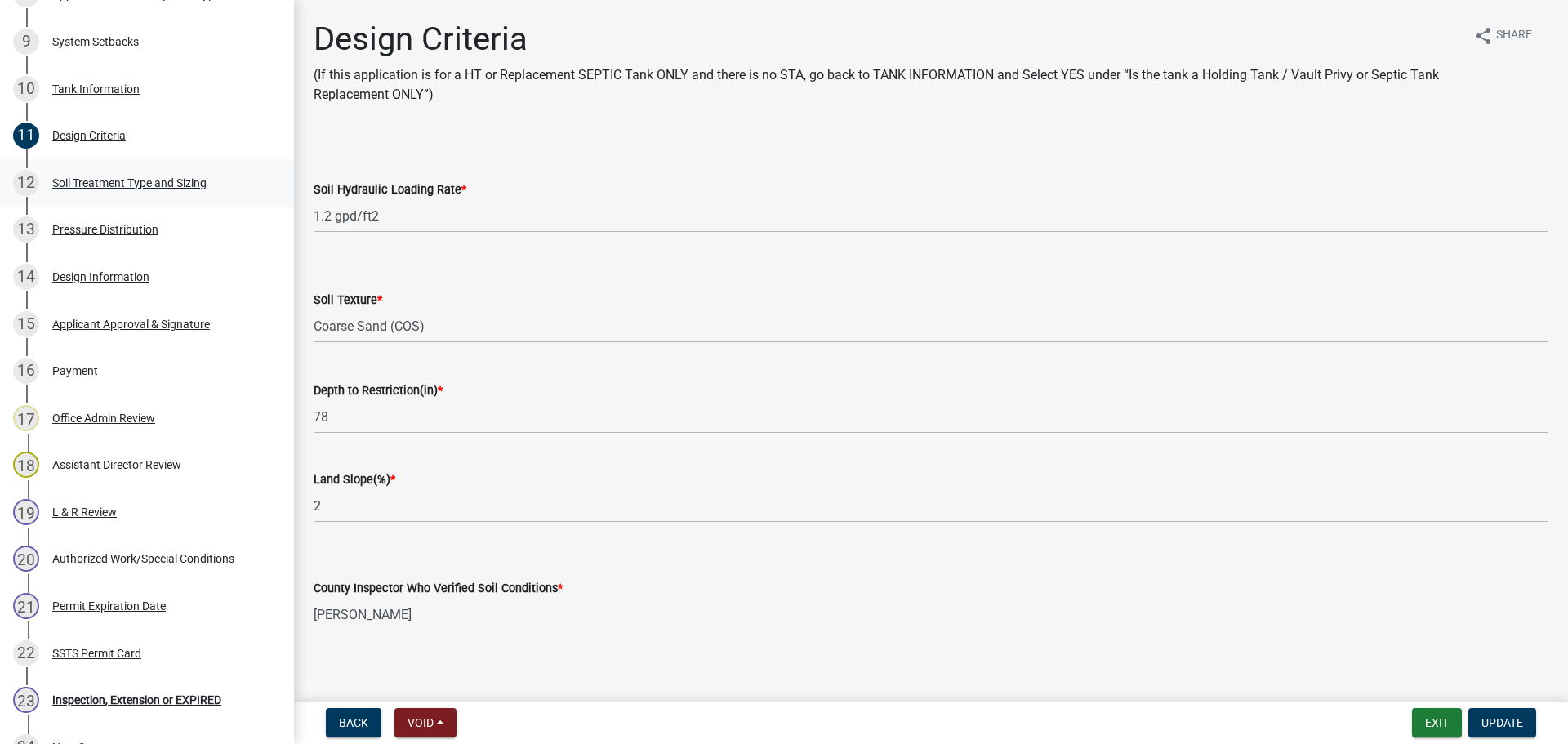
scroll to position [693, 0]
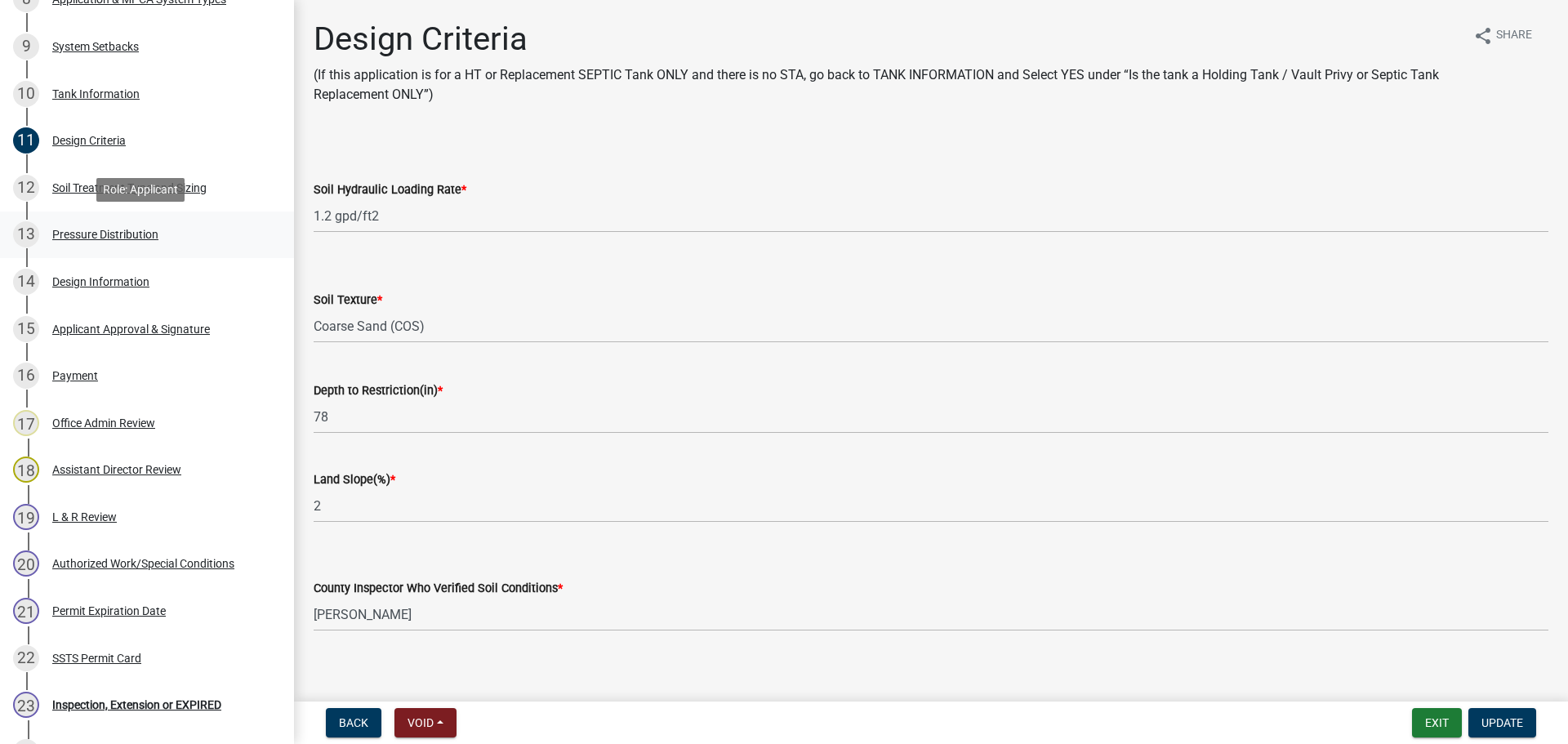
click at [202, 245] on div "13 Pressure Distribution" at bounding box center [140, 234] width 255 height 26
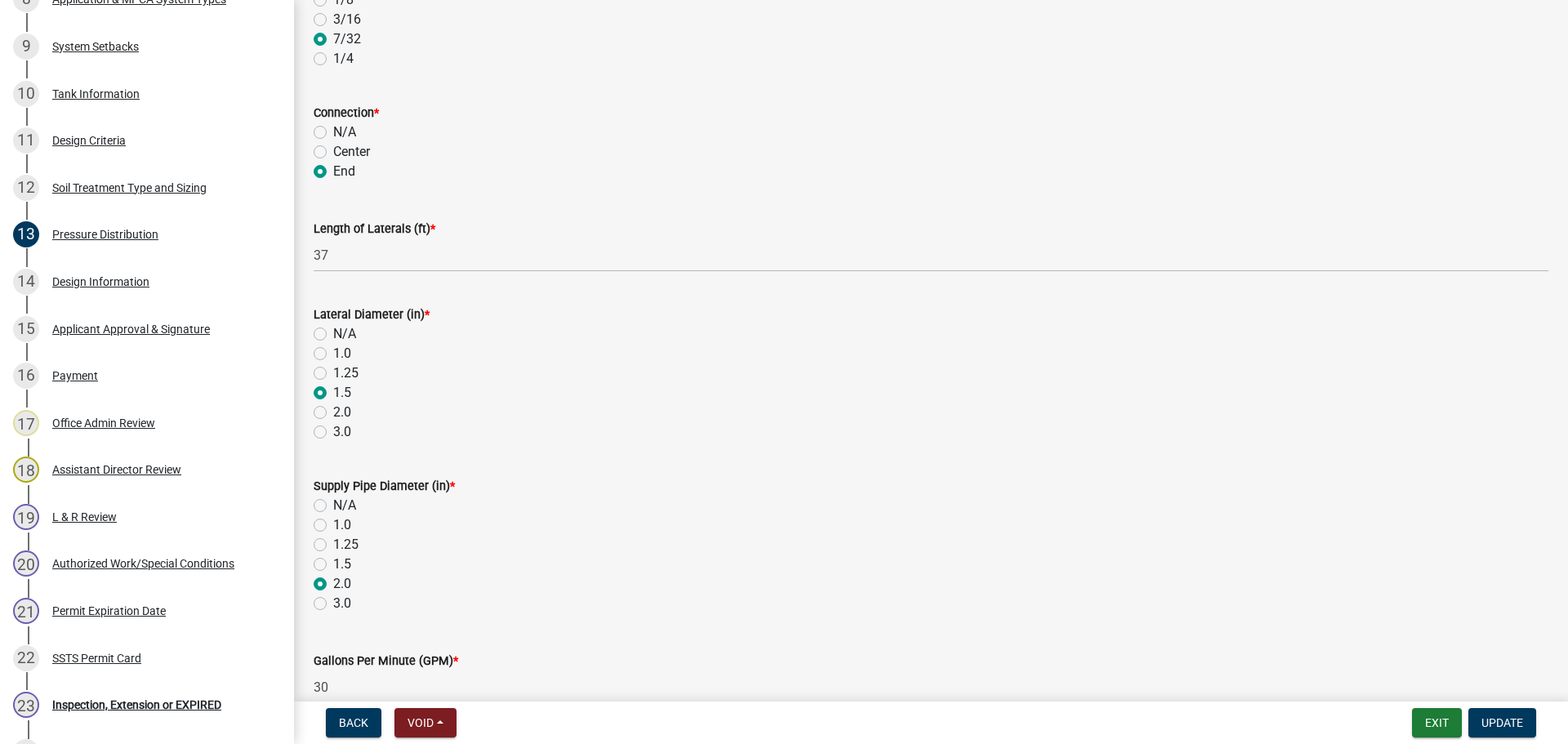
scroll to position [429, 0]
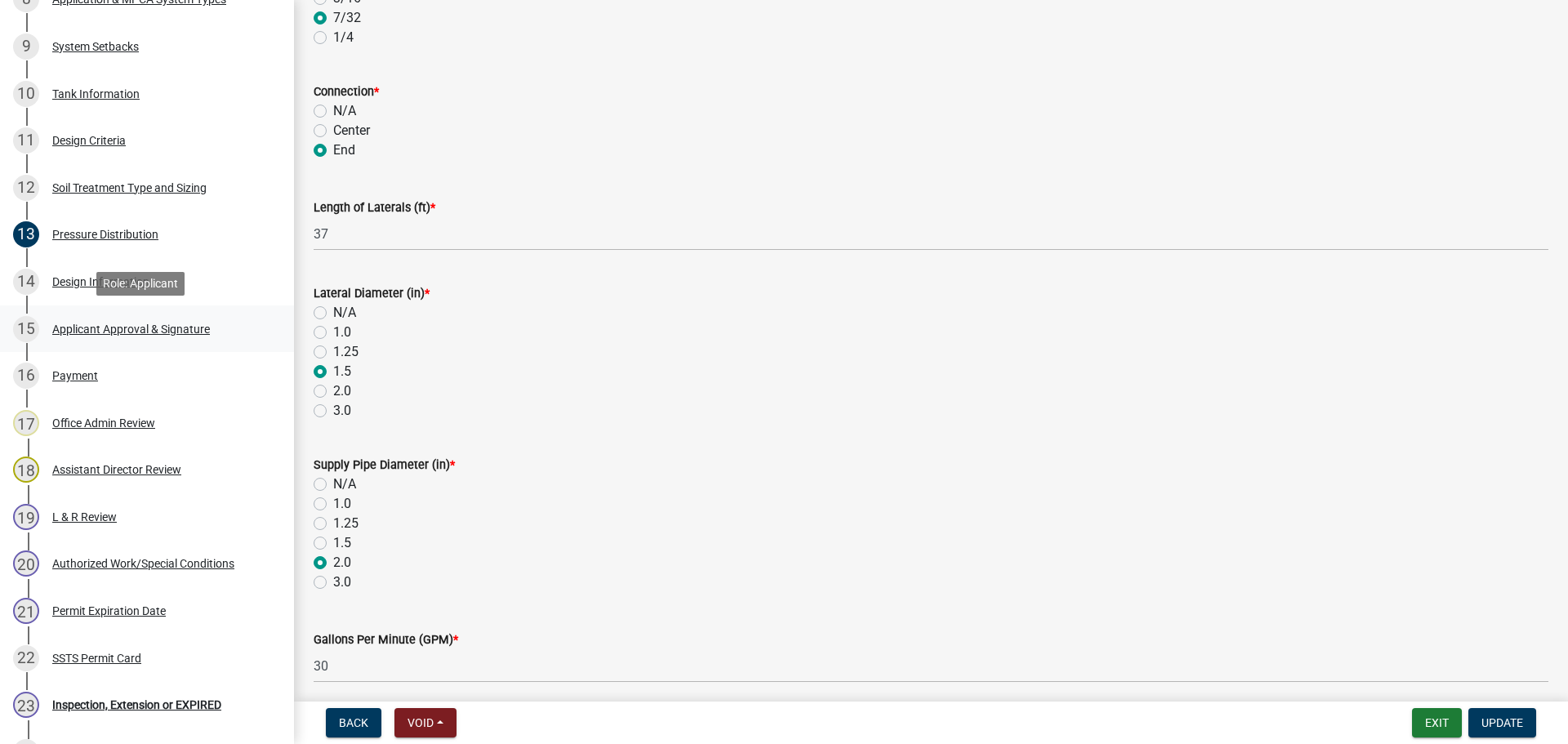
click at [167, 307] on link "15 Applicant Approval & Signature" at bounding box center [147, 329] width 294 height 47
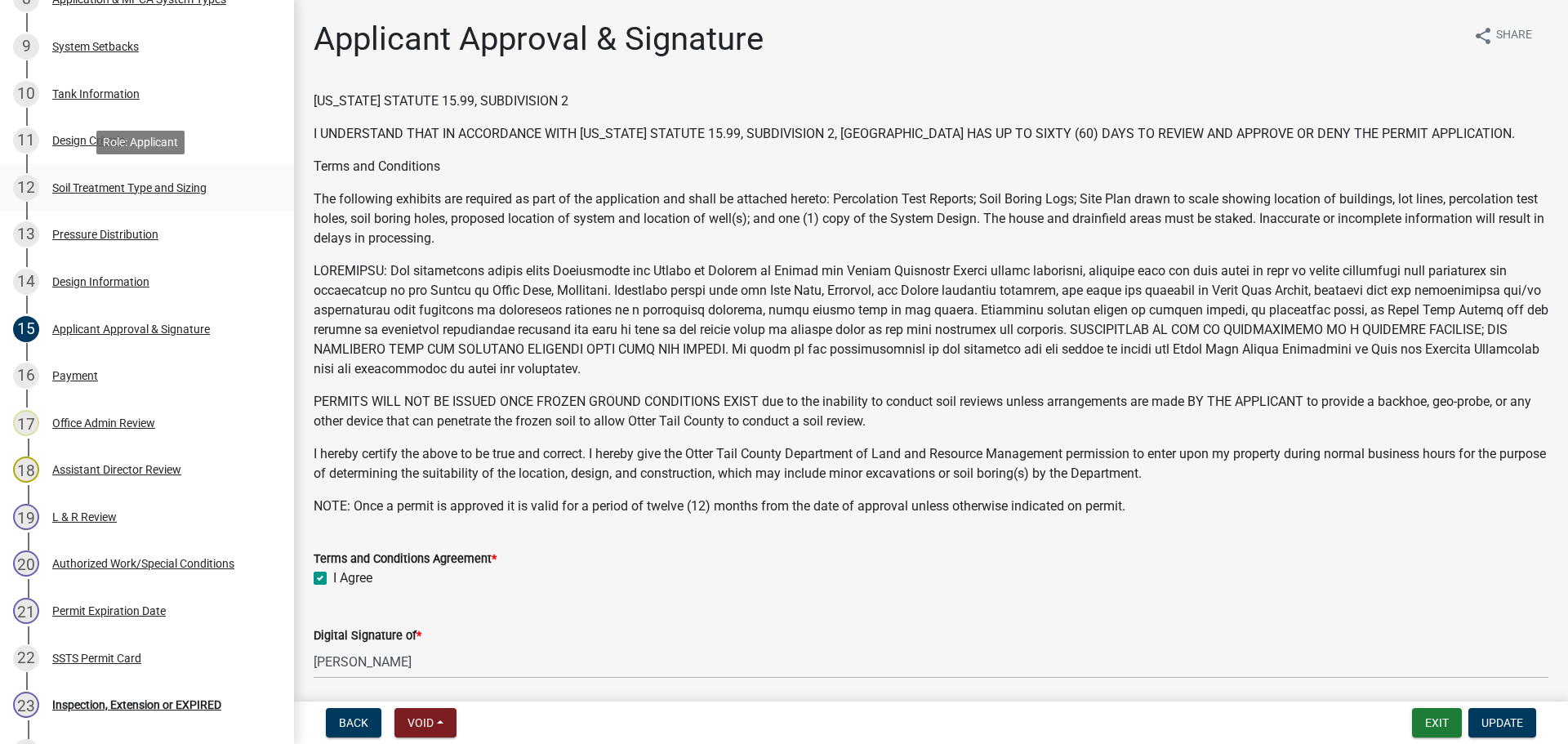
click at [134, 182] on div "Soil Treatment Type and Sizing" at bounding box center [129, 188] width 154 height 11
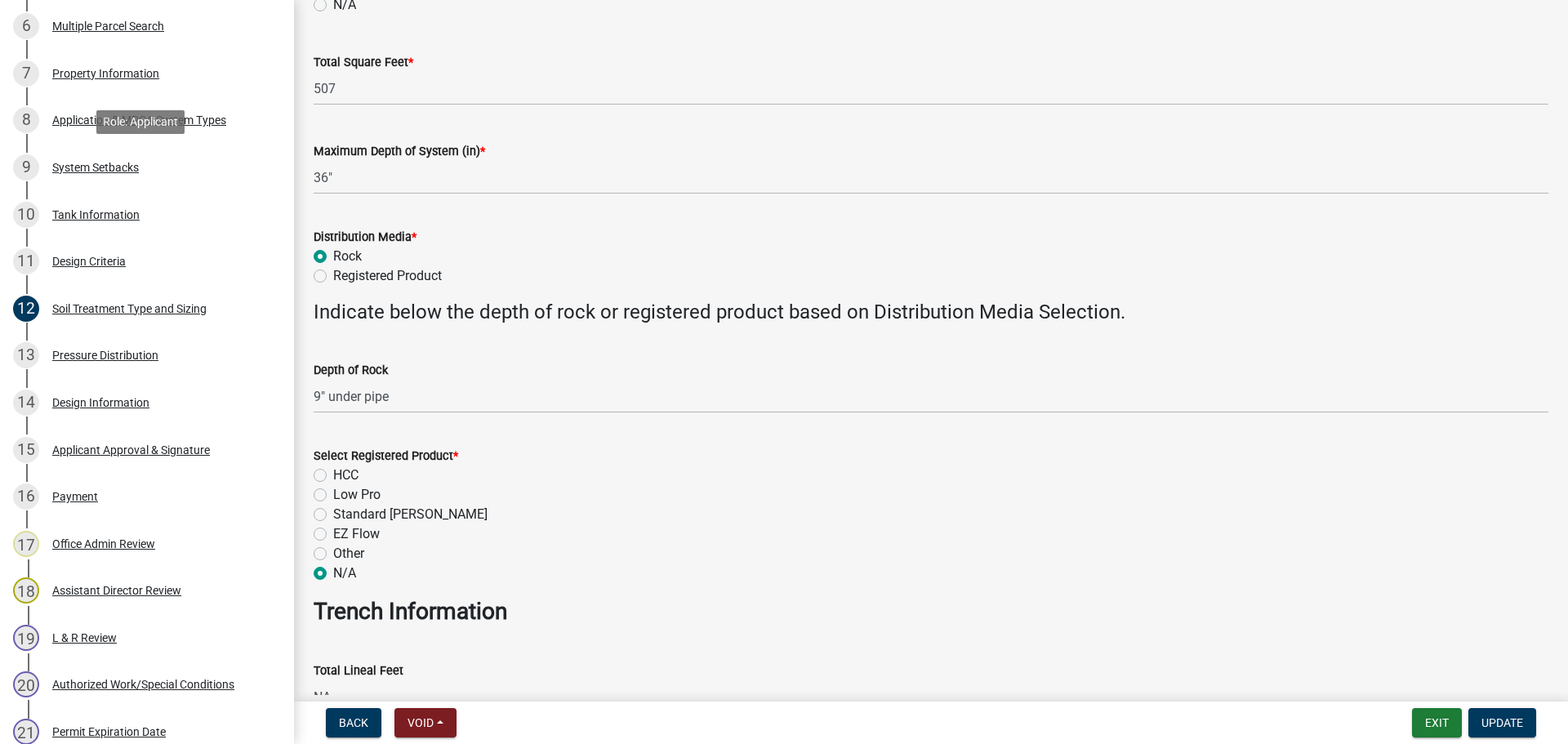
scroll to position [570, 0]
click at [166, 180] on div "9 System Setbacks" at bounding box center [140, 169] width 255 height 26
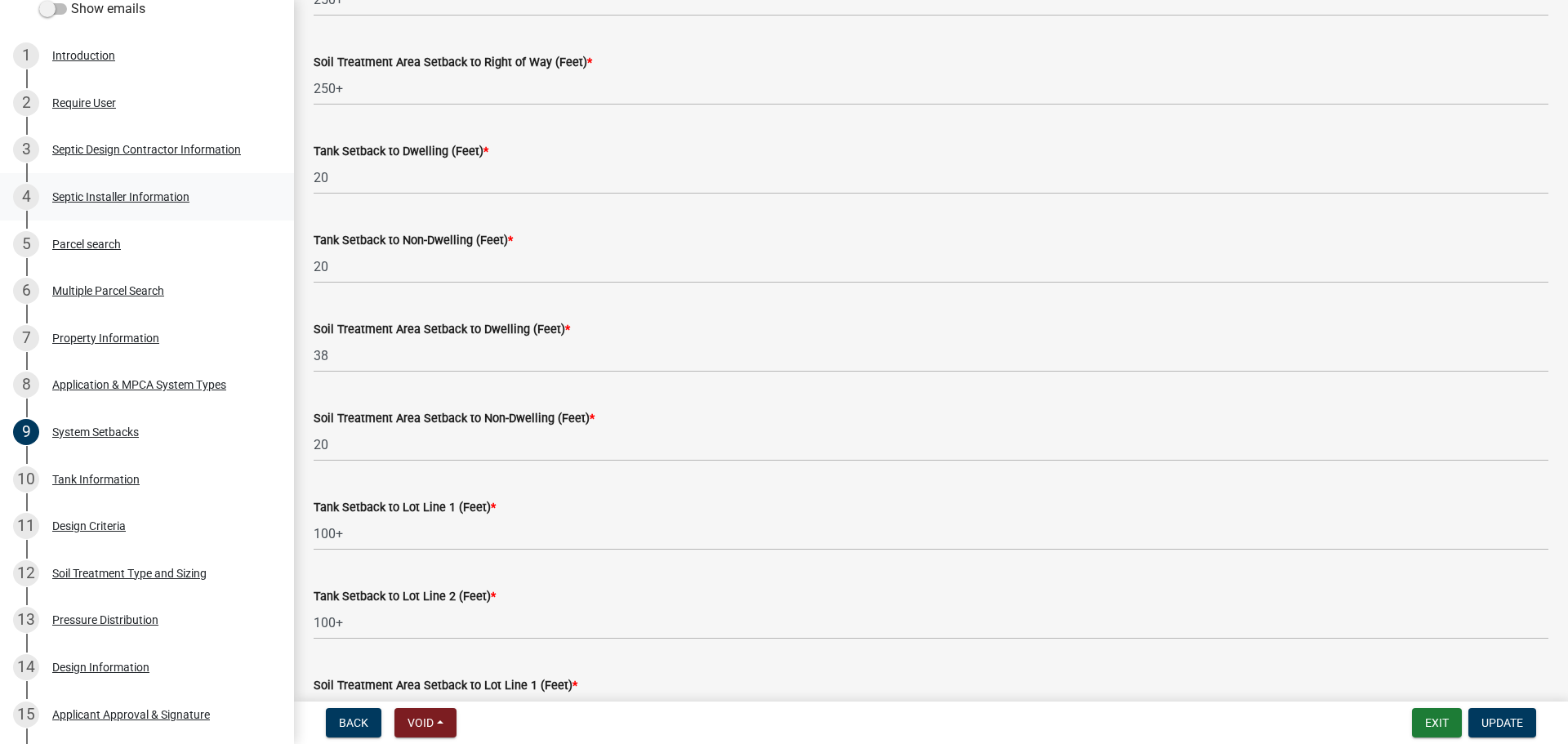
scroll to position [305, 0]
click at [176, 194] on div "Septic Installer Information" at bounding box center [121, 199] width 137 height 11
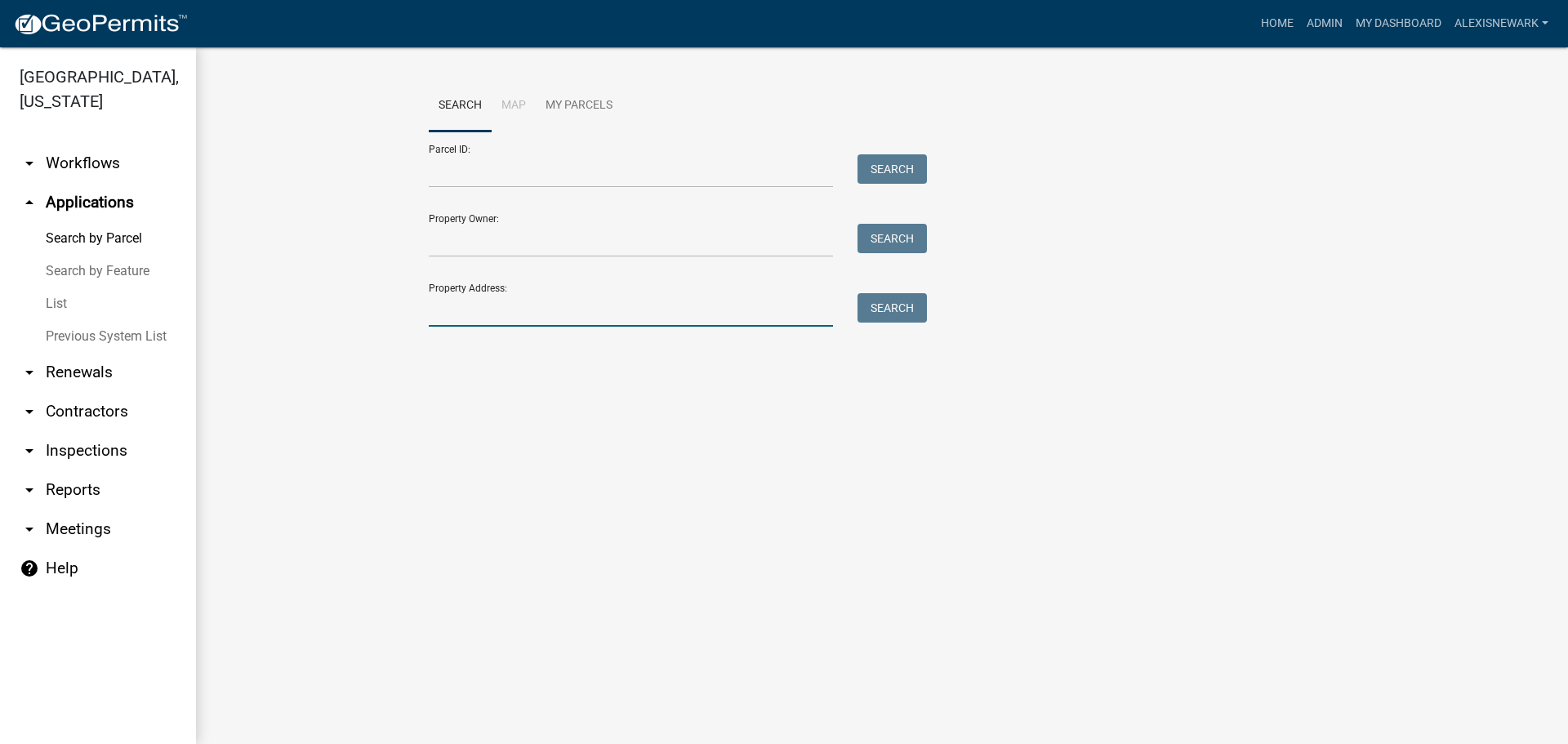
click at [524, 326] on input "Property Address:" at bounding box center [631, 310] width 404 height 33
type input "36612"
click at [874, 307] on button "Search" at bounding box center [892, 308] width 70 height 30
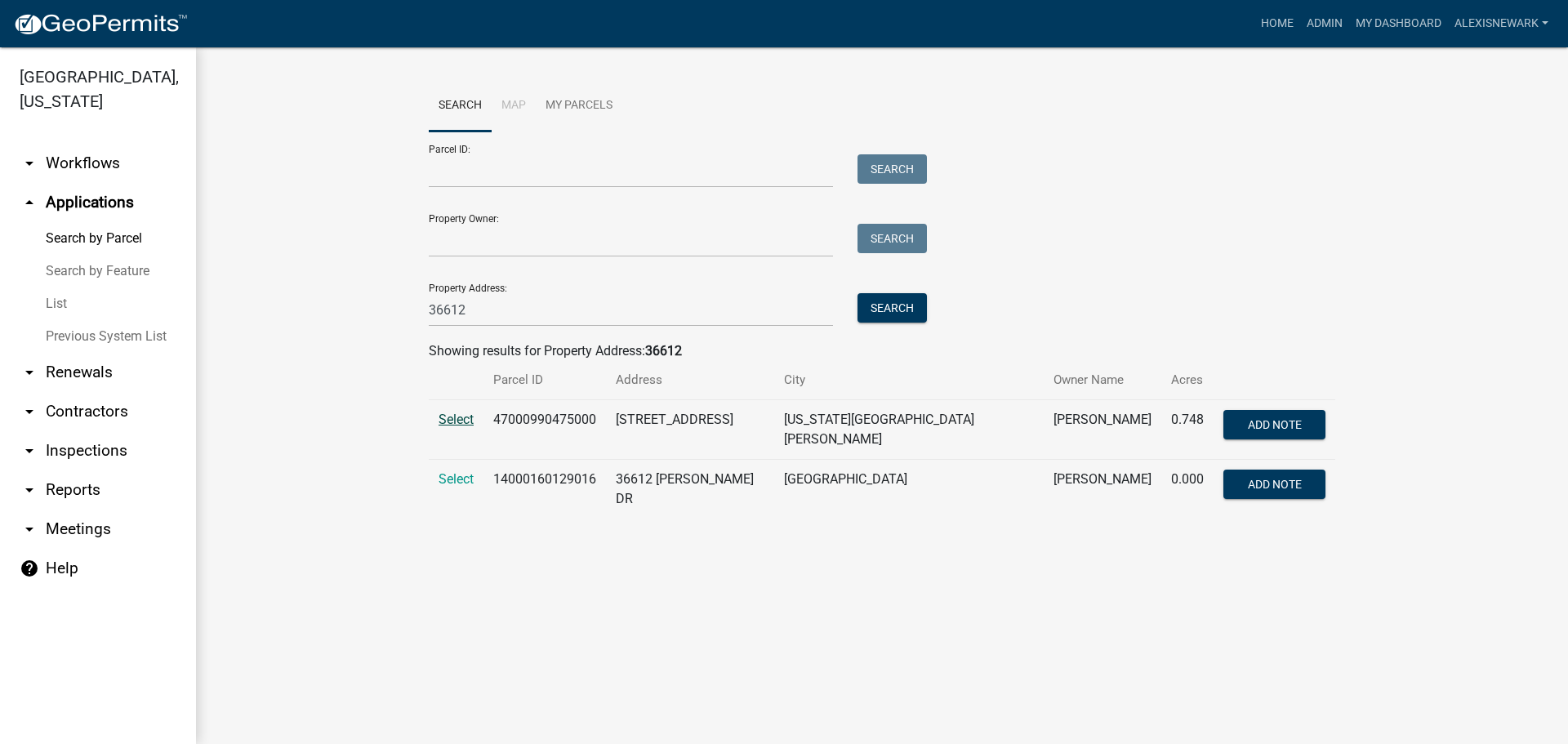
click at [453, 423] on span "Select" at bounding box center [456, 419] width 35 height 16
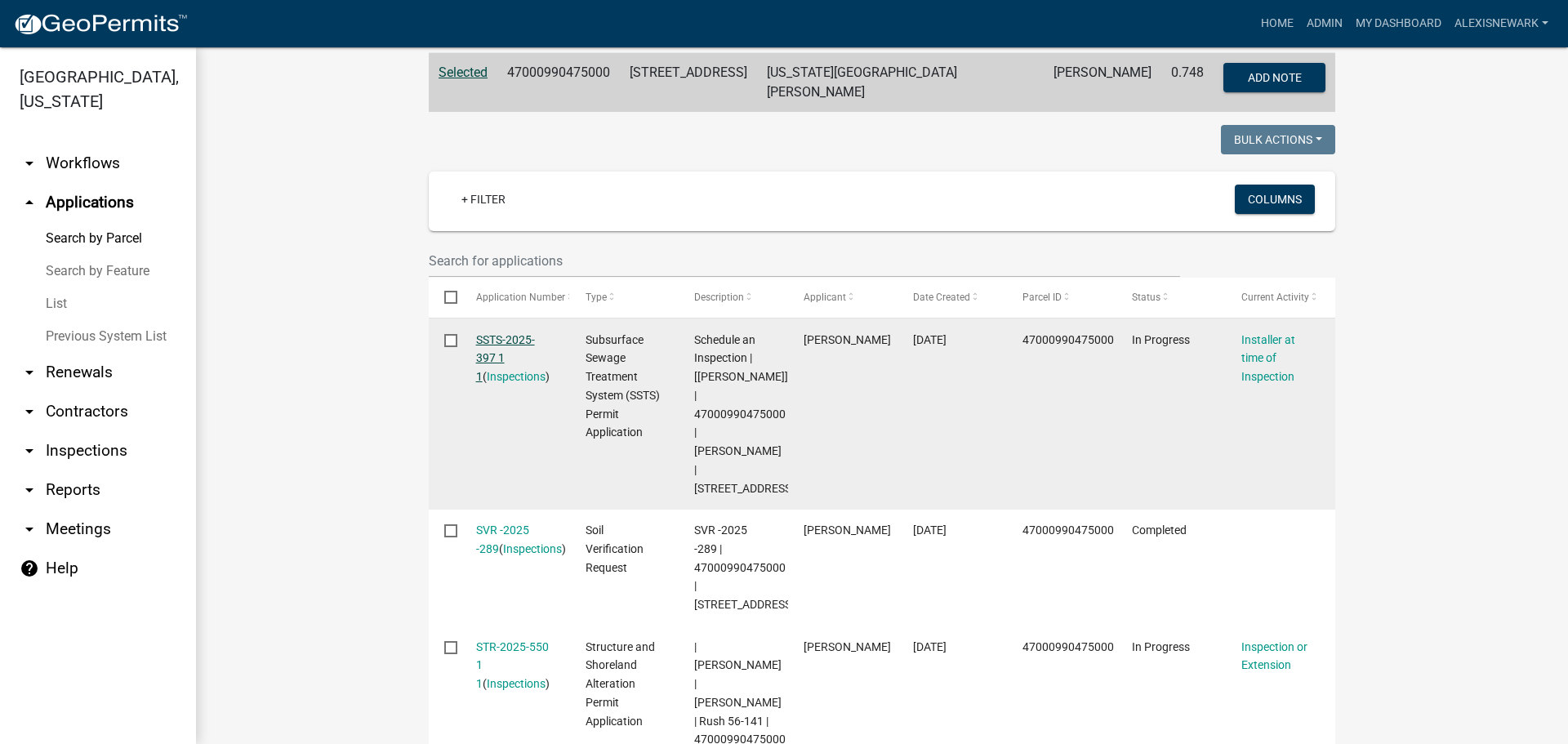
scroll to position [327, 0]
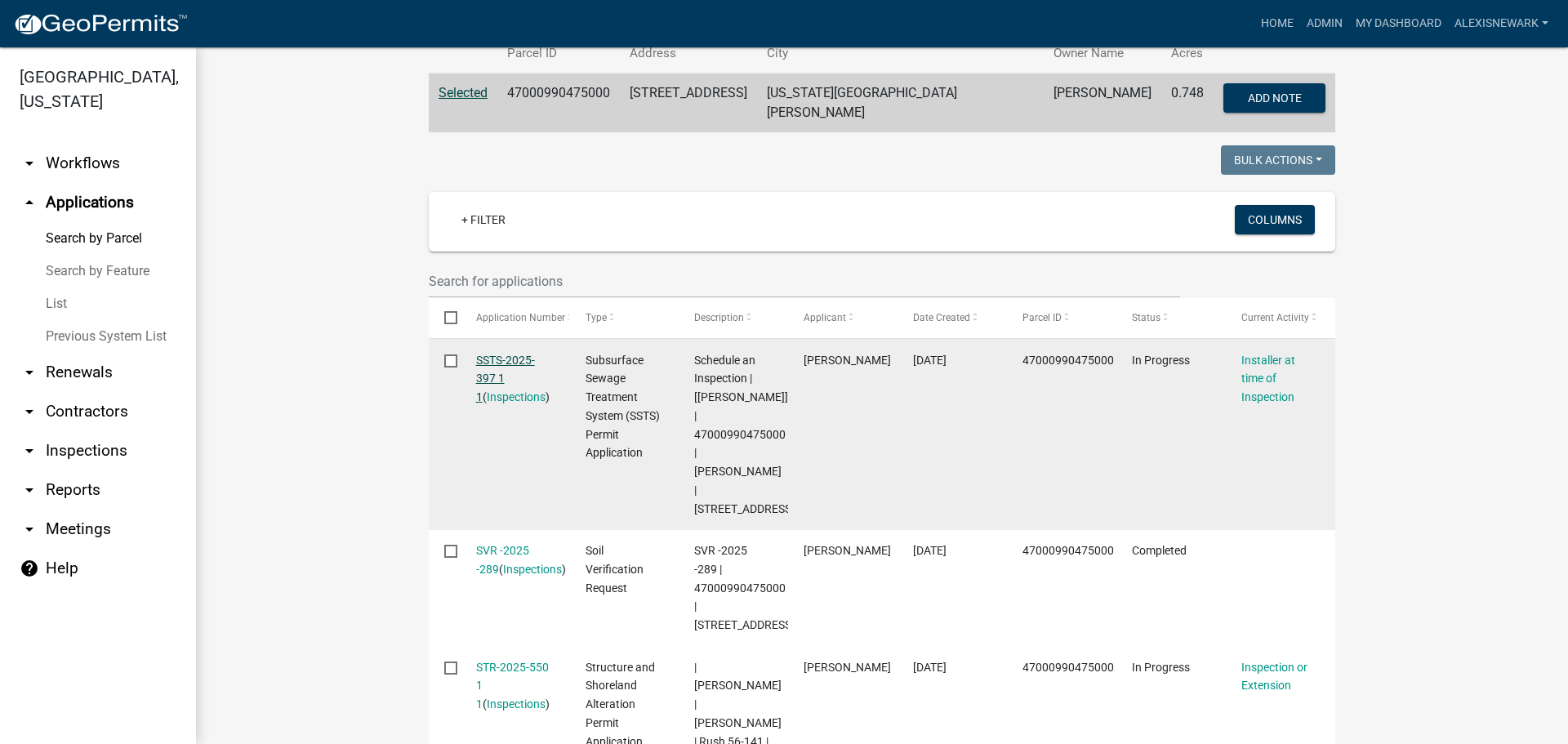
click at [496, 316] on span "Application Number" at bounding box center [521, 318] width 89 height 11
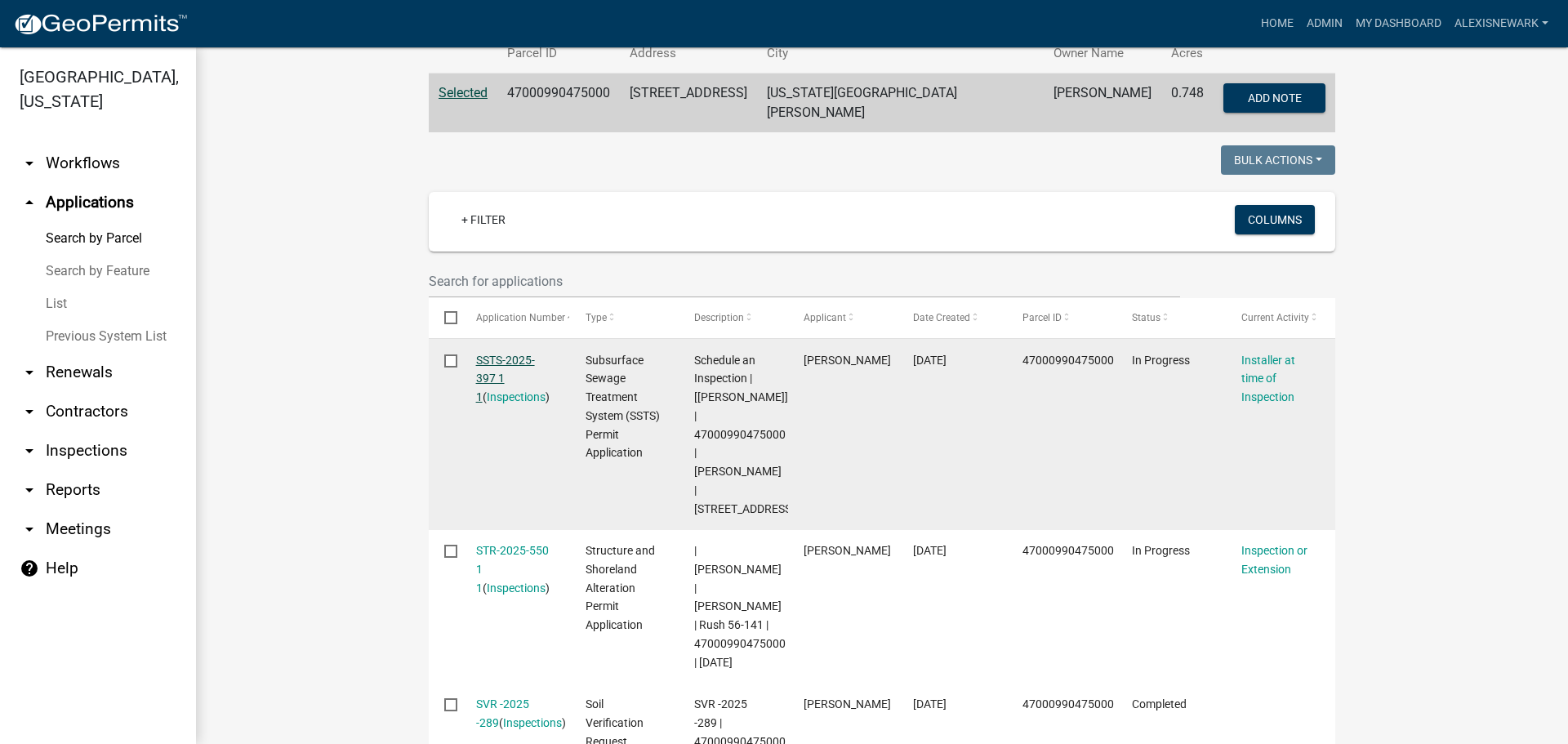
click at [504, 357] on link "SSTS-2025-397 1 1" at bounding box center [505, 379] width 59 height 51
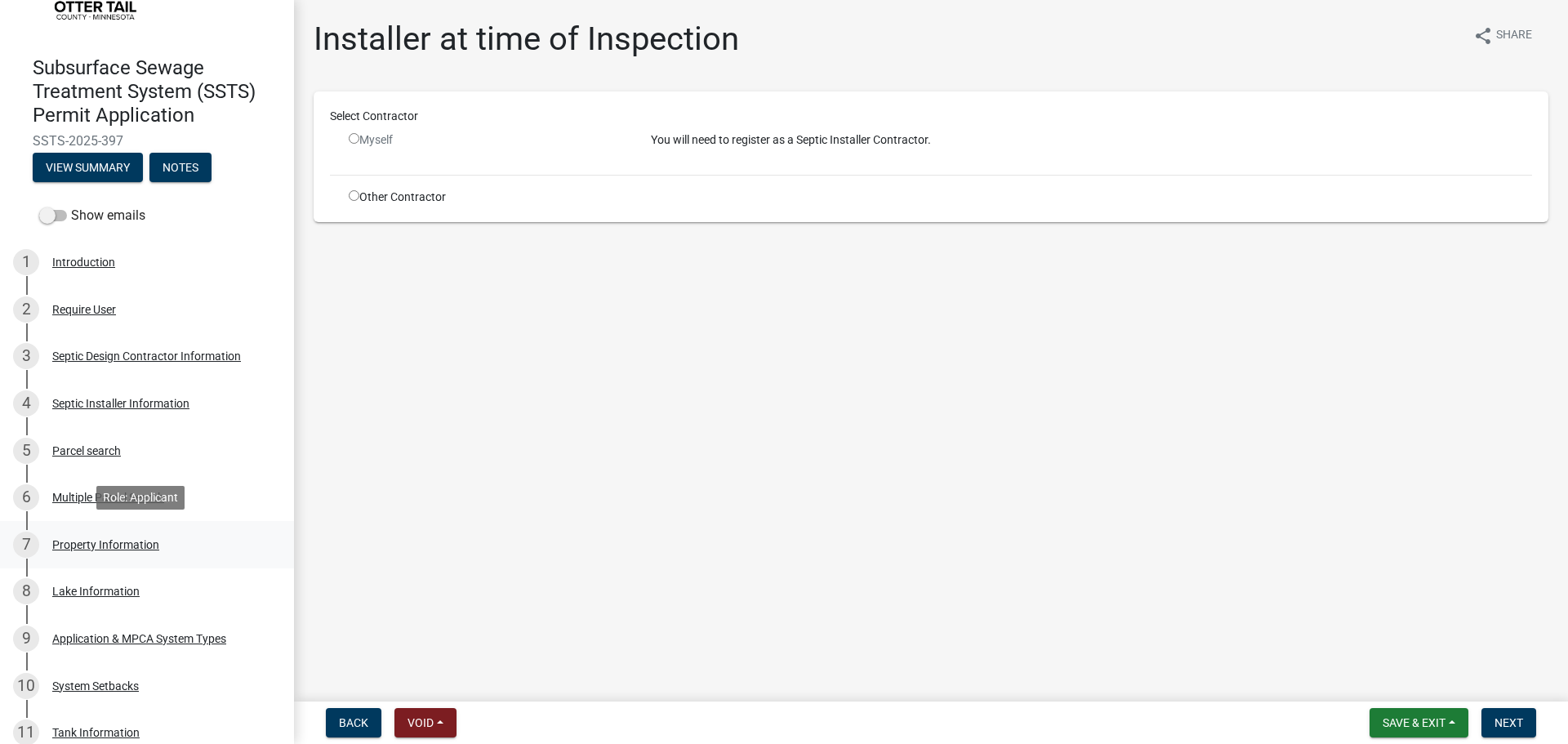
scroll to position [102, 0]
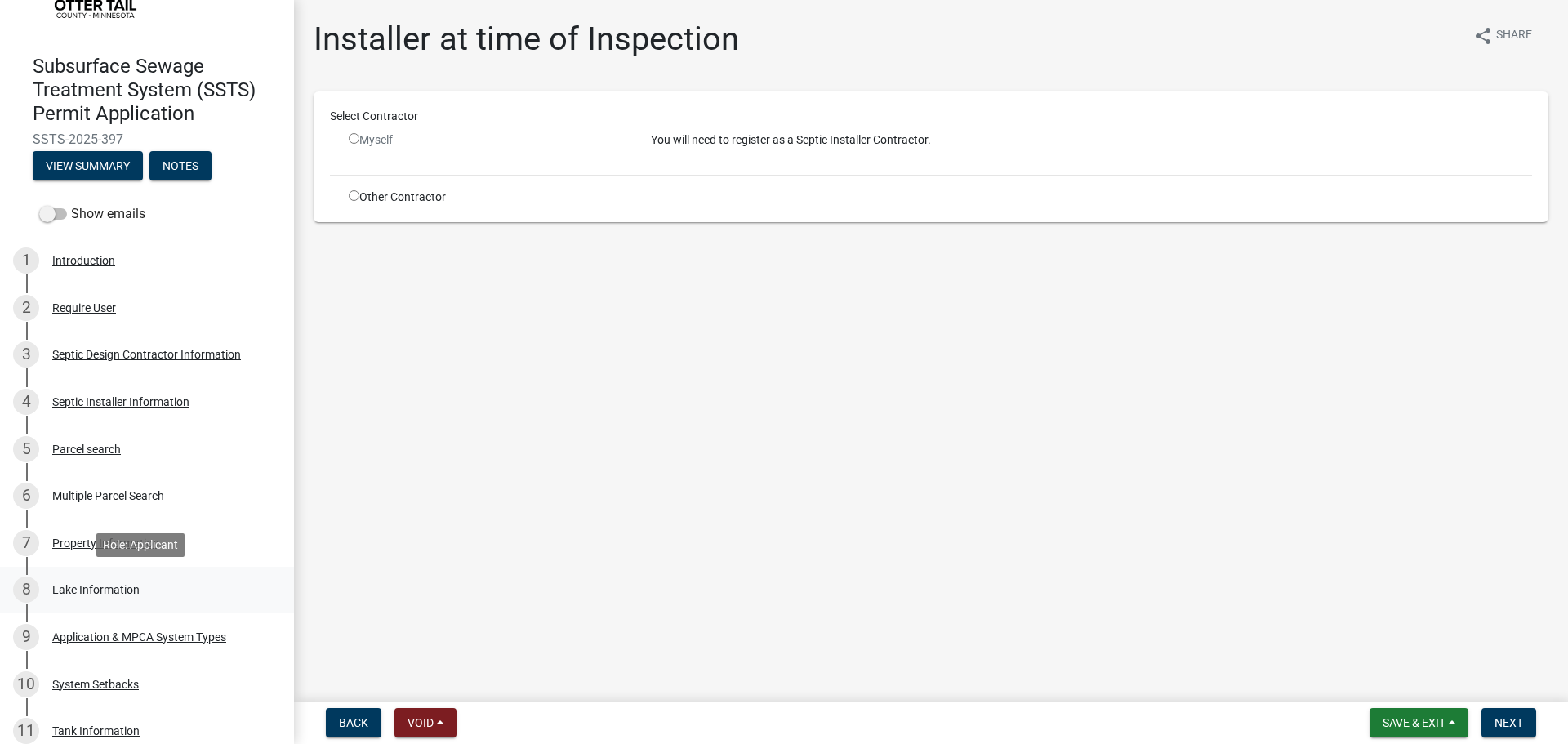
click at [176, 598] on div "8 Lake Information" at bounding box center [140, 590] width 255 height 26
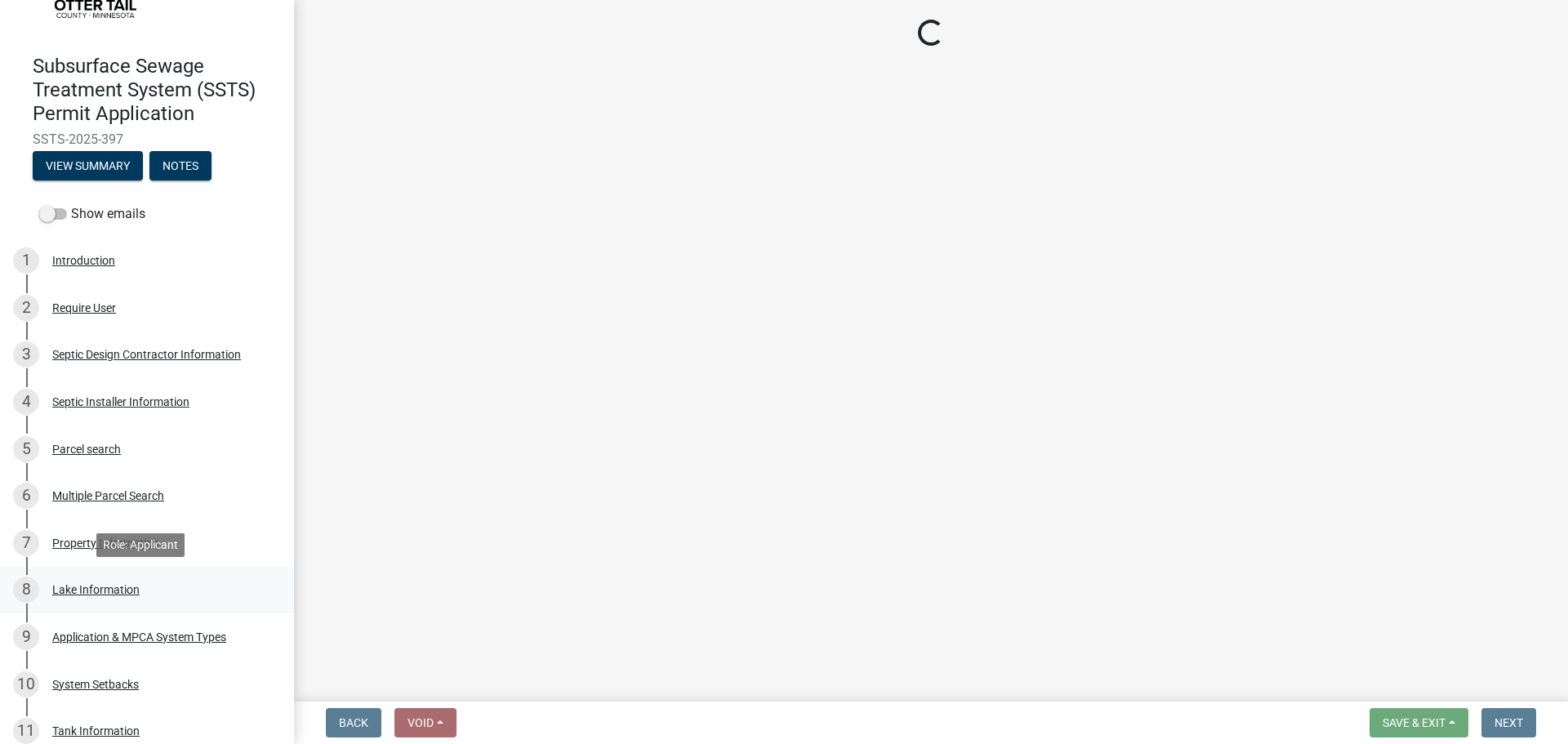
select select "bd934fa0-696e-47b9-a90f-8e33276cc410"
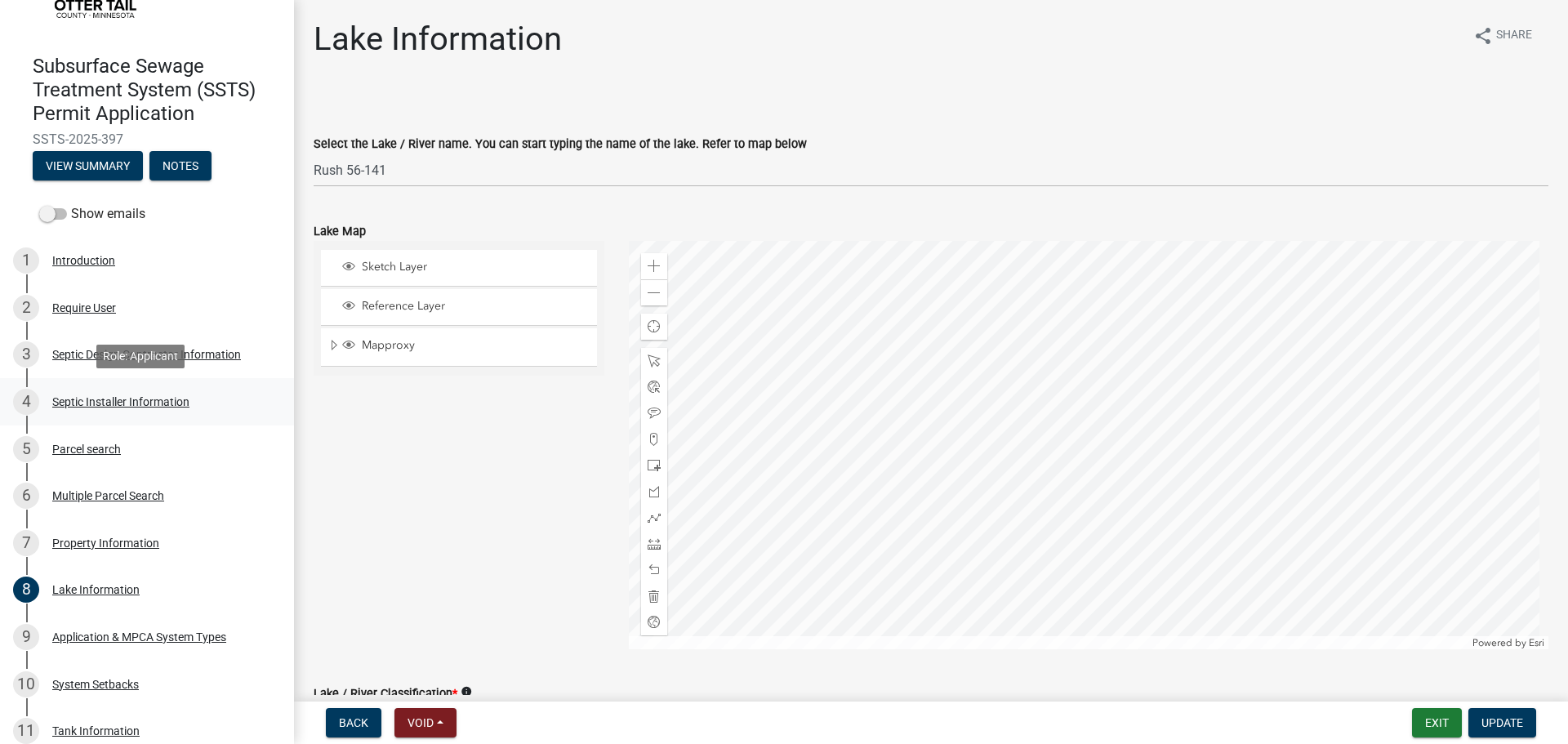
click at [174, 418] on link "4 Septic Installer Information" at bounding box center [147, 401] width 294 height 47
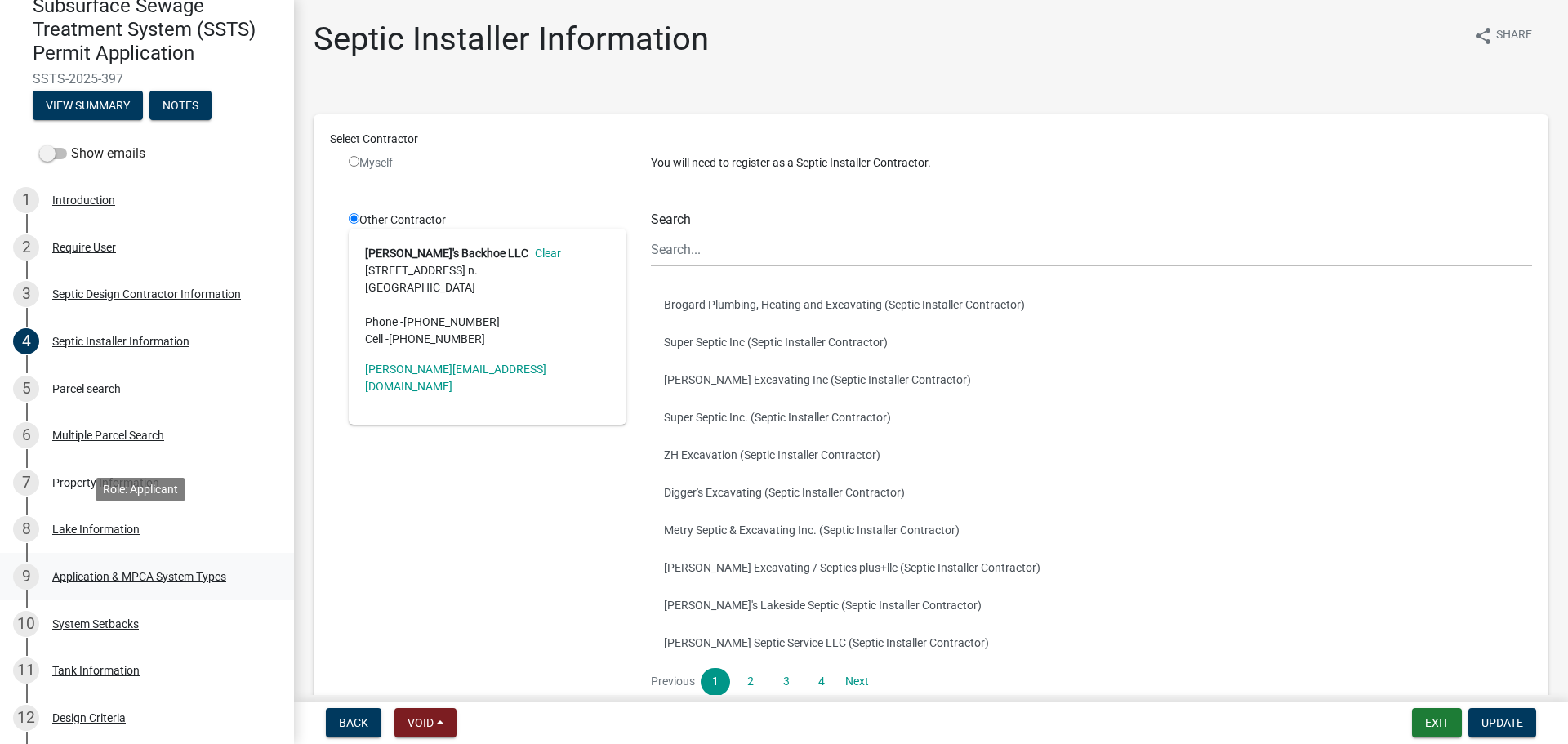
scroll to position [204, 0]
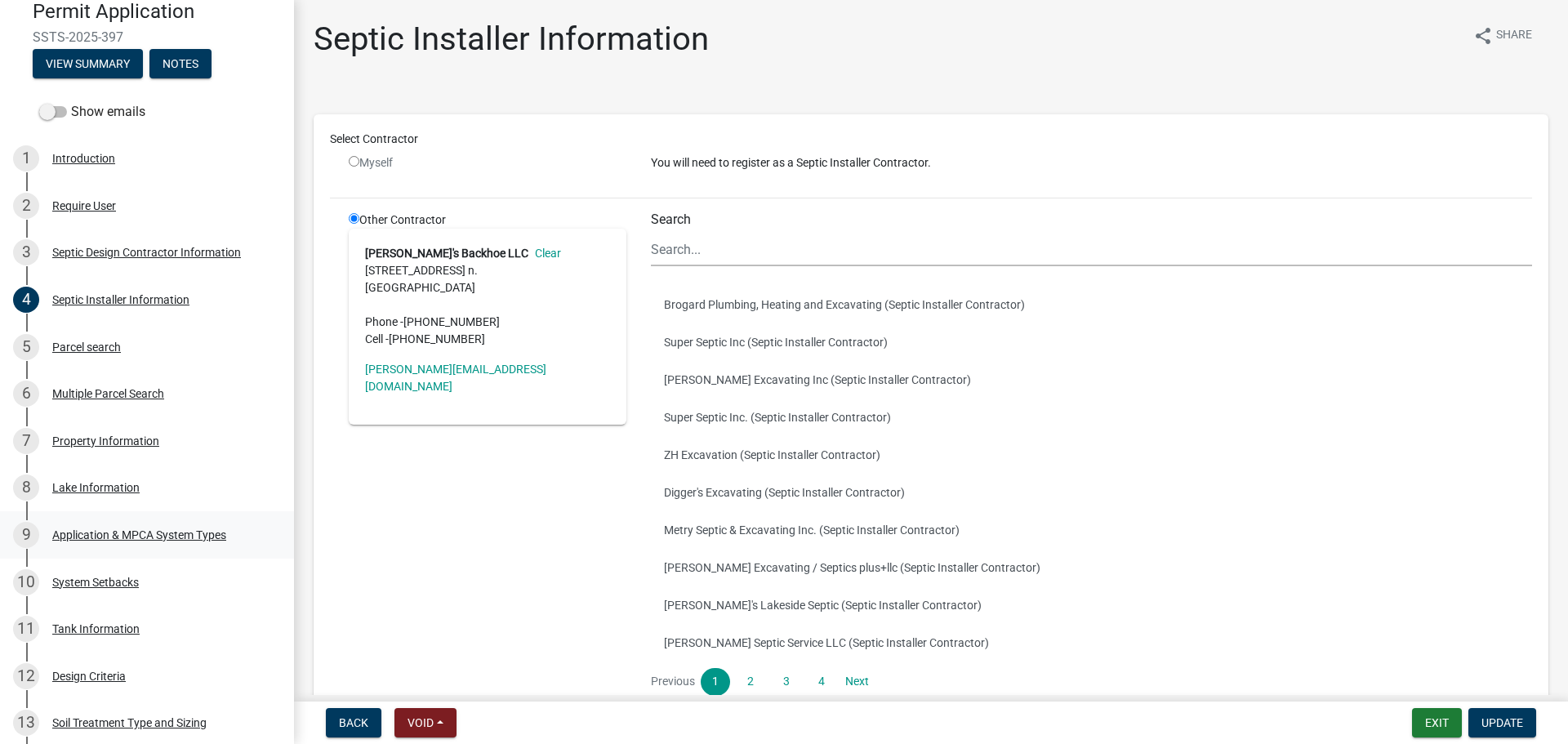
click at [186, 516] on link "9 Application & MPCA System Types" at bounding box center [147, 534] width 294 height 47
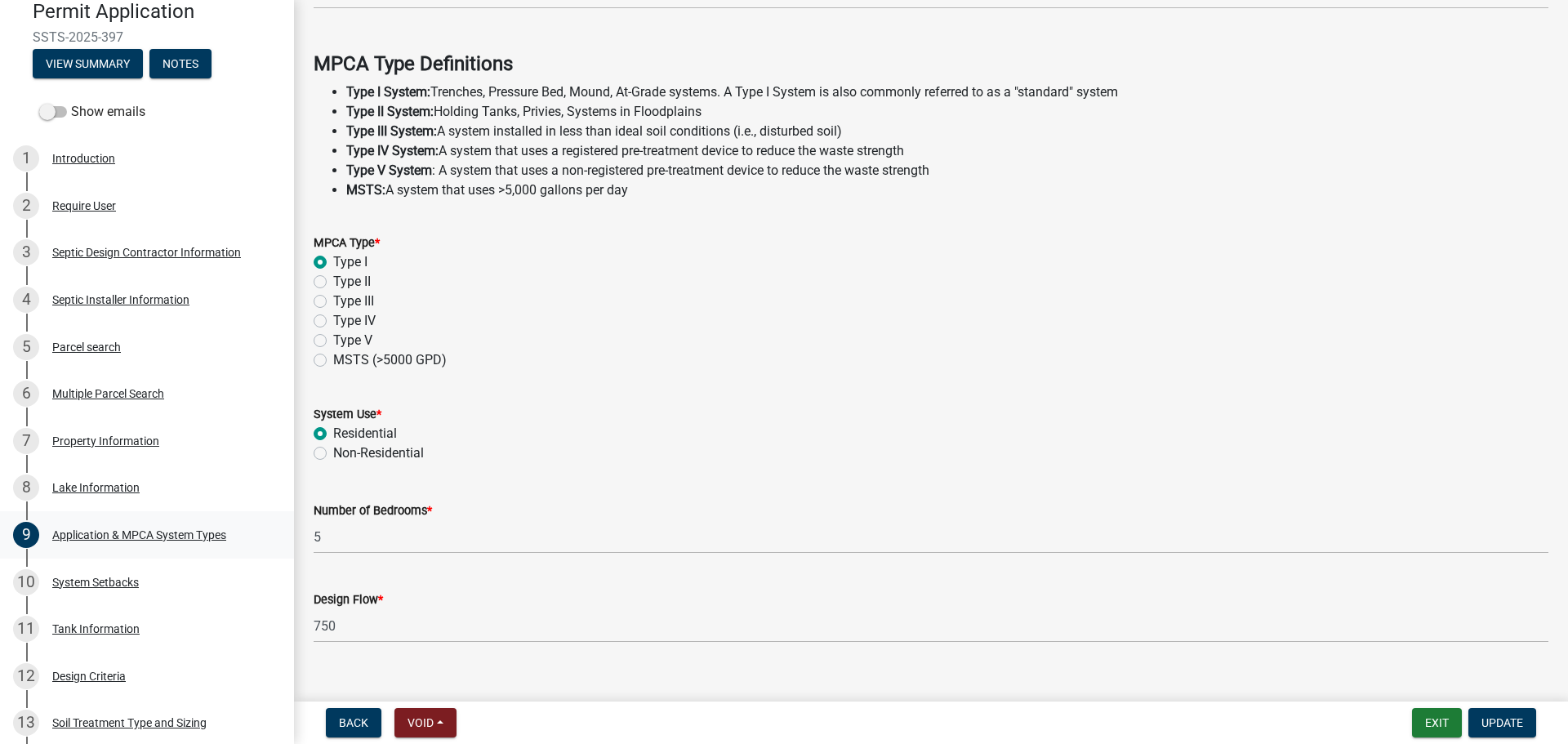
scroll to position [467, 0]
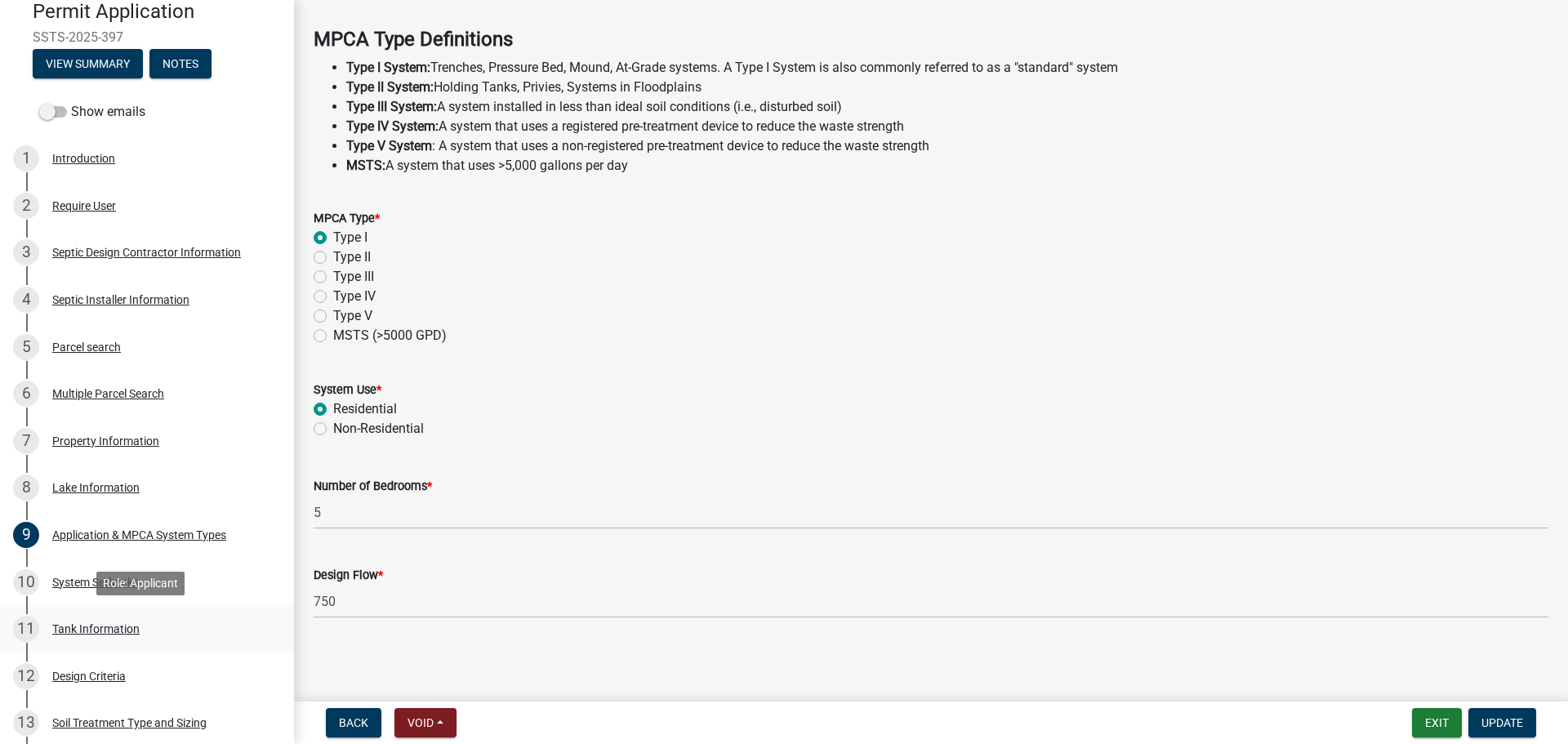
click at [208, 633] on div "11 Tank Information" at bounding box center [140, 629] width 255 height 26
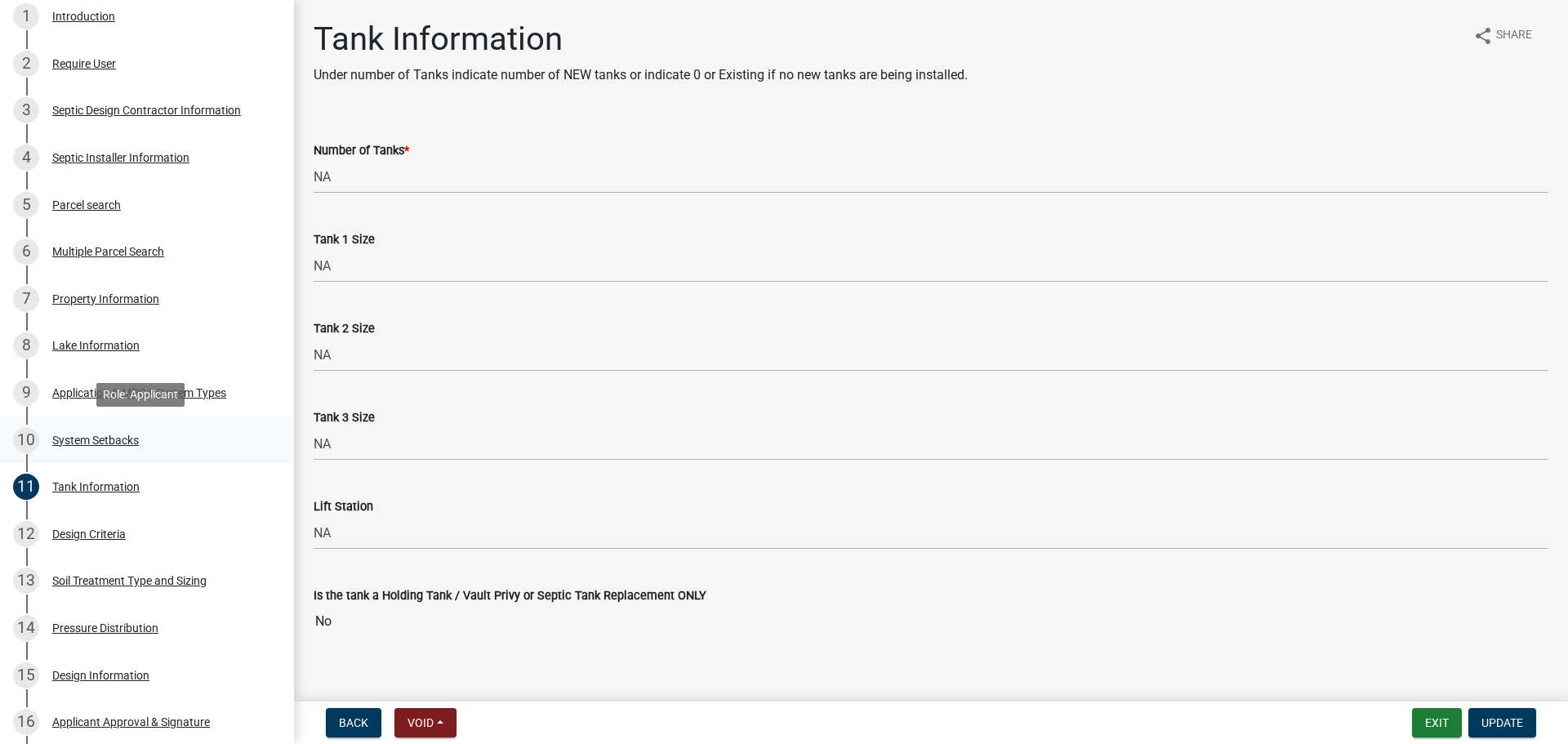
scroll to position [347, 0]
click at [193, 530] on div "12 Design Criteria" at bounding box center [140, 533] width 255 height 26
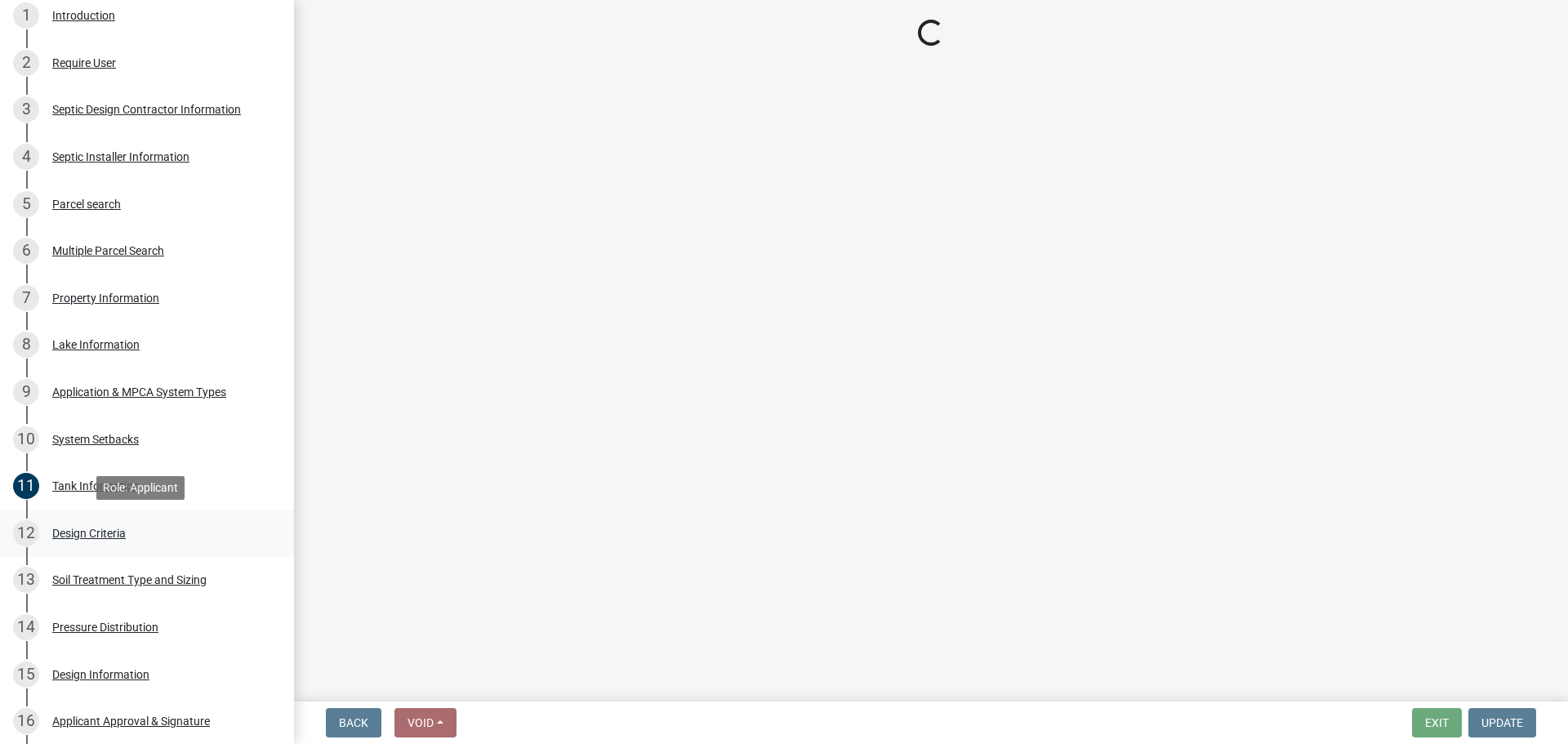
select select "eaa6e4cf-be76-4366-bfe5-e87acfaaf3f4"
select select "48b77c43-c0ca-4757-a1b1-e2e69db0f822"
select select "643267e1-855b-462d-a385-c521968adb40"
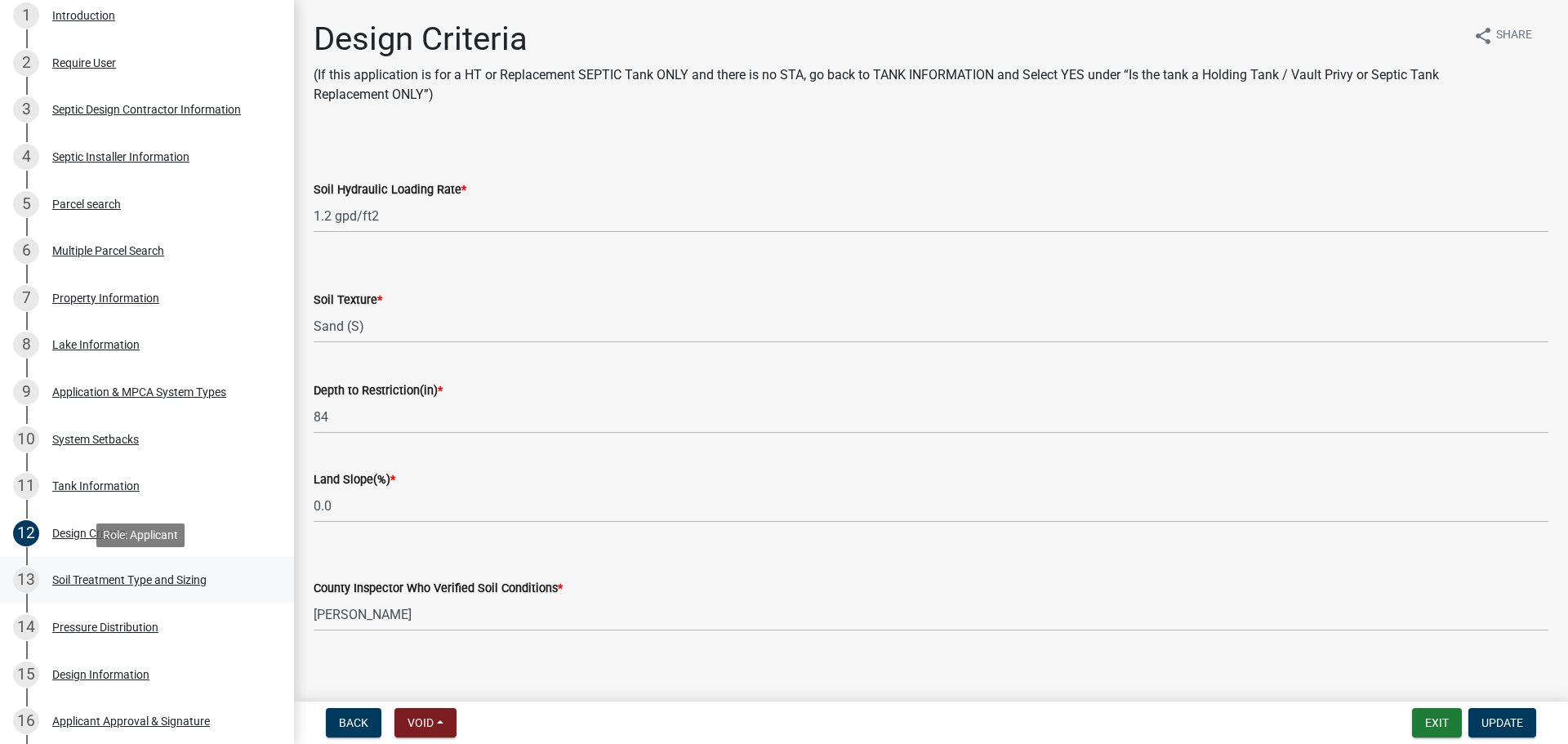
click at [195, 582] on div "Soil Treatment Type and Sizing" at bounding box center [129, 580] width 154 height 11
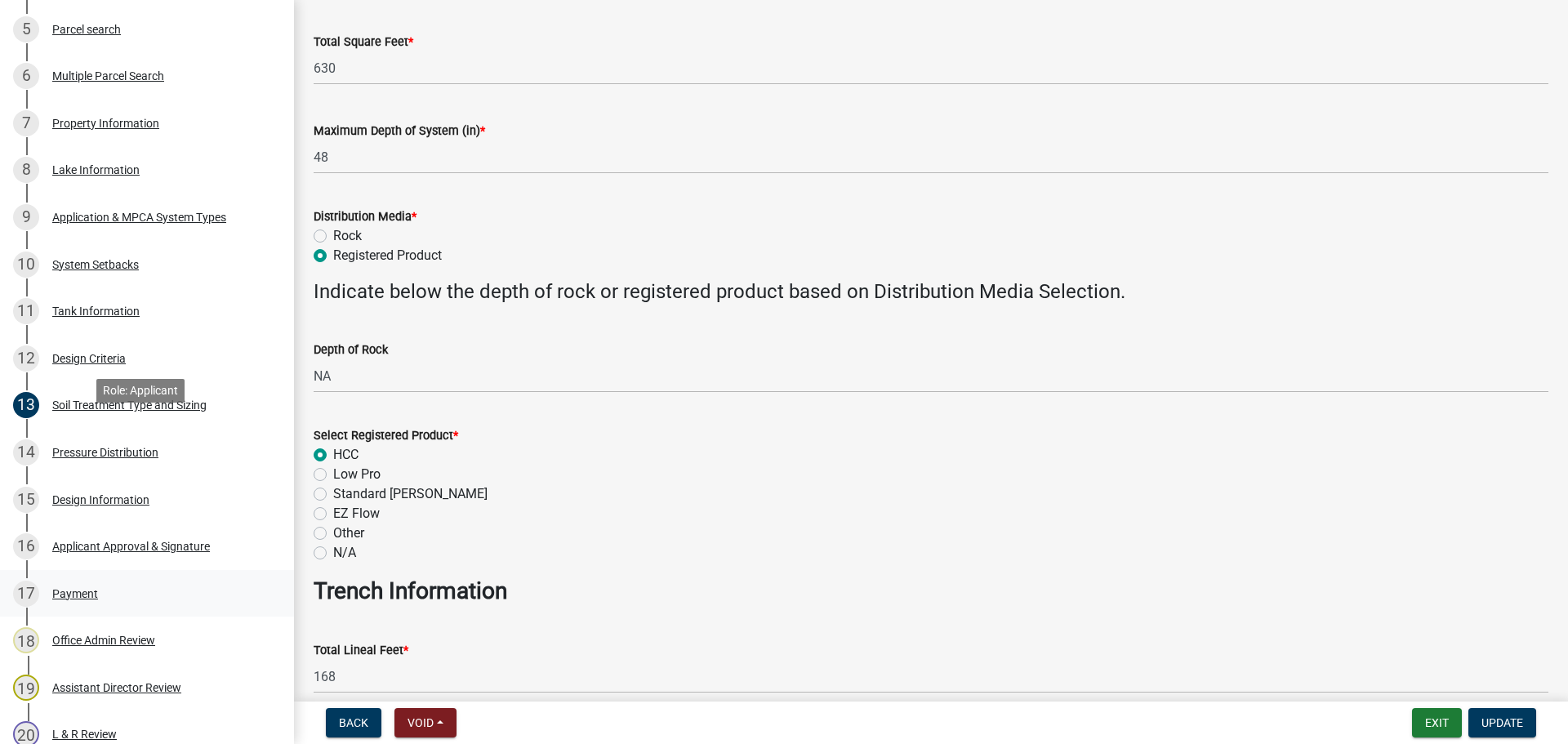
scroll to position [694, 0]
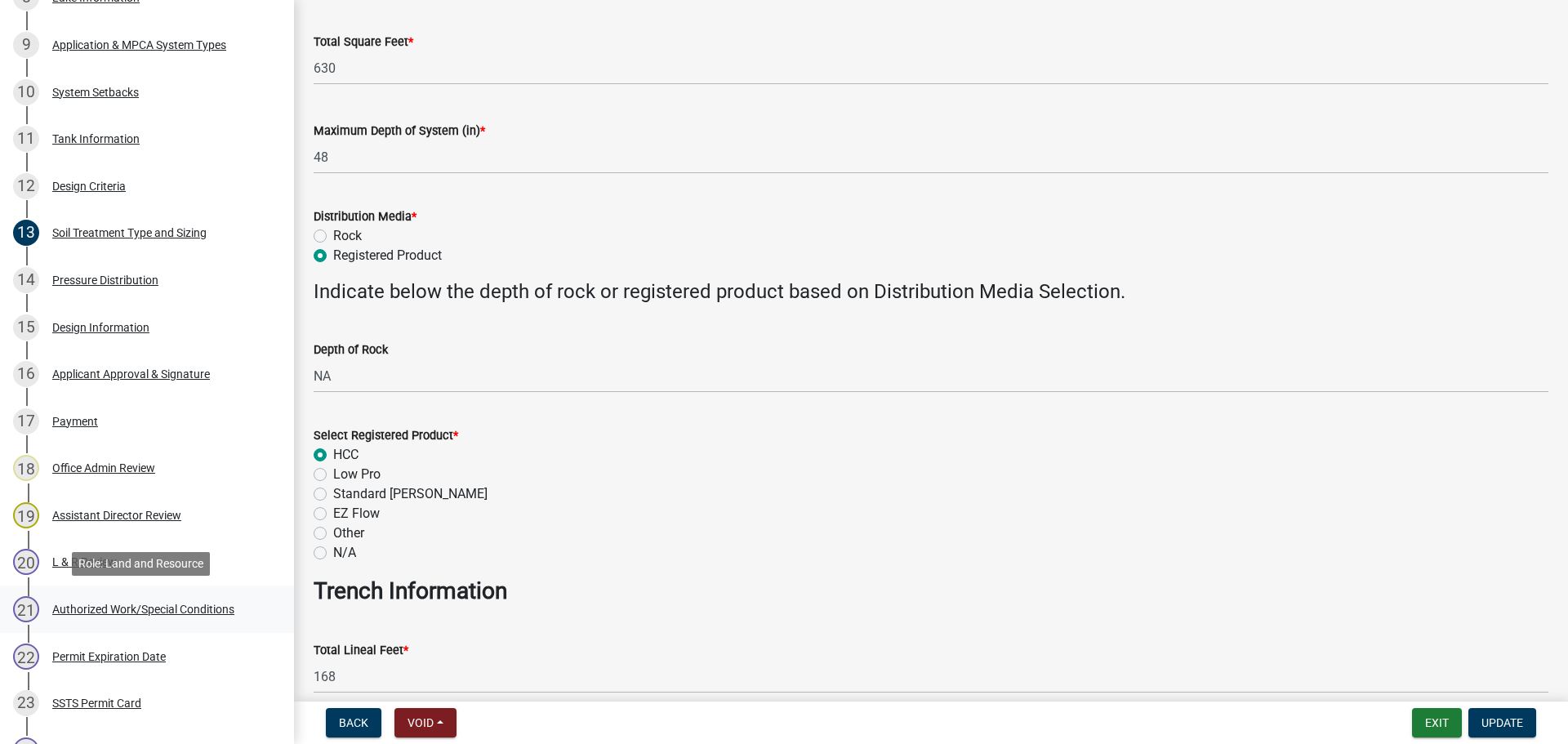
click at [233, 599] on div "21 Authorized Work/Special Conditions" at bounding box center [140, 609] width 255 height 26
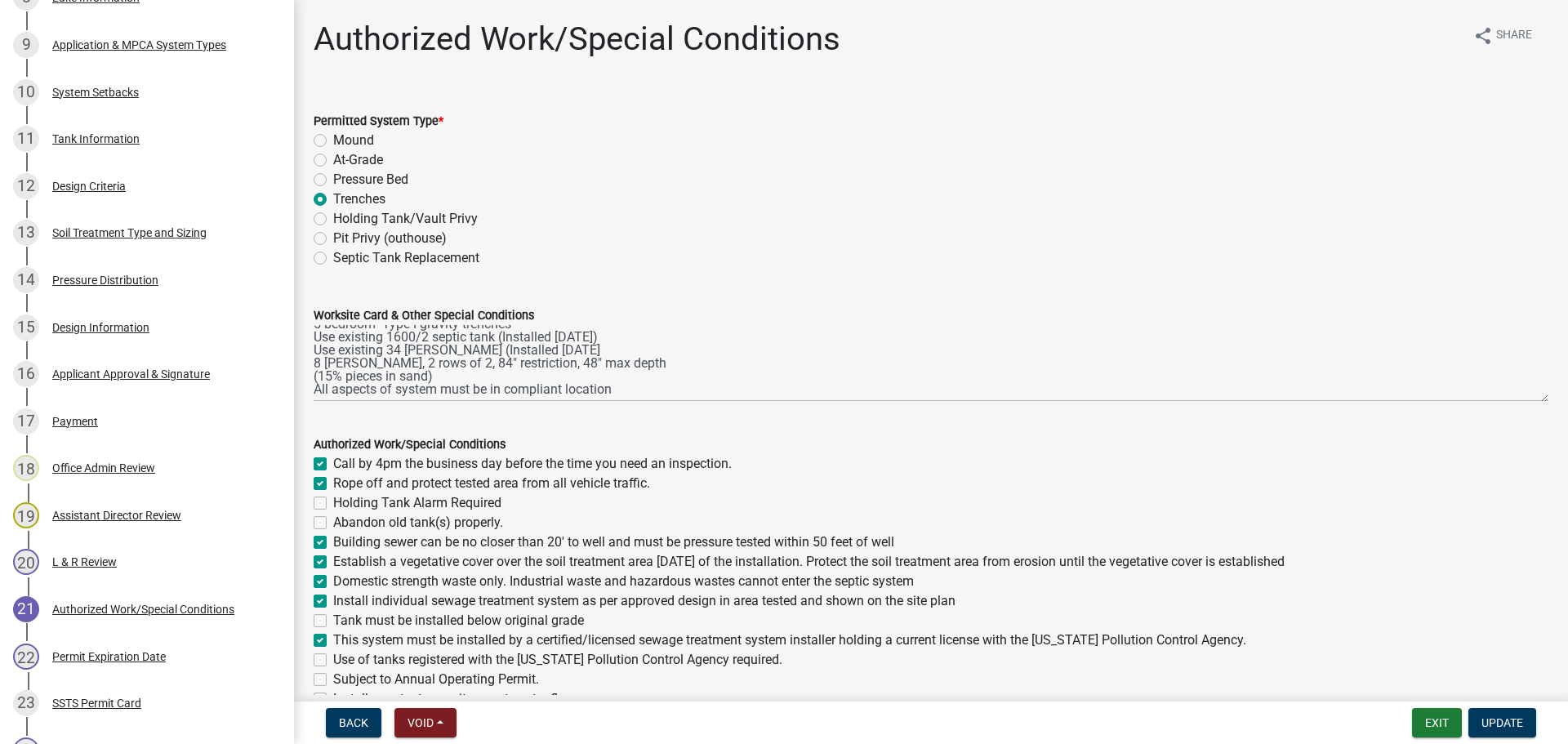
scroll to position [26, 0]
click at [252, 225] on div "13 Soil Treatment Type and Sizing" at bounding box center [140, 233] width 255 height 26
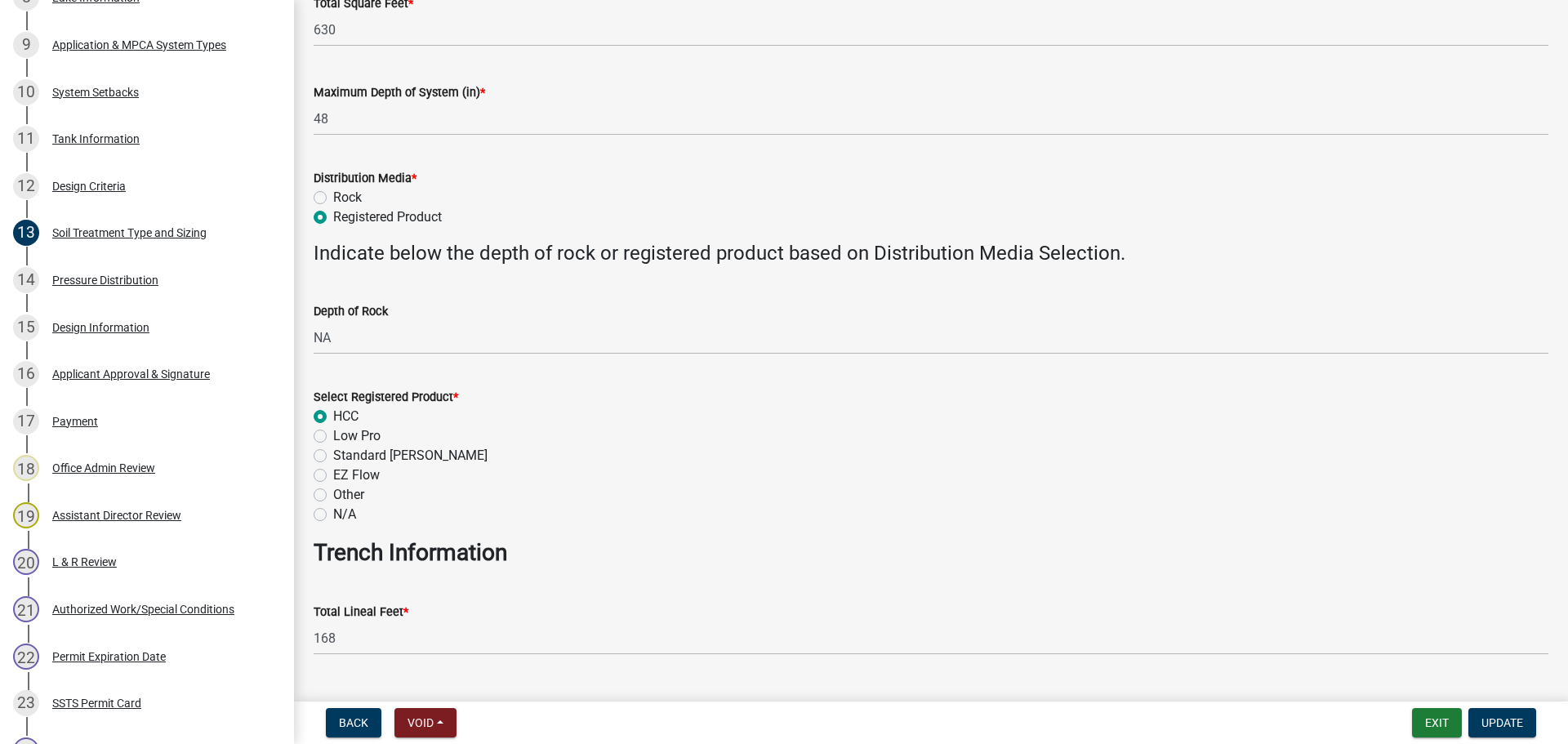
scroll to position [490, 0]
click at [146, 98] on div "10 System Setbacks" at bounding box center [140, 92] width 255 height 26
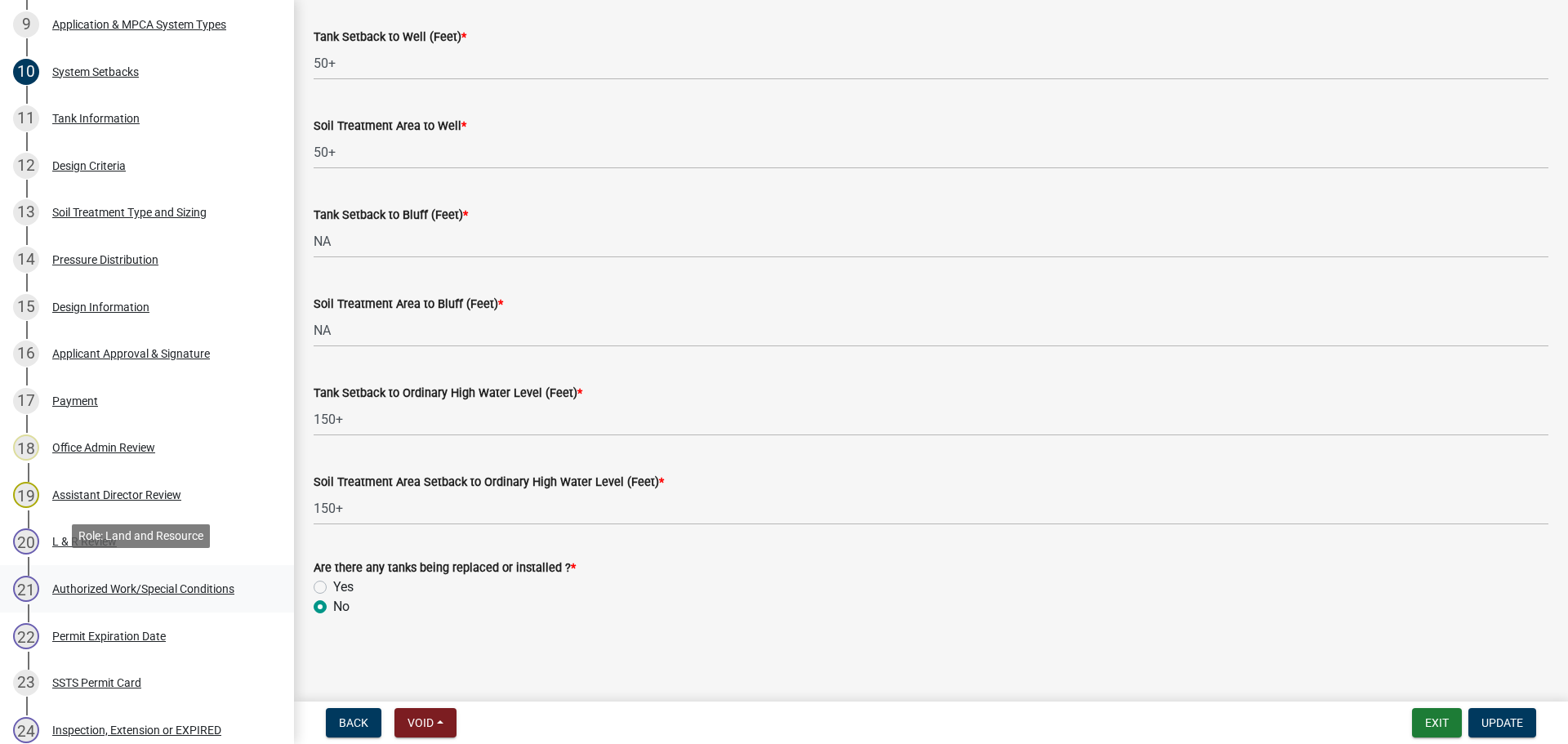
scroll to position [755, 0]
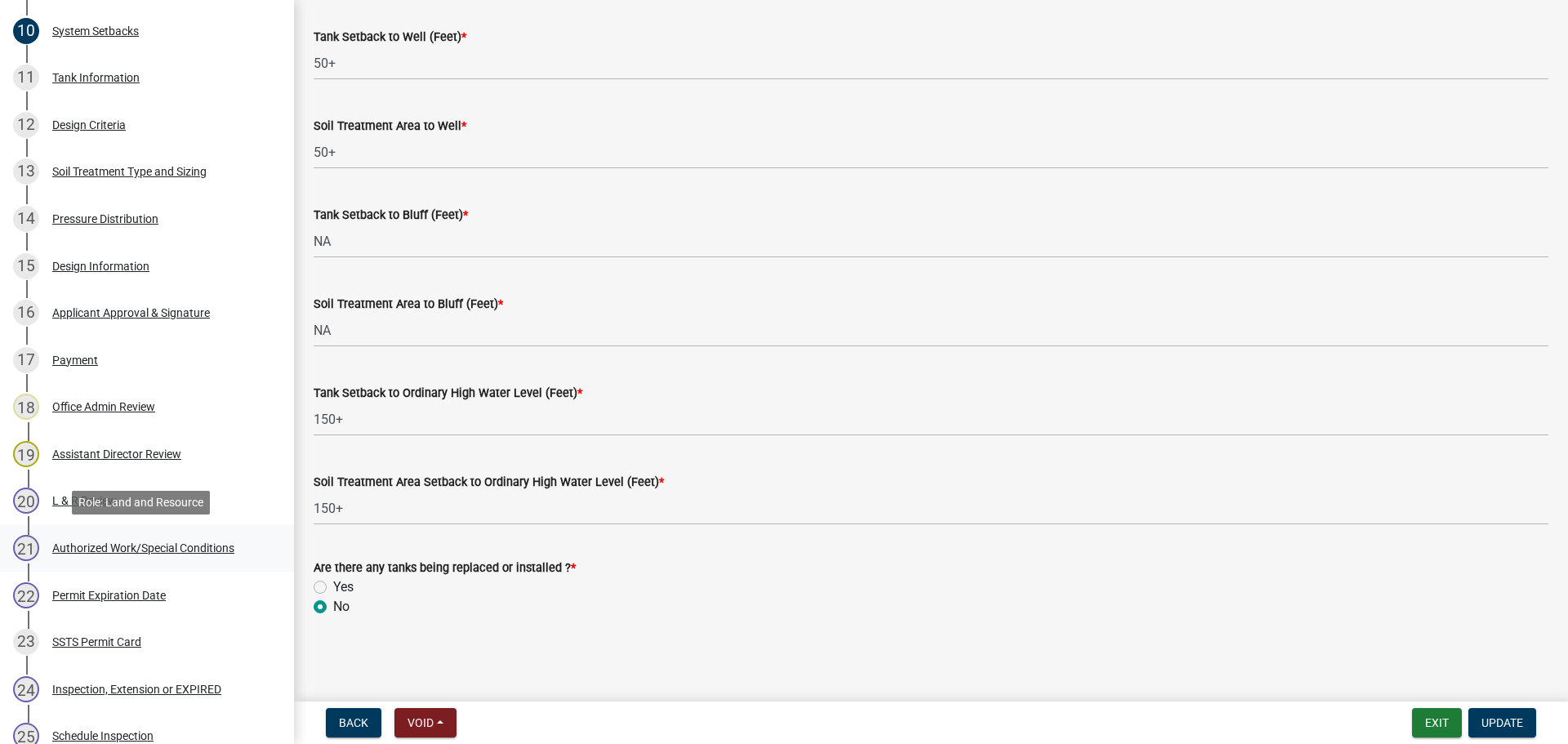
click at [152, 545] on div "Authorized Work/Special Conditions" at bounding box center [143, 548] width 182 height 11
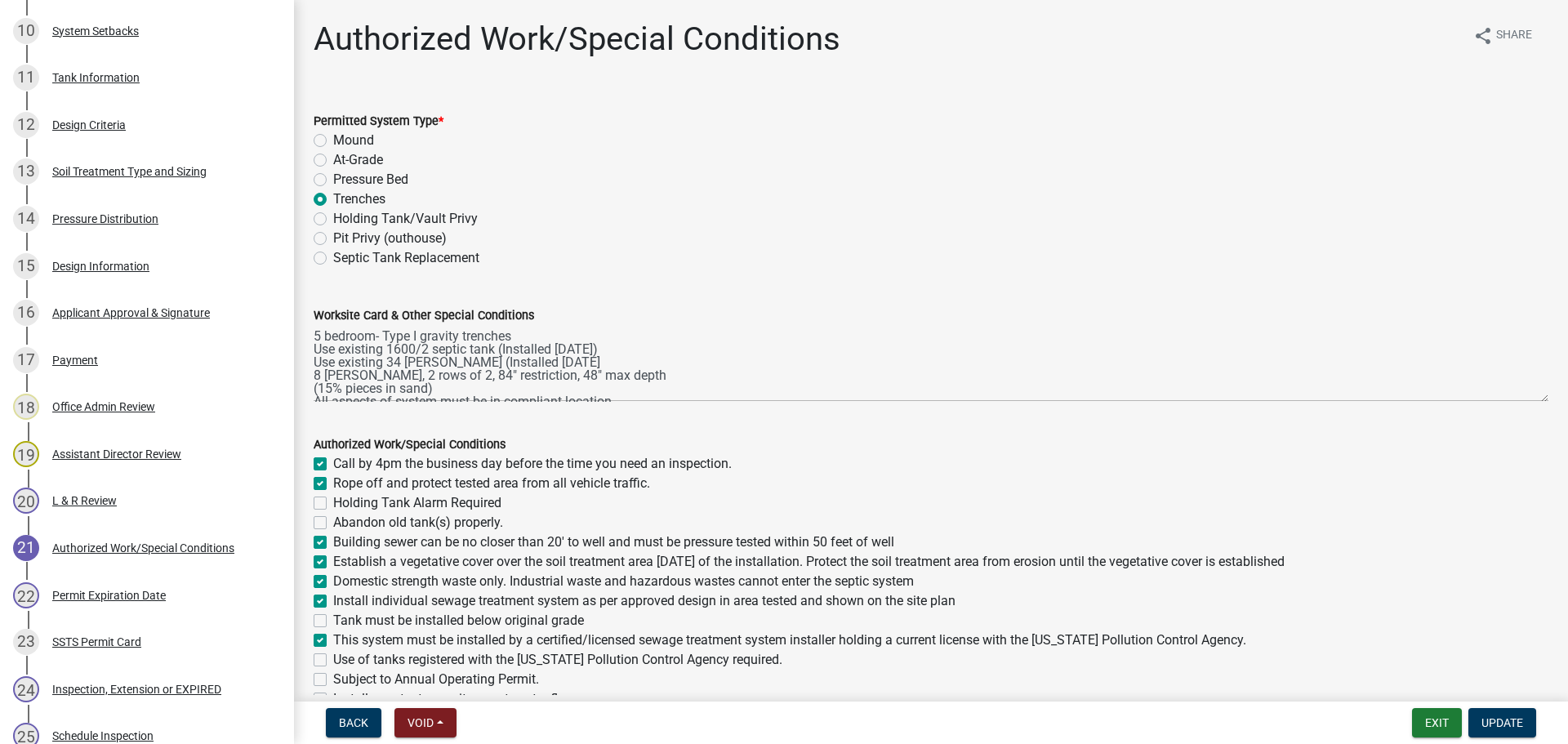
scroll to position [0, 0]
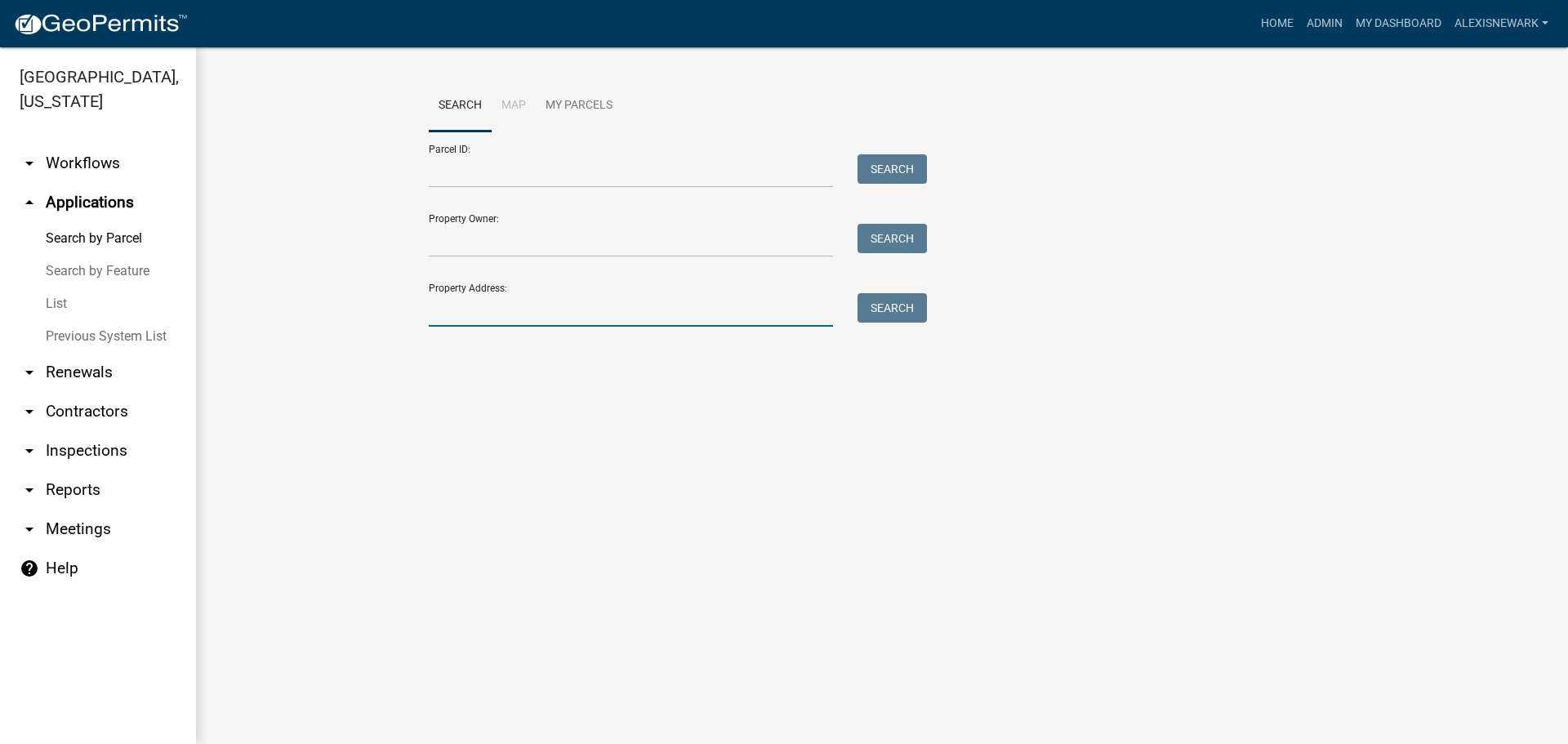
click at [678, 307] on input "Property Address:" at bounding box center [631, 310] width 404 height 33
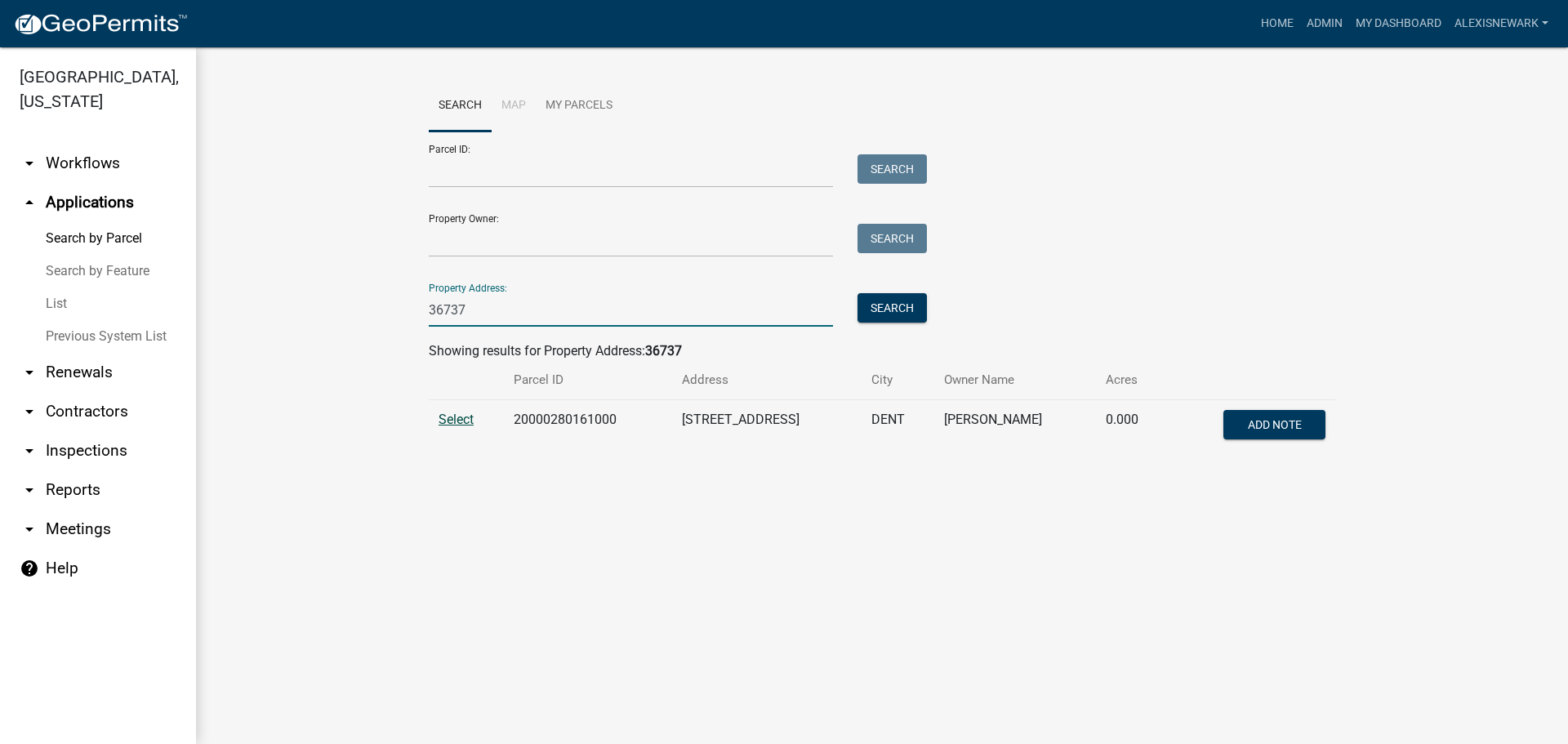
type input "36737"
click at [454, 418] on span "Select" at bounding box center [456, 419] width 35 height 16
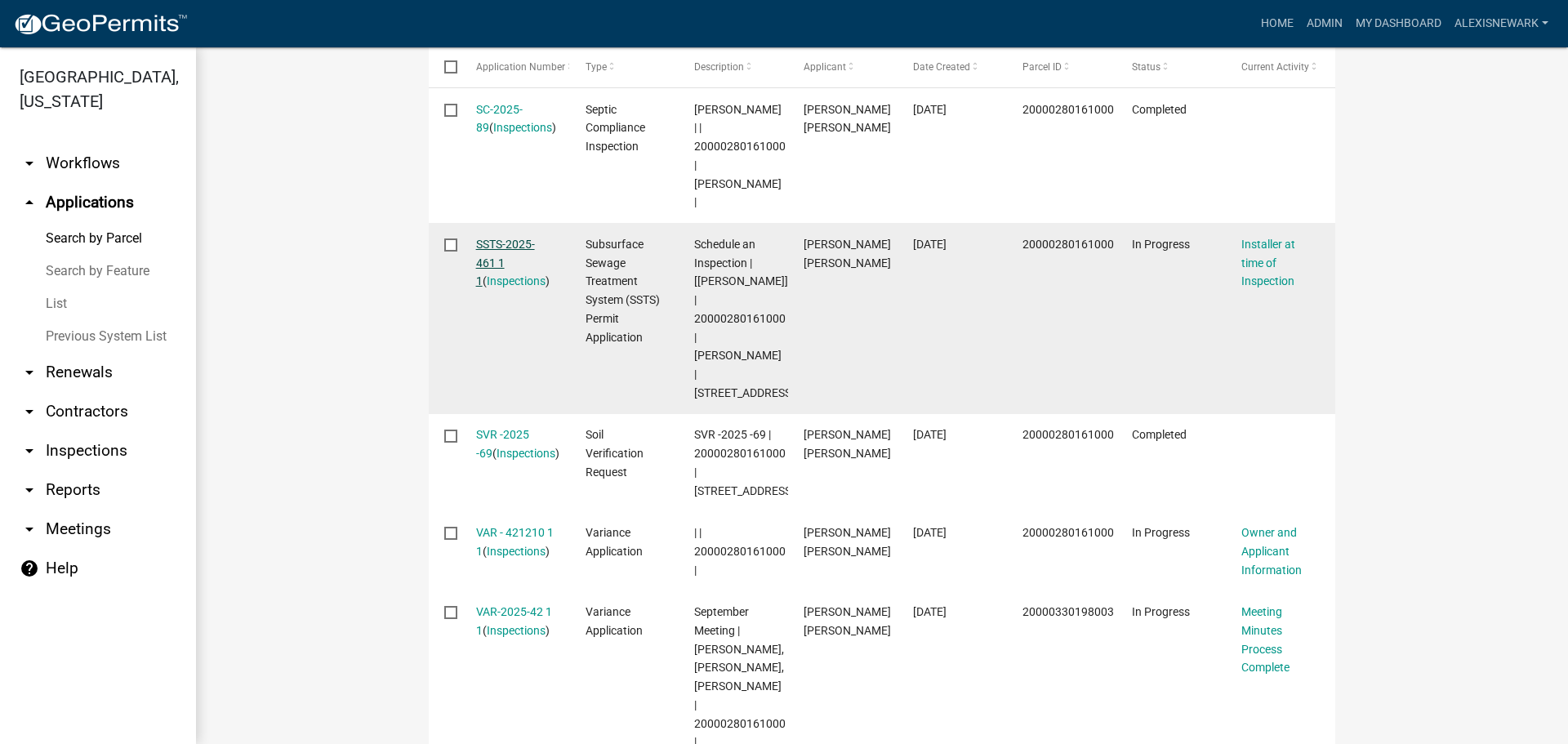
scroll to position [575, 0]
click at [484, 234] on link "SSTS-2025-461 1 1" at bounding box center [505, 259] width 59 height 51
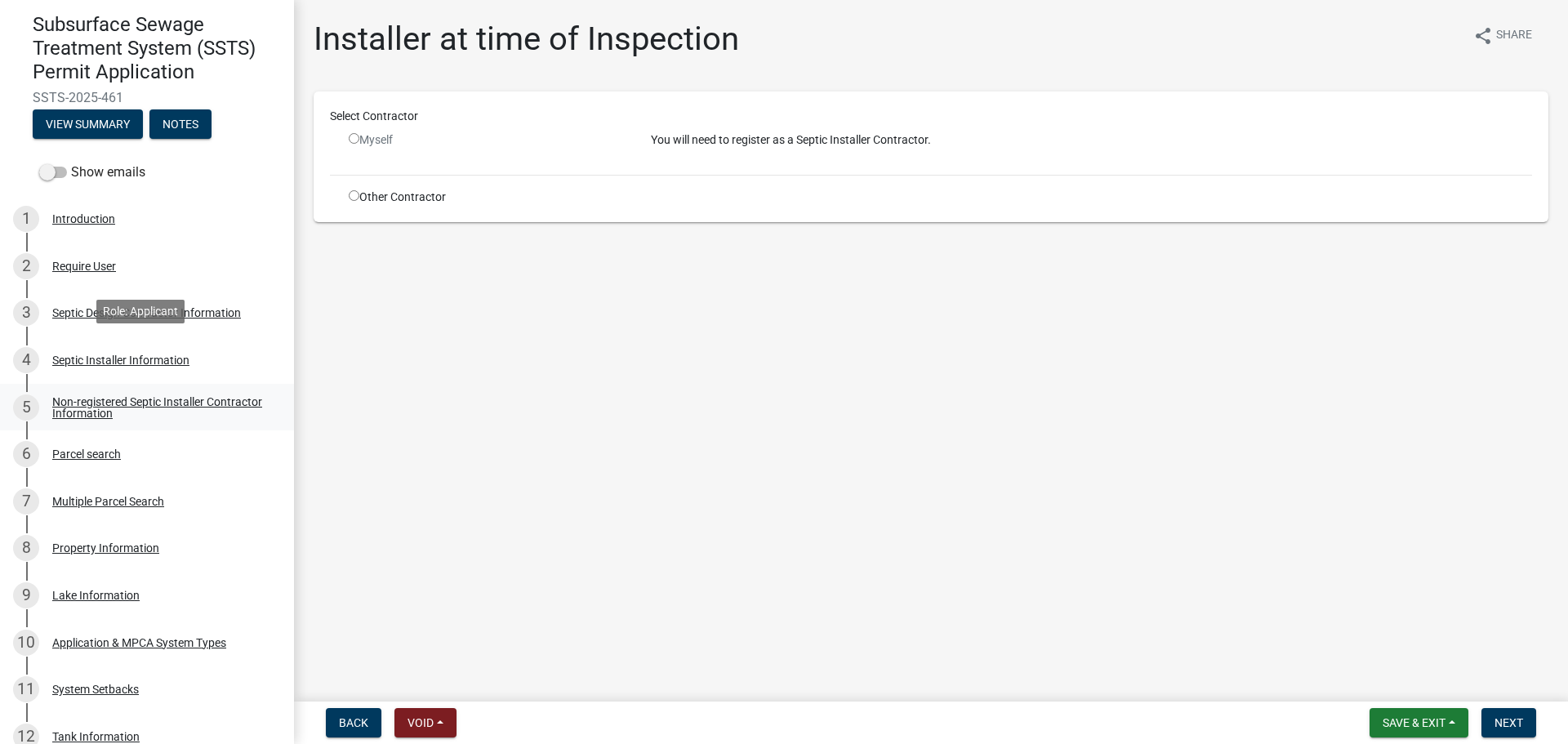
scroll to position [163, 0]
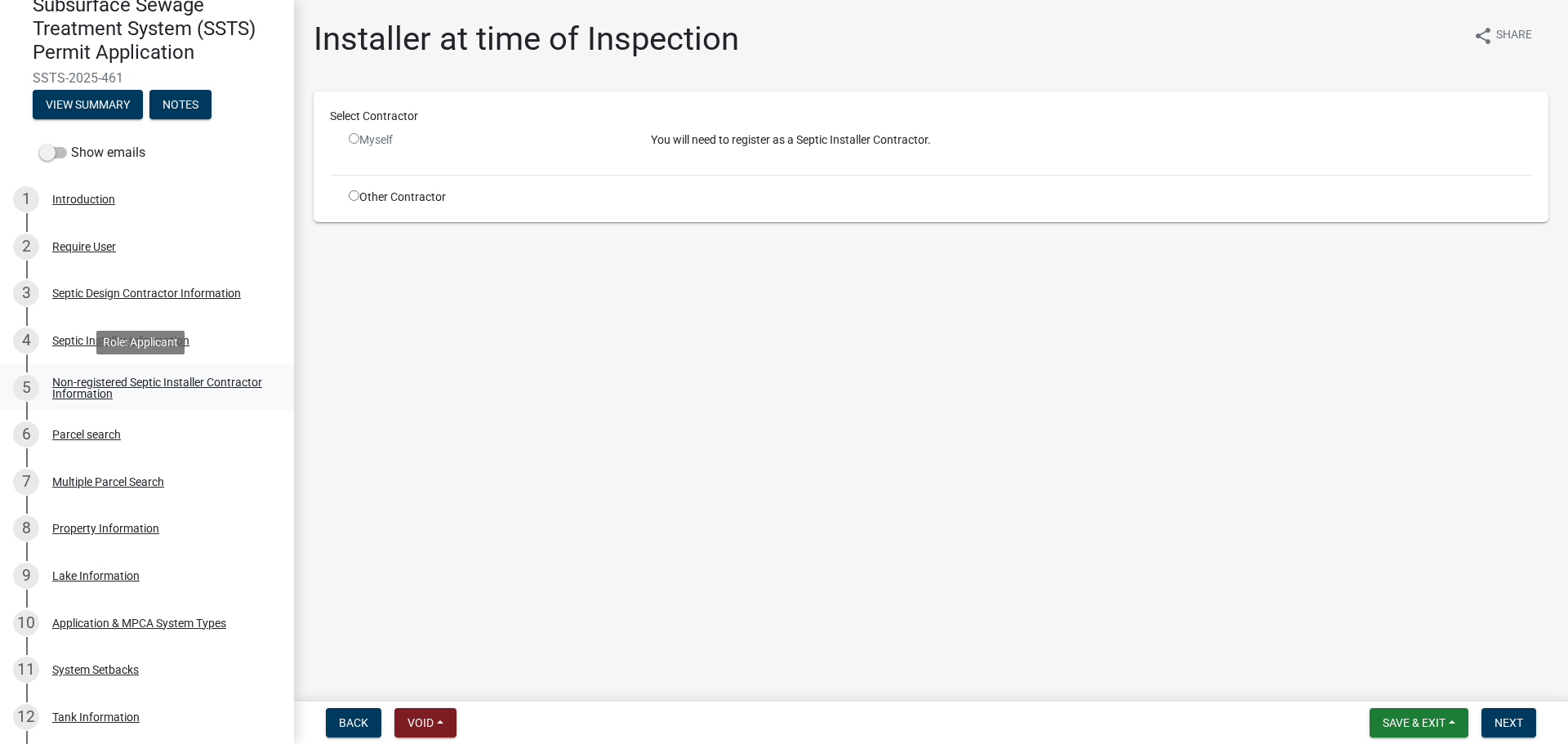
click at [227, 391] on div "Non-registered Septic Installer Contractor Information" at bounding box center [160, 387] width 216 height 23
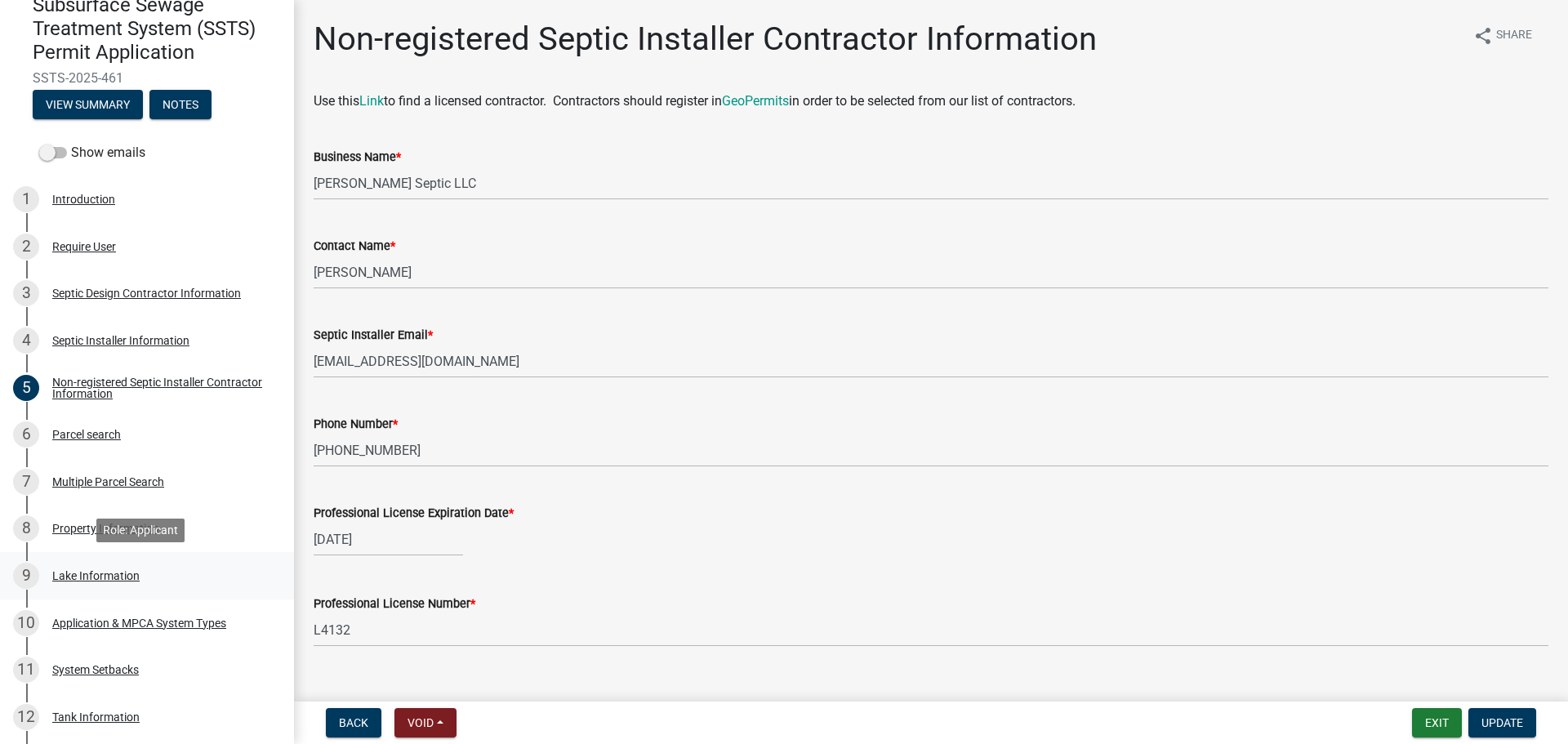
click at [193, 568] on div "9 Lake Information" at bounding box center [140, 576] width 255 height 26
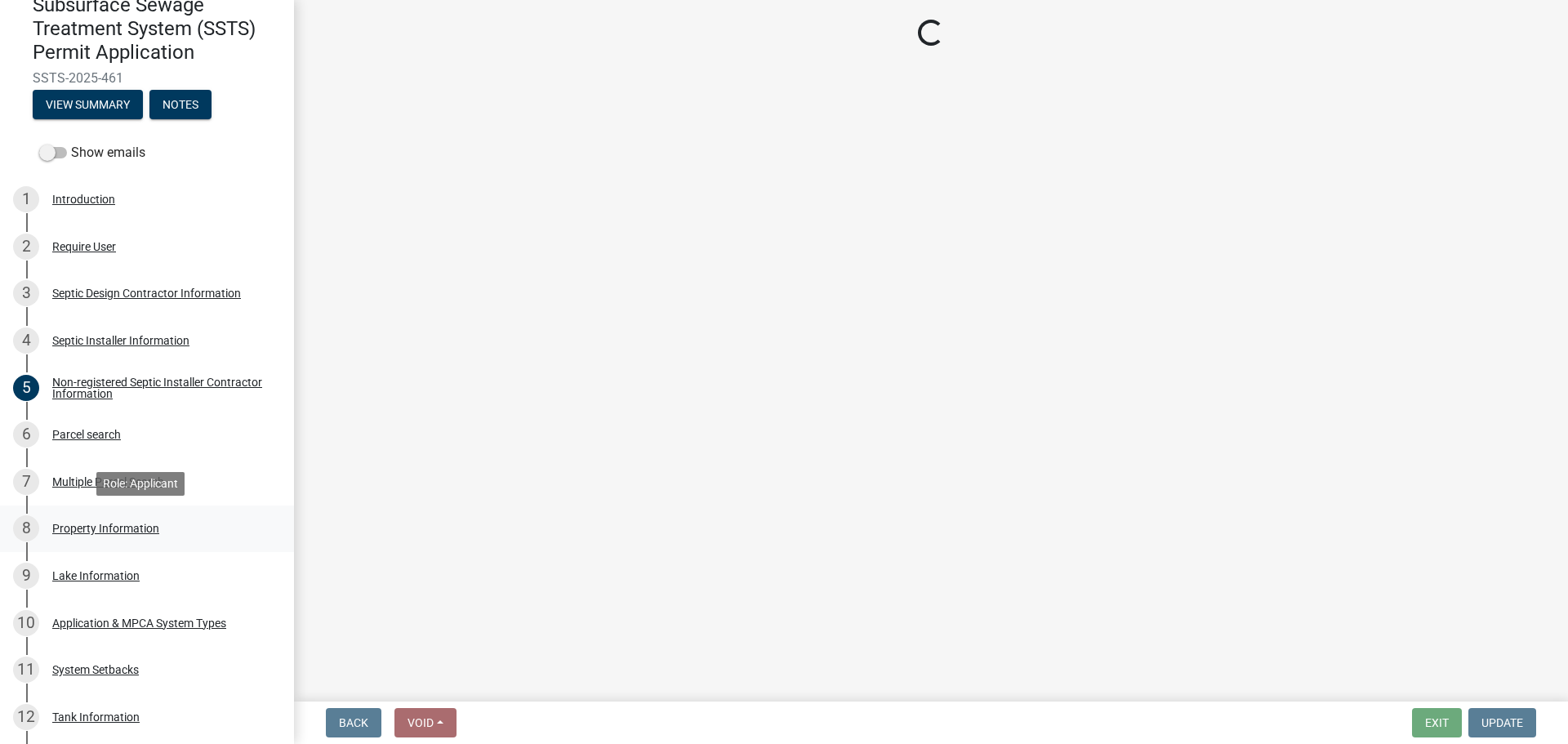
select select "46293f72-5999-4b7f-8a9b-340efbbb1c7e"
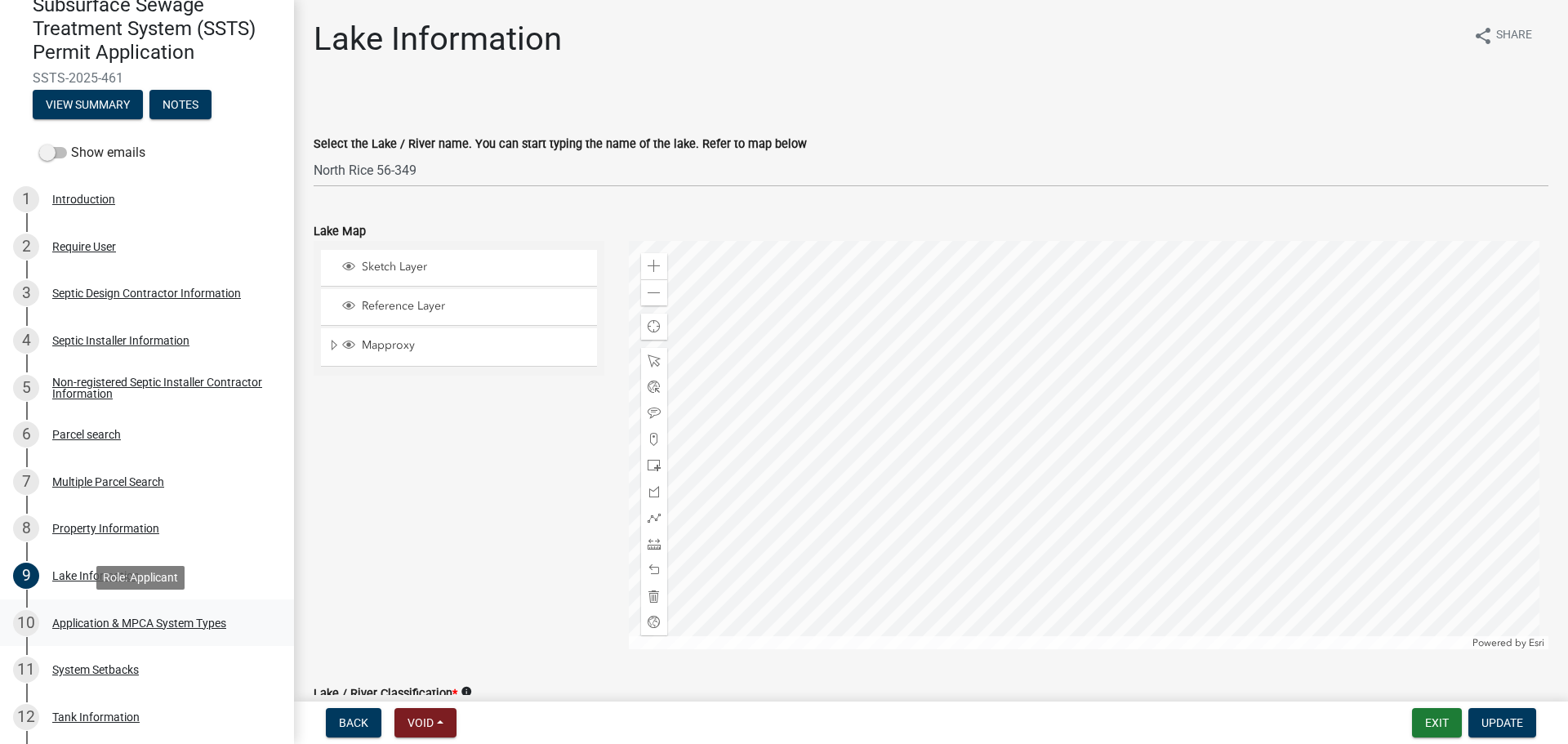
click at [210, 610] on div "10 Application & MPCA System Types" at bounding box center [140, 623] width 255 height 26
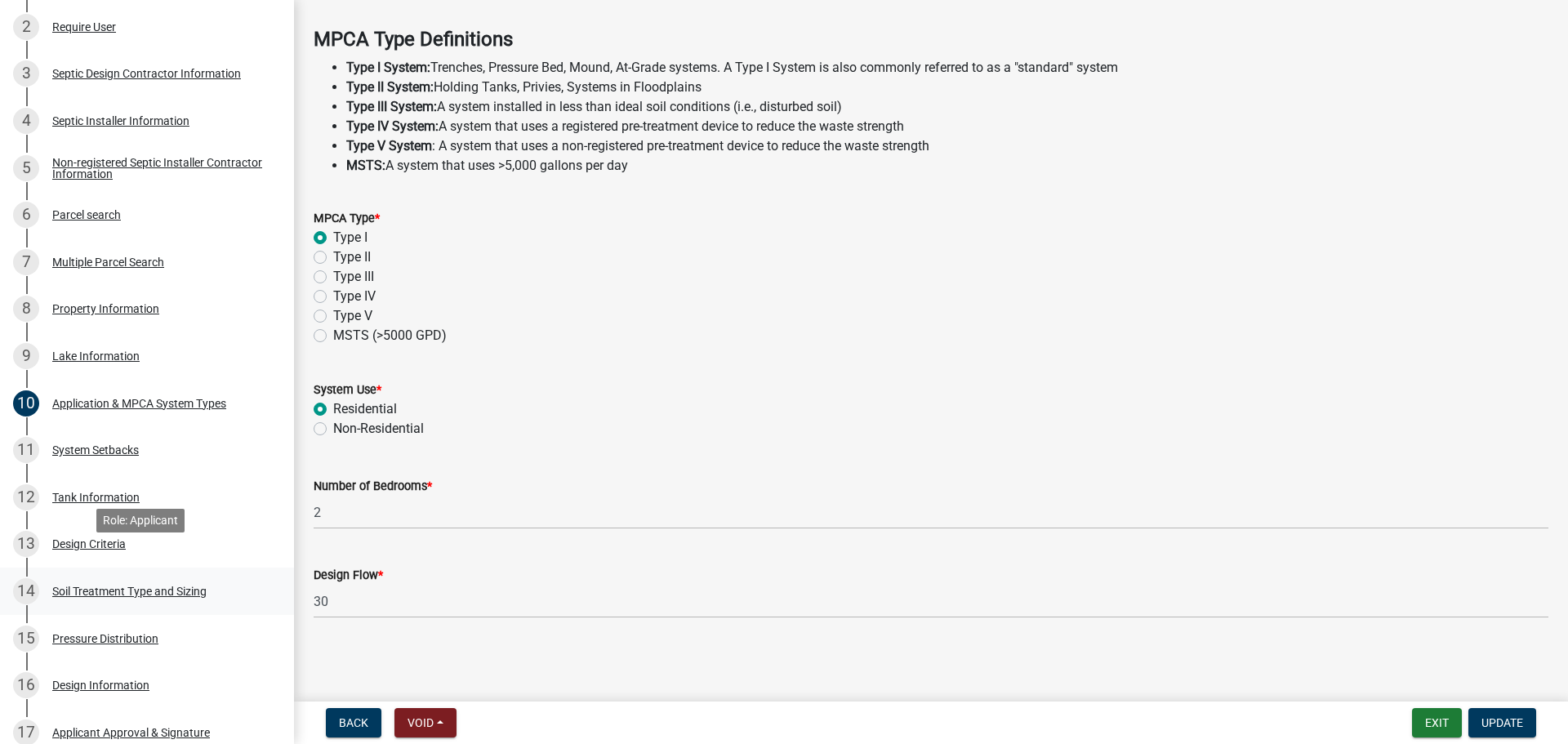
scroll to position [409, 0]
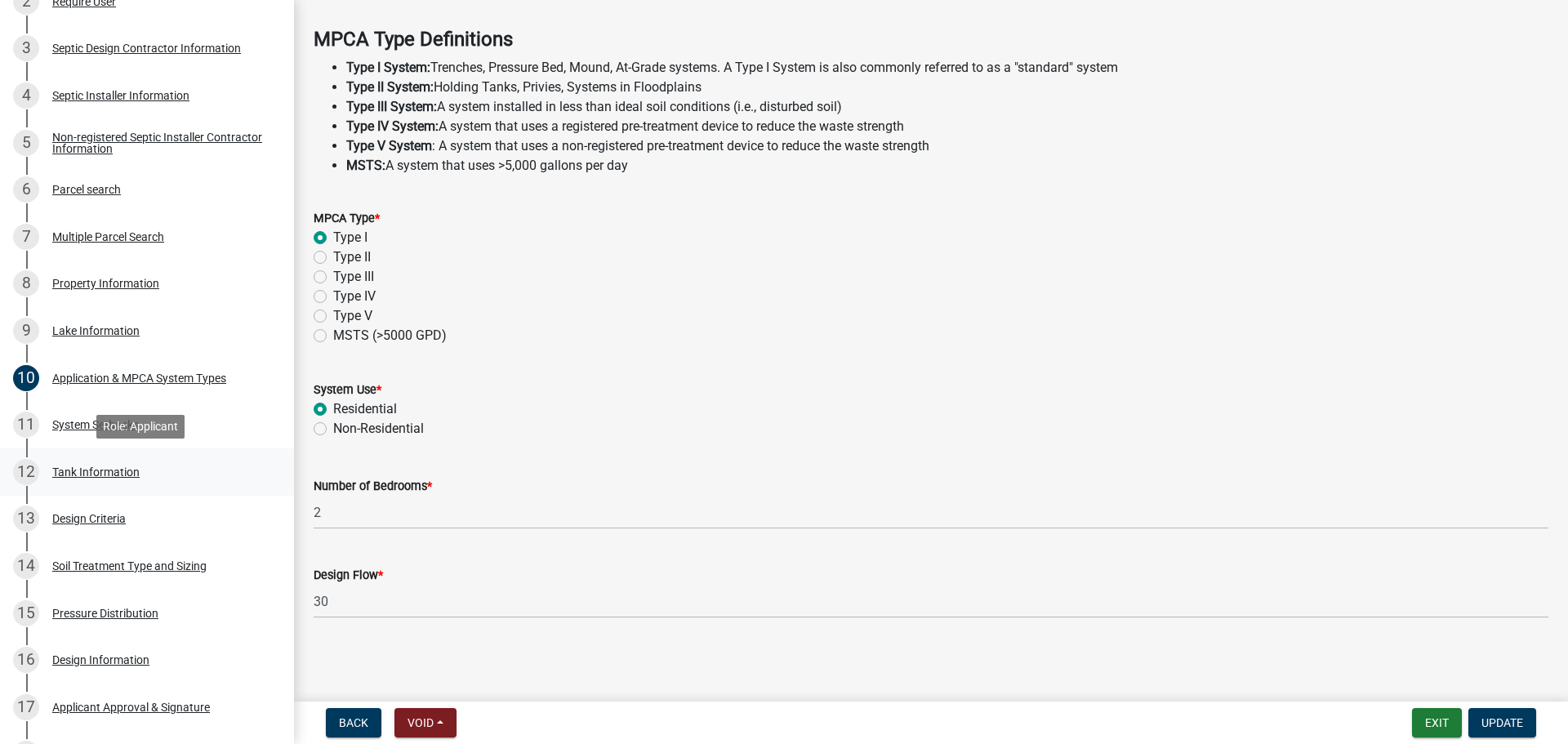
click at [132, 475] on div "Tank Information" at bounding box center [96, 472] width 87 height 11
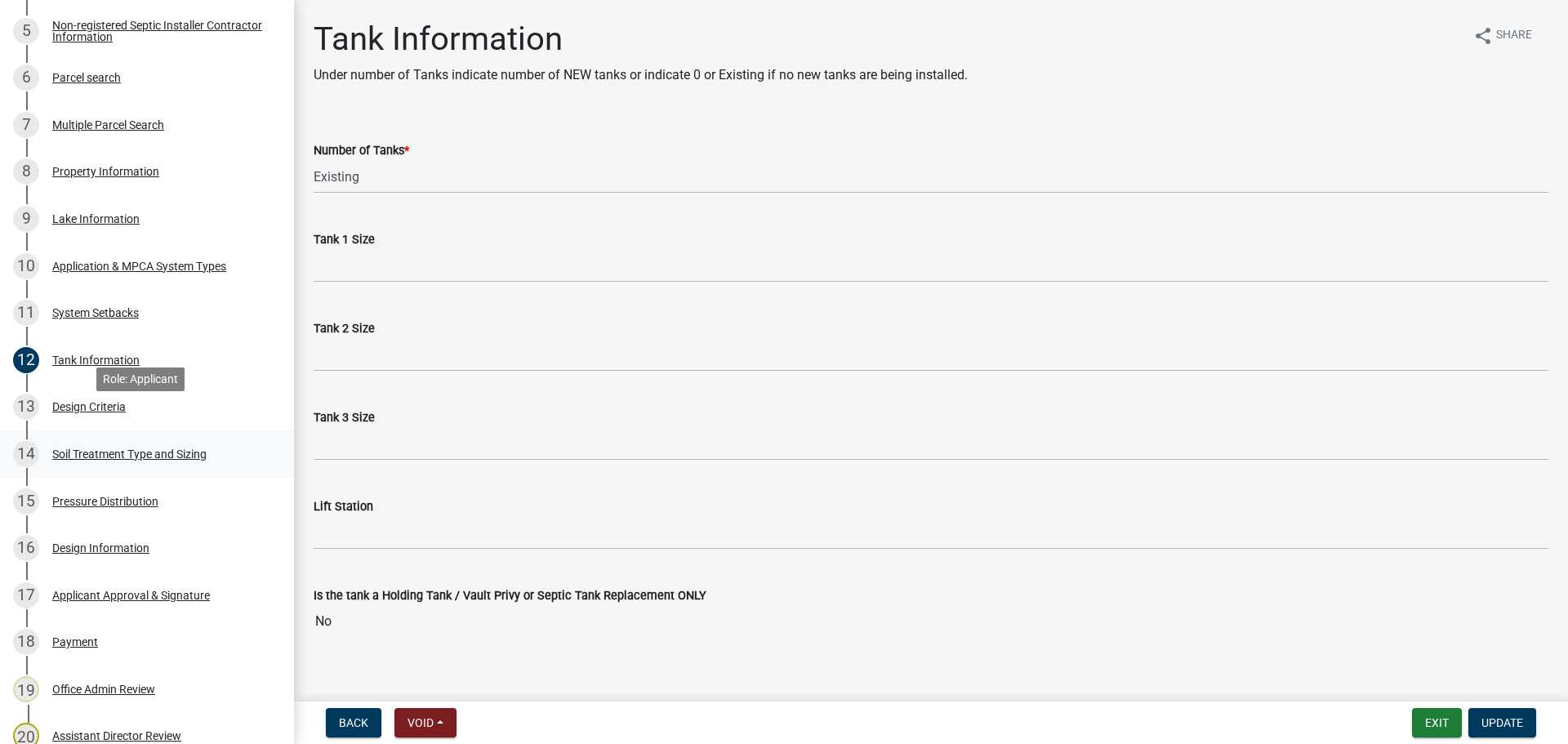
scroll to position [552, 0]
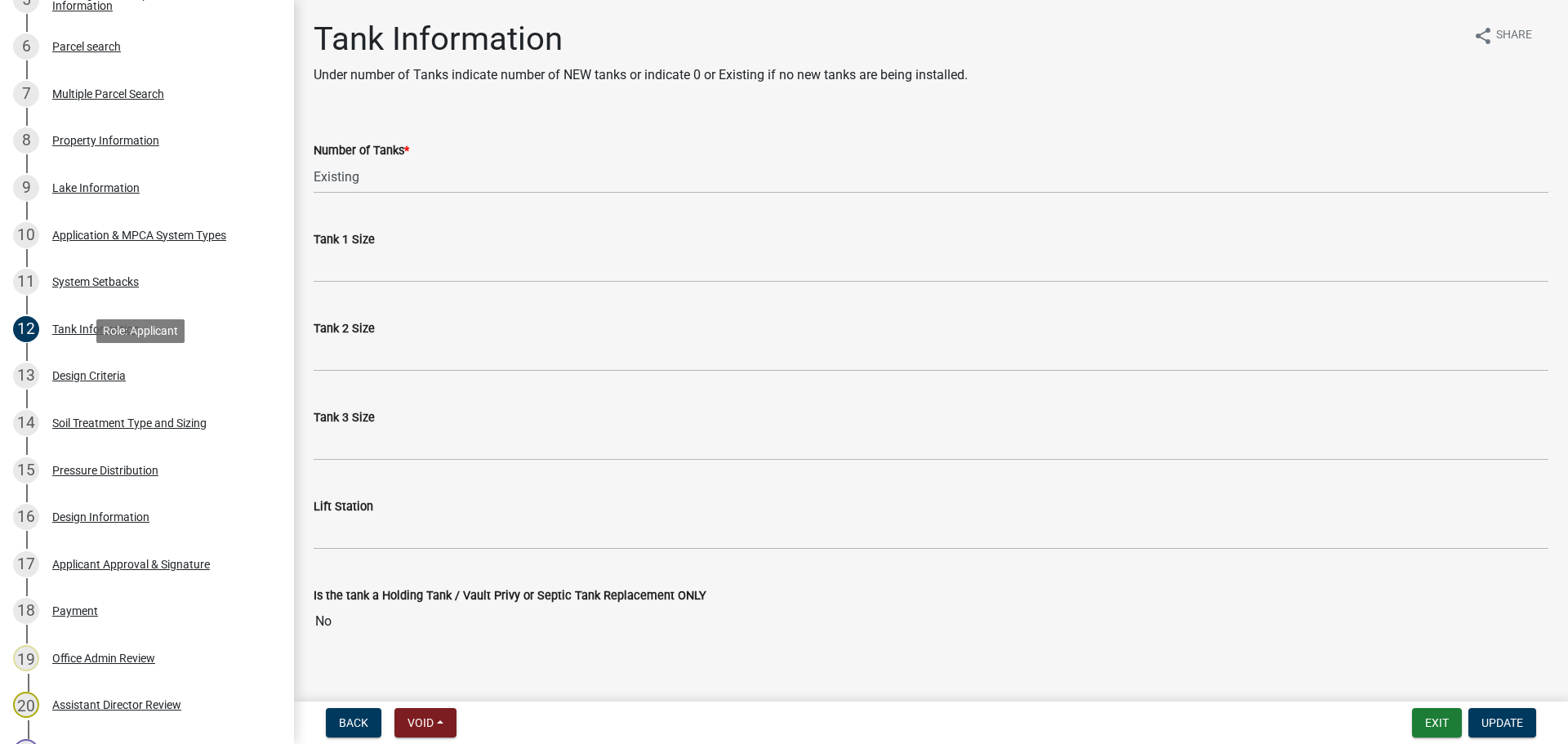
click at [185, 383] on div "13 Design Criteria" at bounding box center [140, 375] width 255 height 26
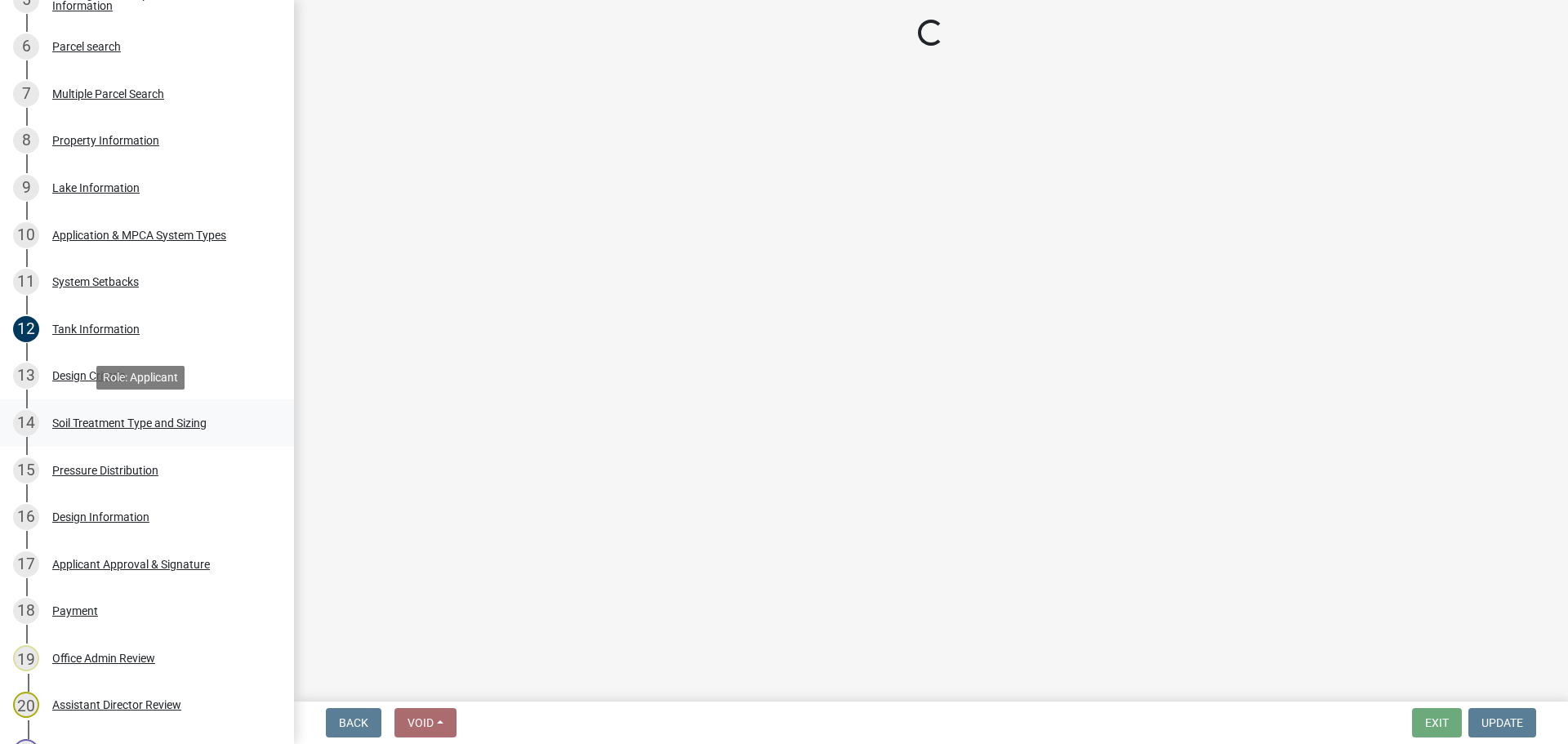
select select "eaa6e4cf-be76-4366-bfe5-e87acfaaf3f4"
select select "6a6ab172-1321-4f18-8c37-999bd65d2f3f"
select select "77ed3ba4-a6d5-4048-ab27-59c0bc717e6e"
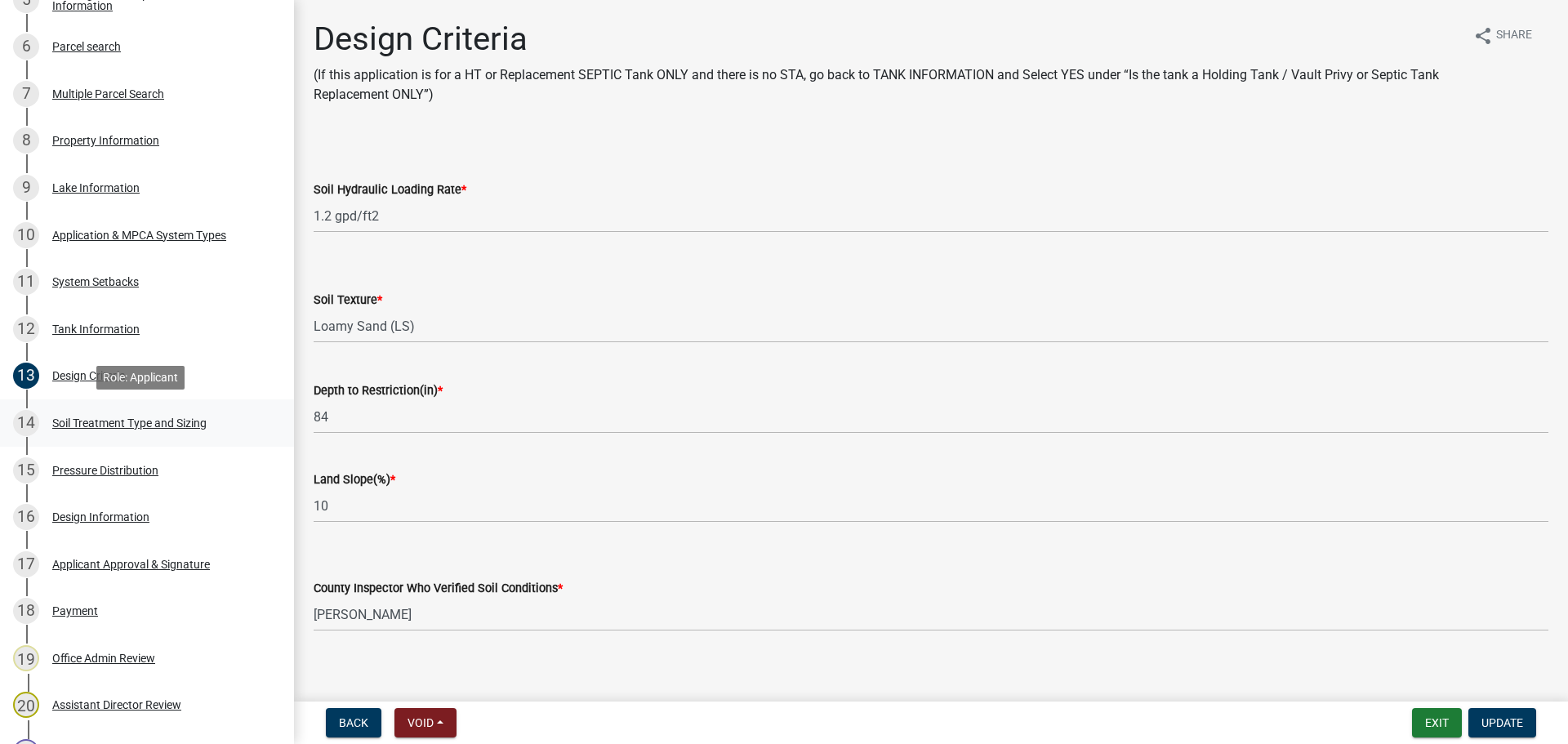
click at [227, 421] on div "14 Soil Treatment Type and Sizing" at bounding box center [140, 423] width 255 height 26
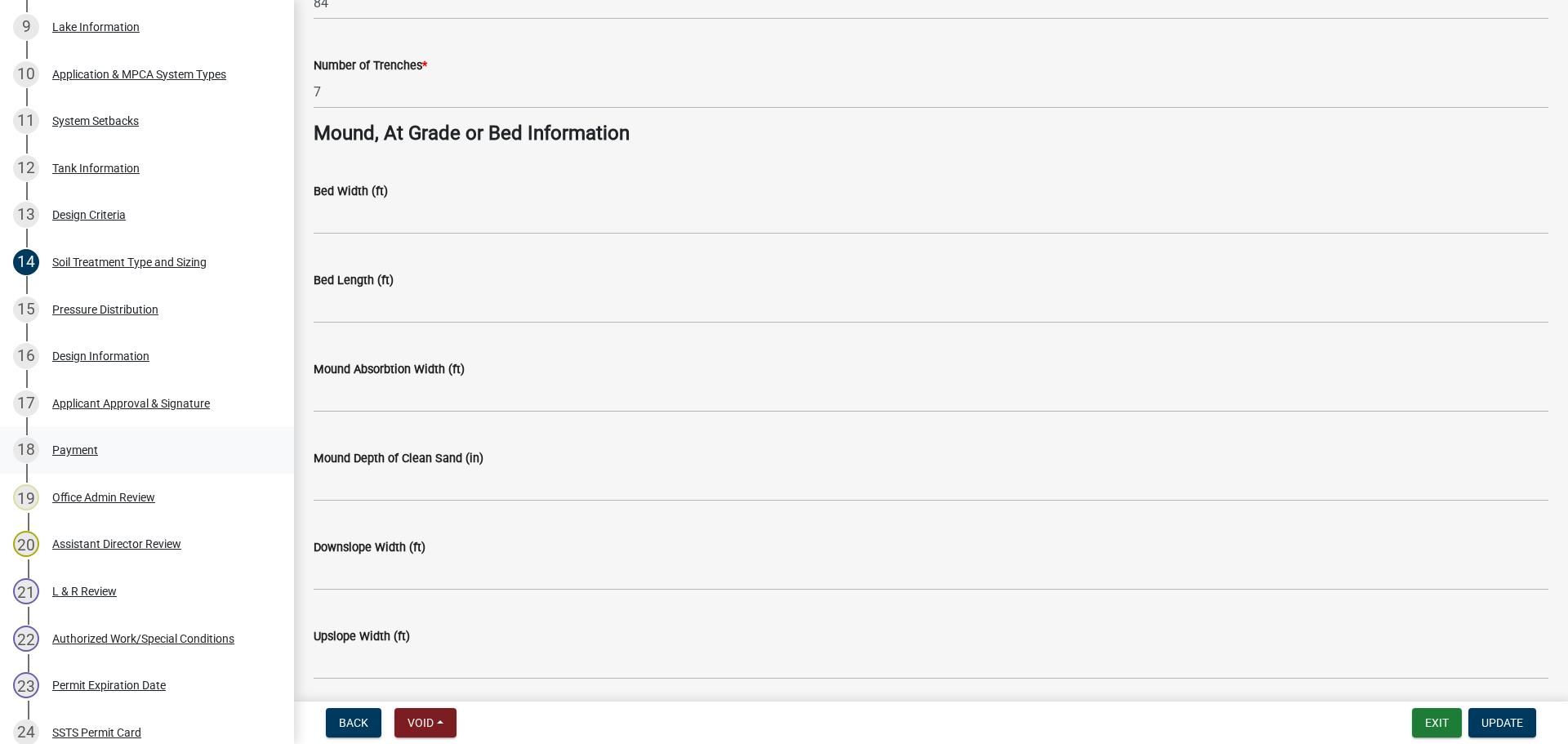
scroll to position [714, 0]
click at [231, 616] on link "22 Authorized Work/Special Conditions" at bounding box center [147, 635] width 294 height 47
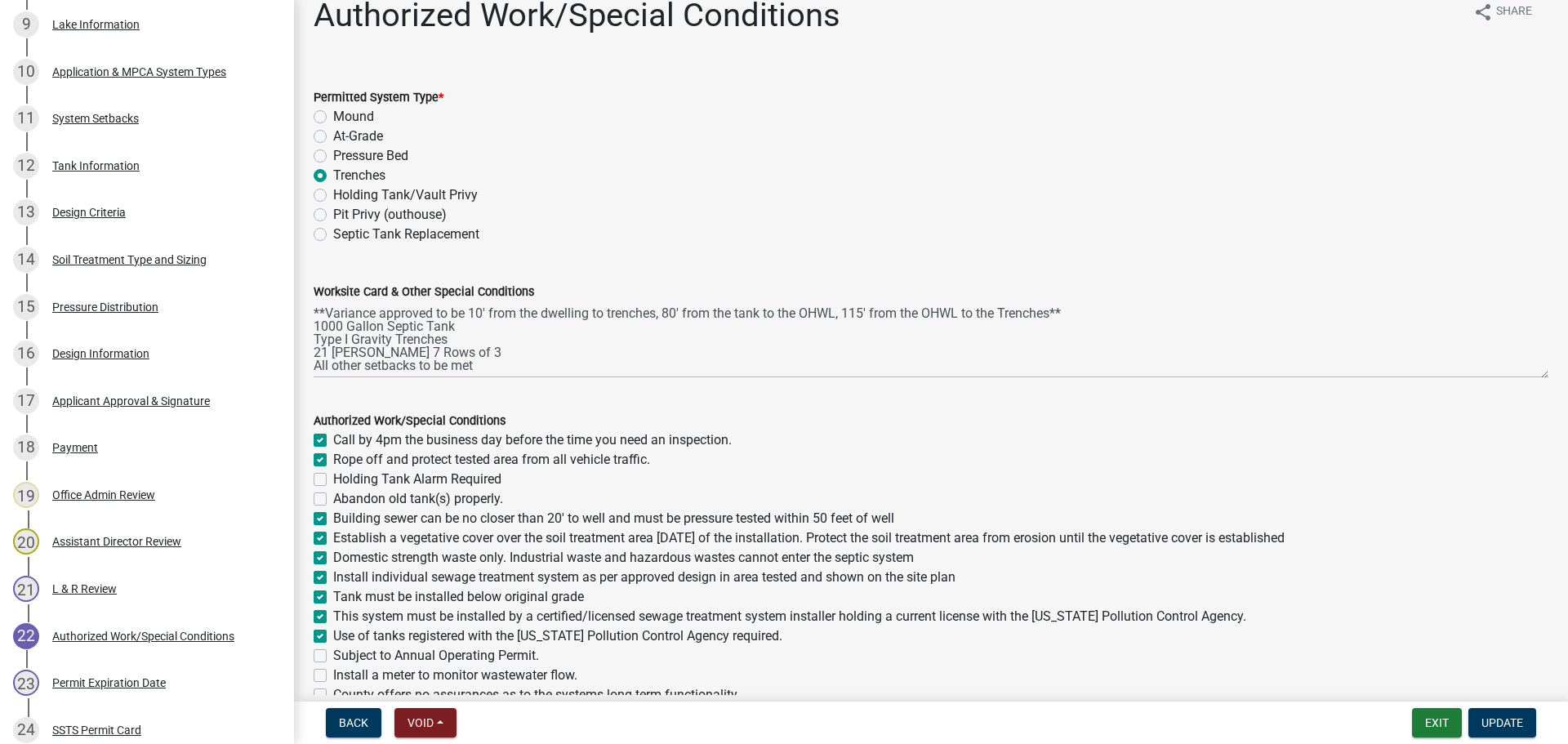
scroll to position [82, 0]
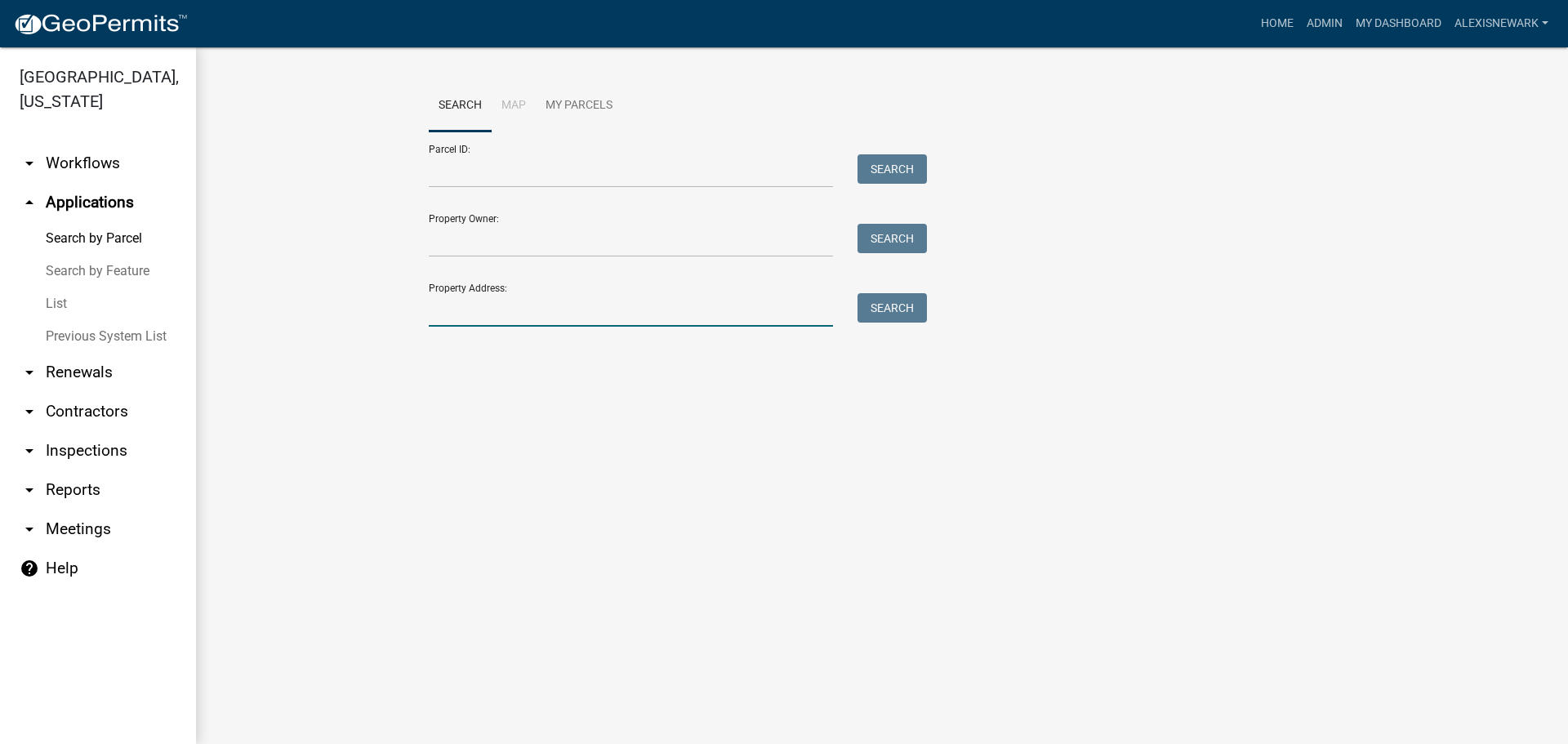
click at [504, 314] on input "Property Address:" at bounding box center [631, 310] width 404 height 33
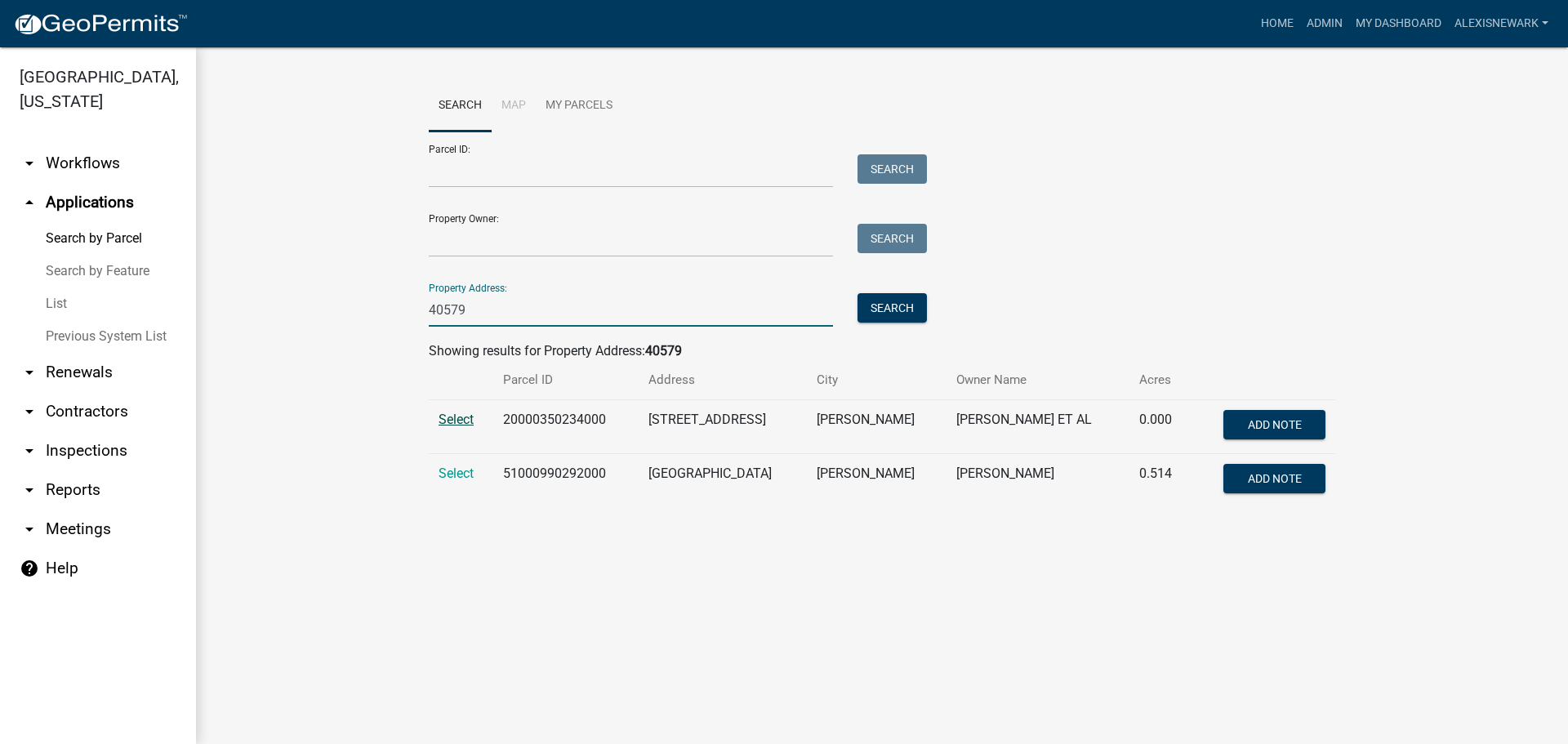
type input "40579"
click at [461, 419] on span "Select" at bounding box center [456, 419] width 35 height 16
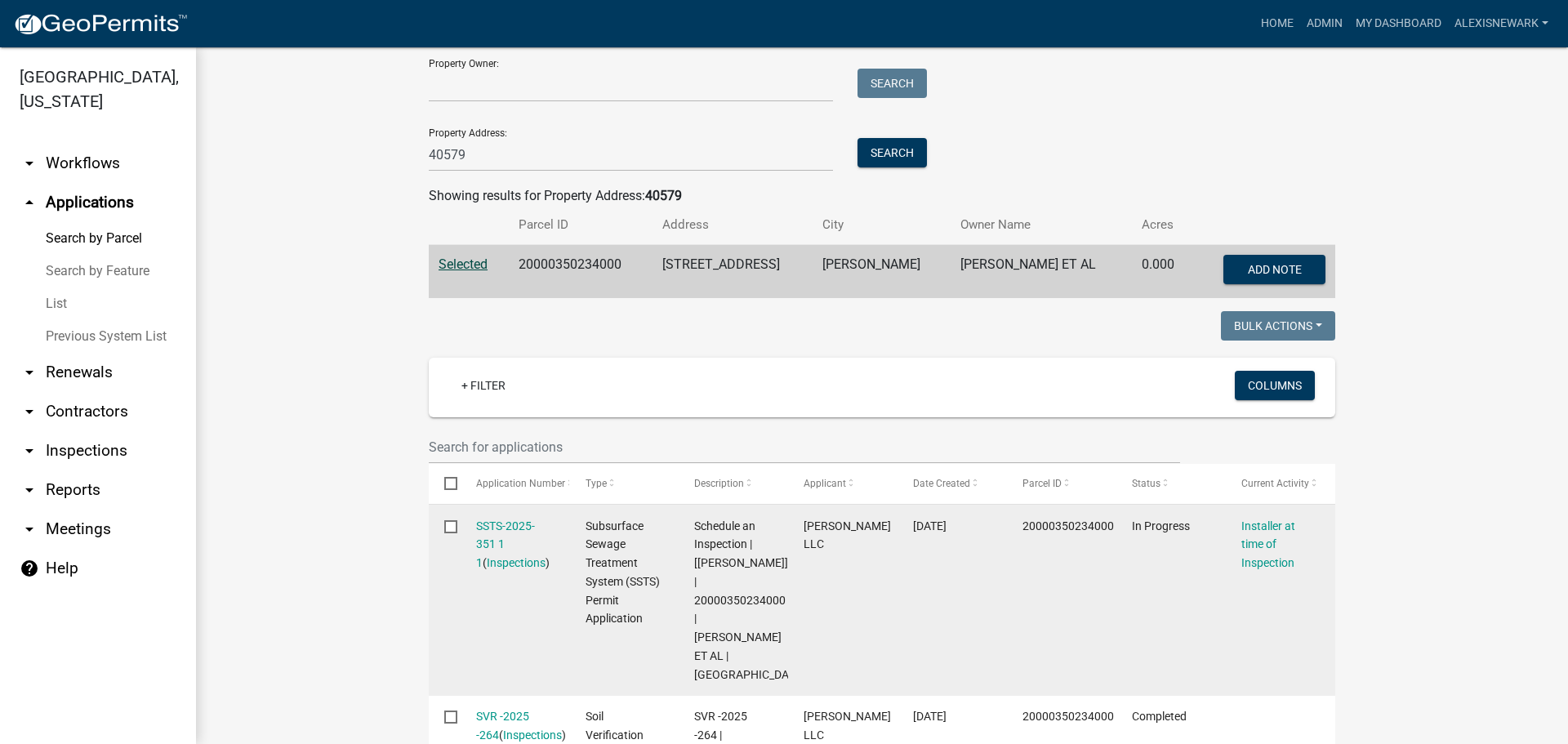
scroll to position [266, 0]
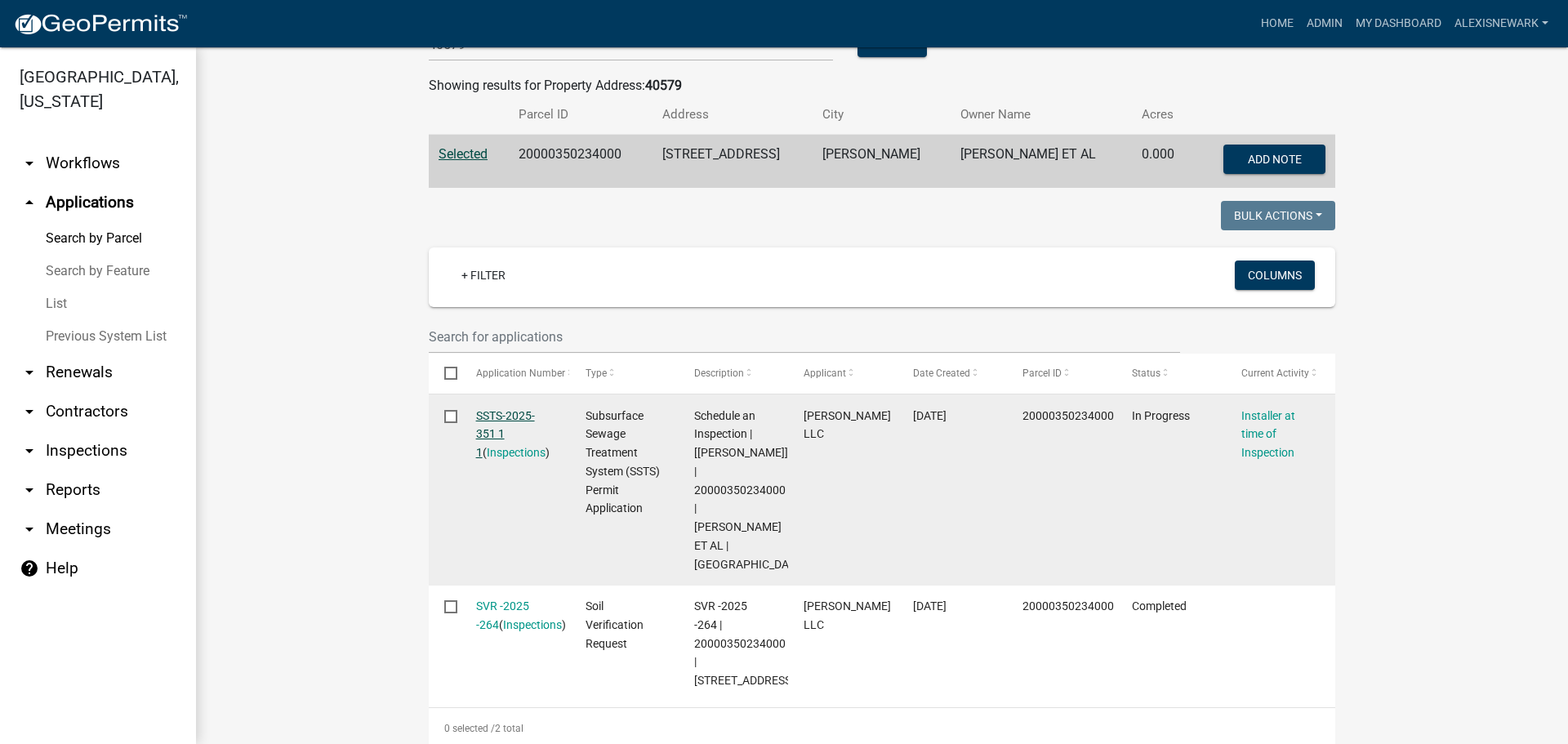
click at [503, 414] on link "SSTS-2025-351 1 1" at bounding box center [505, 435] width 59 height 51
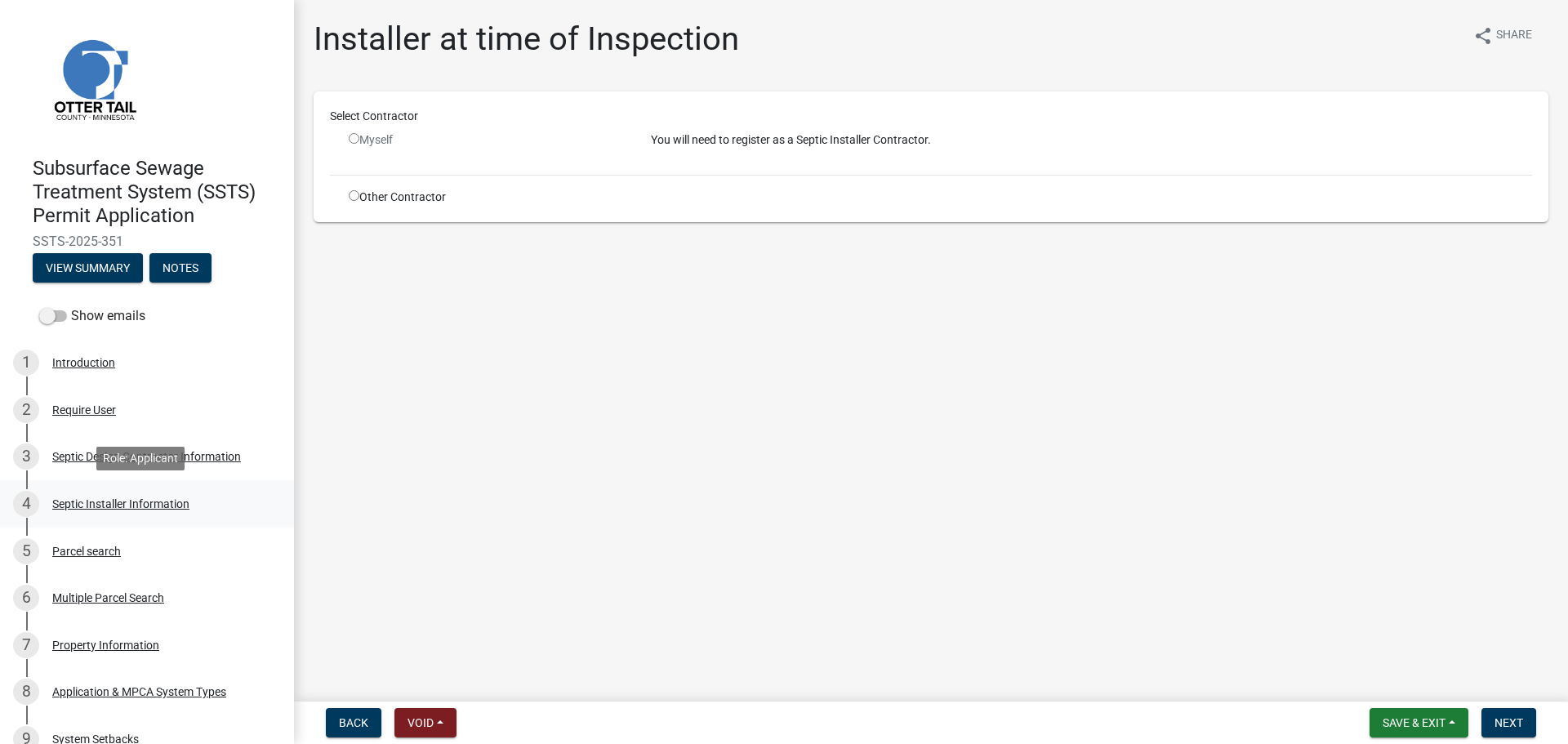
click at [197, 503] on div "4 Septic Installer Information" at bounding box center [140, 503] width 255 height 26
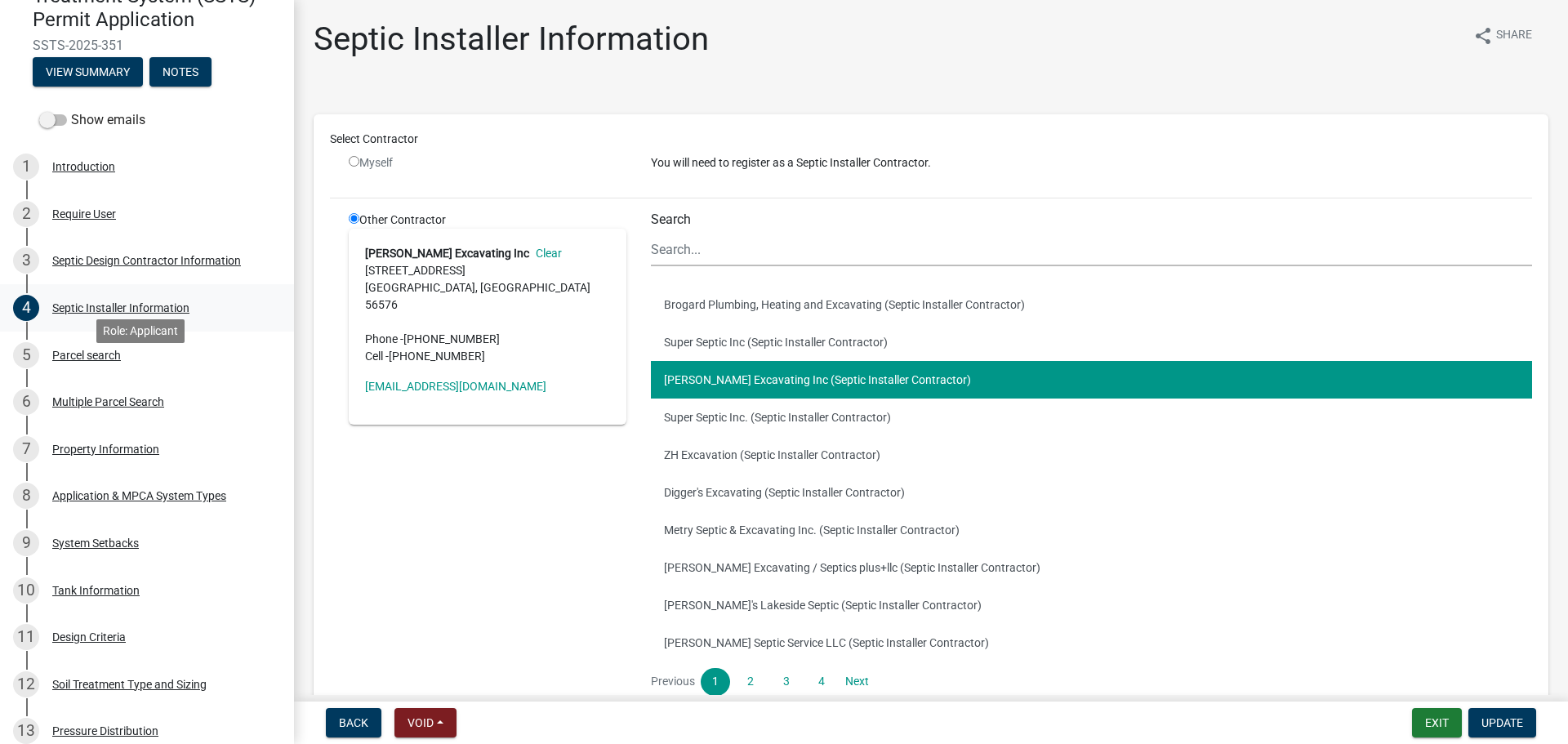
scroll to position [204, 0]
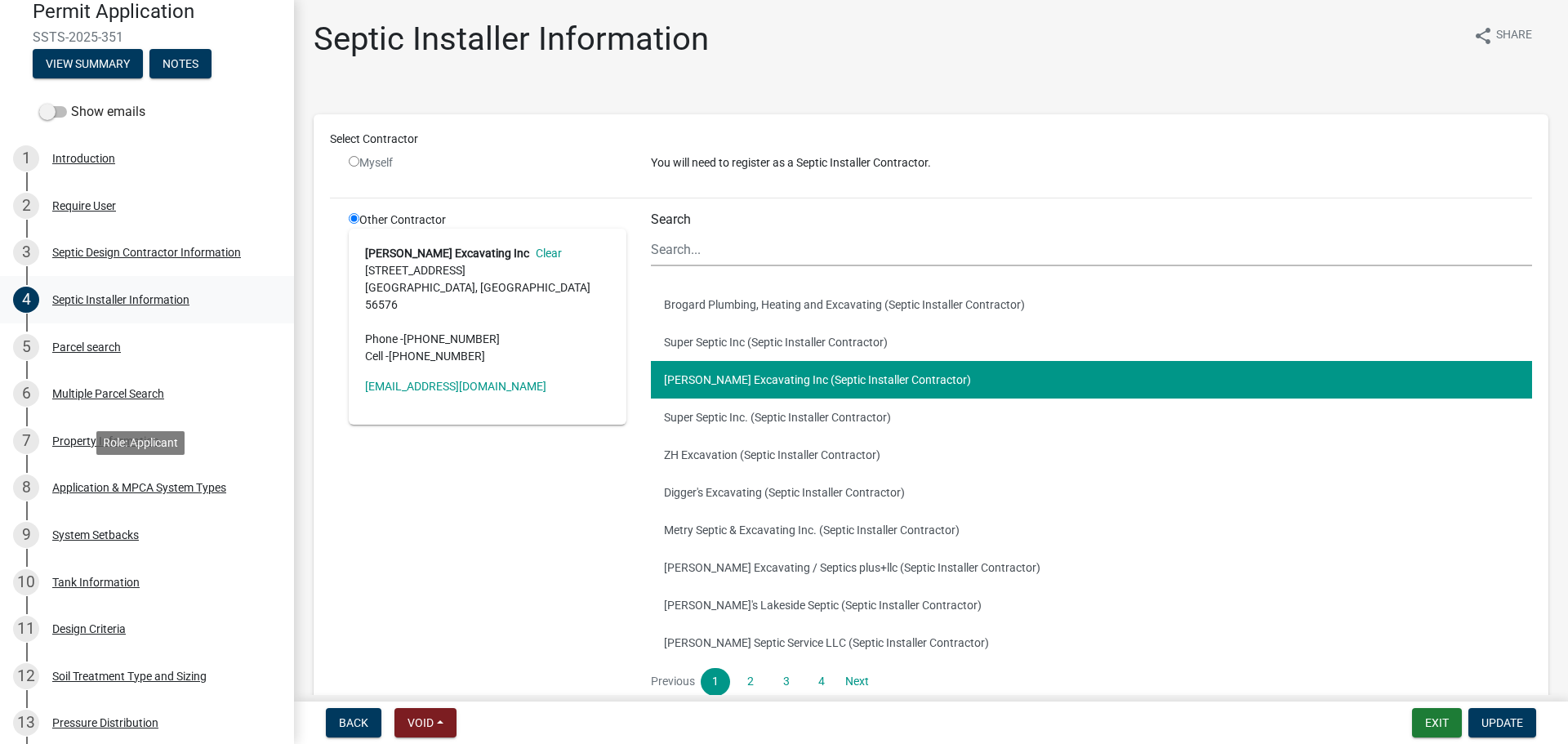
click at [197, 503] on link "8 Application & MPCA System Types" at bounding box center [147, 488] width 294 height 47
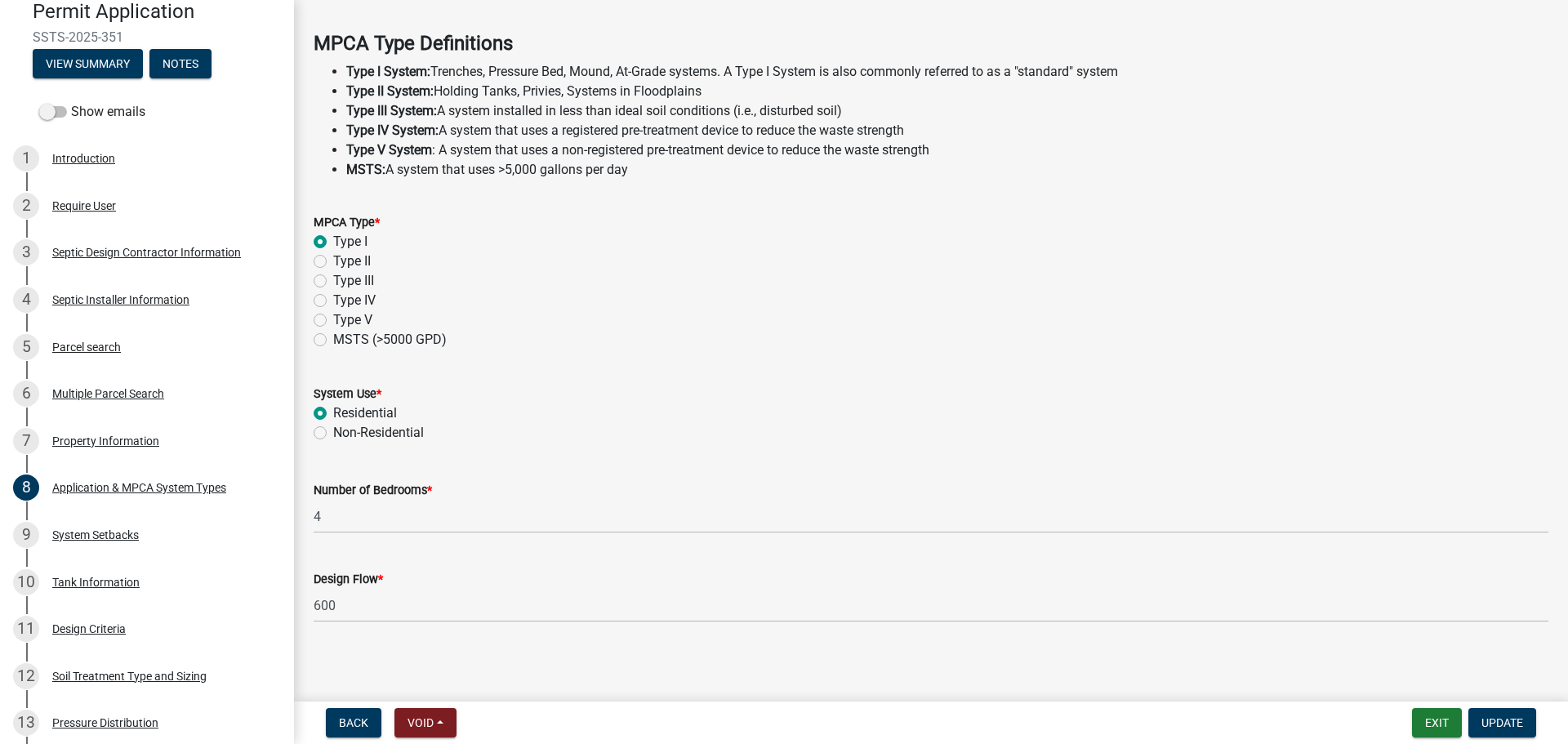
scroll to position [467, 0]
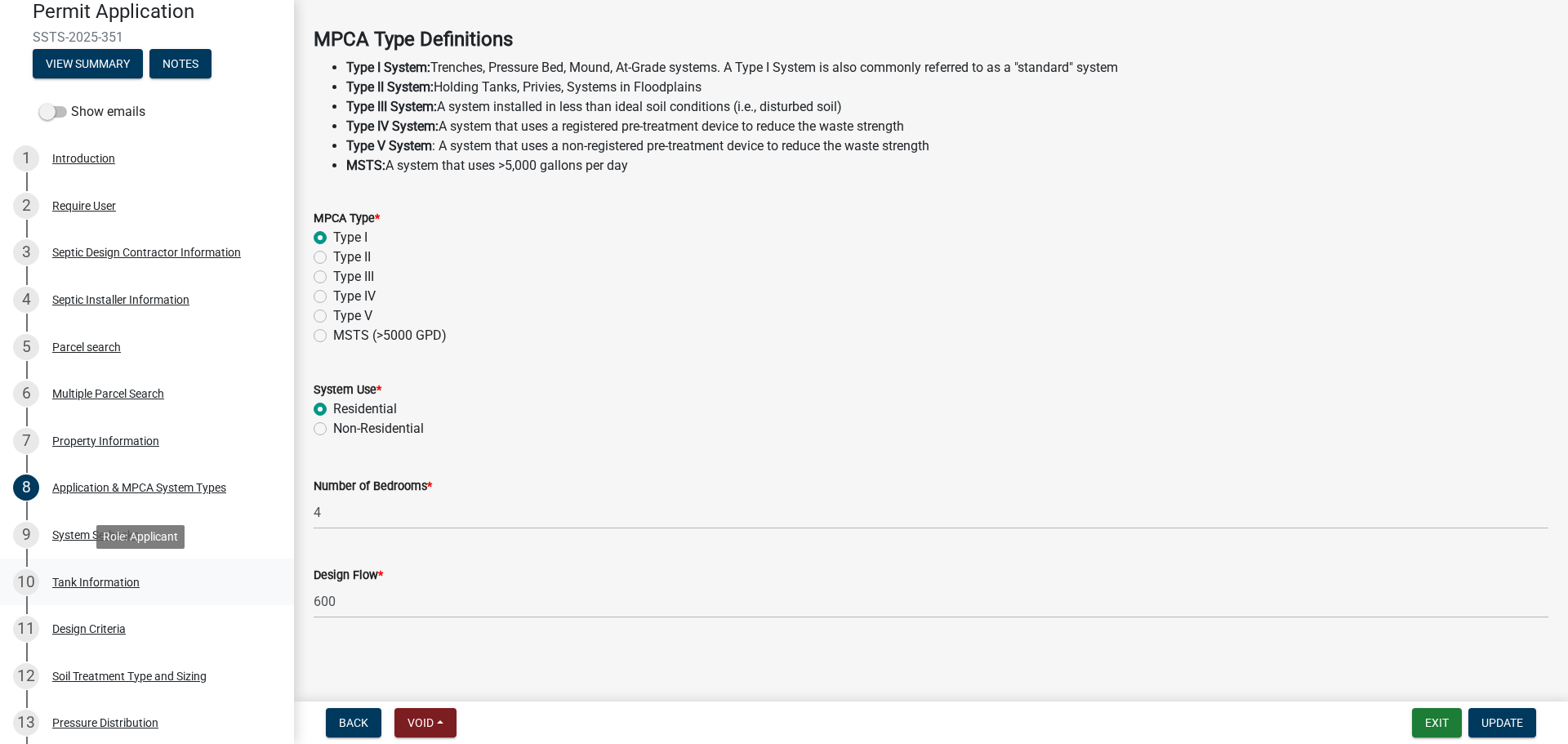
click at [214, 572] on div "10 Tank Information" at bounding box center [140, 582] width 255 height 26
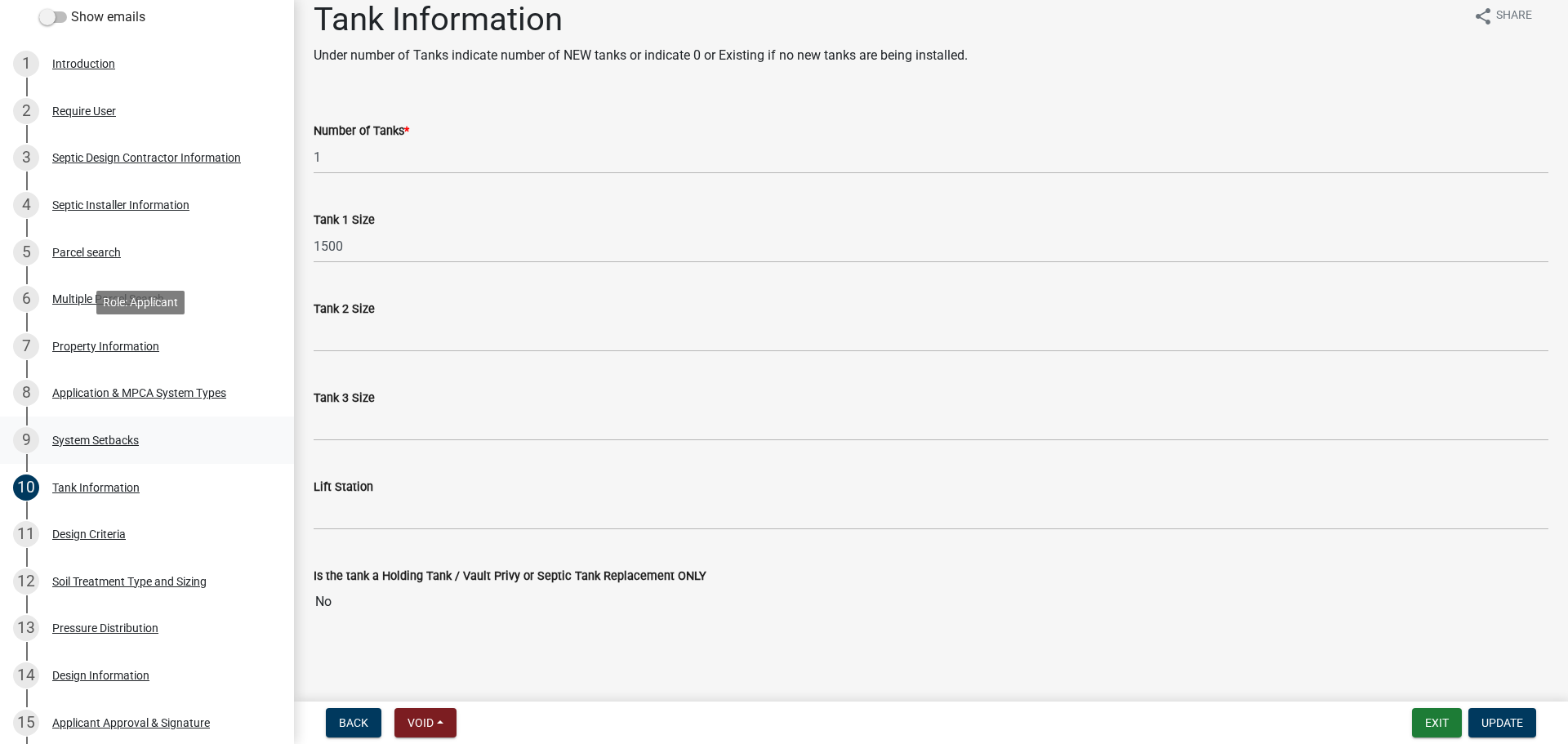
scroll to position [347, 0]
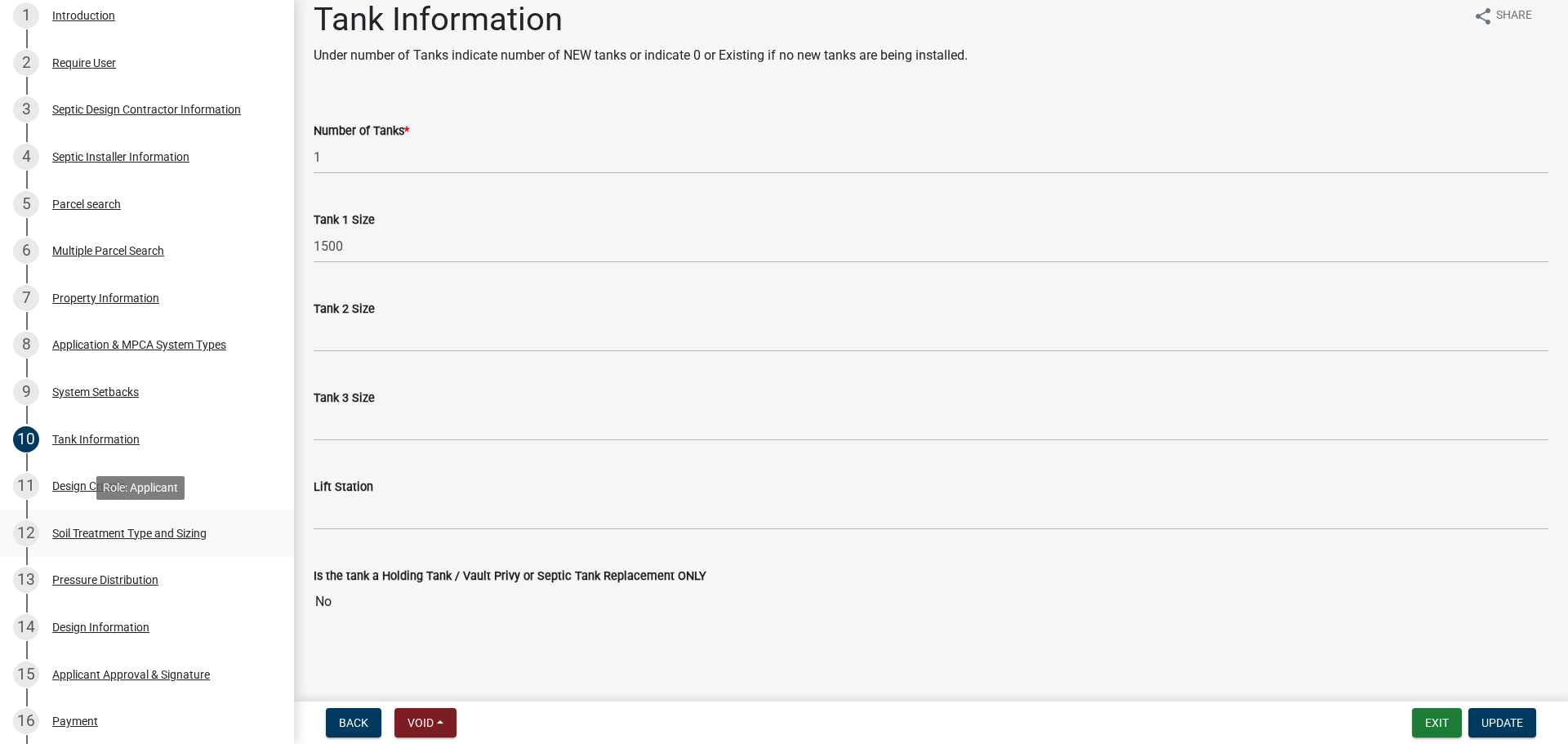
click at [260, 545] on link "12 Soil Treatment Type and Sizing" at bounding box center [147, 533] width 294 height 47
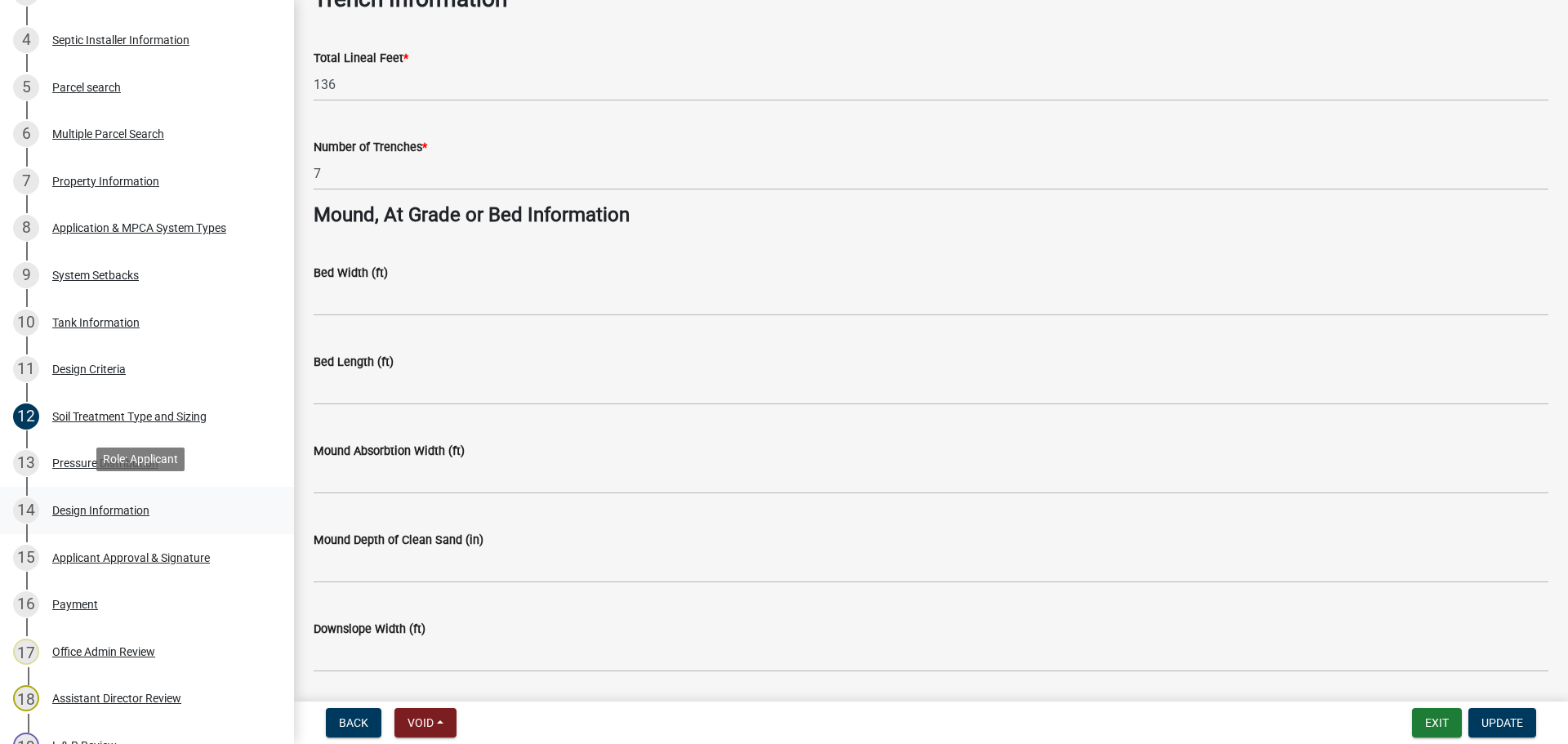
scroll to position [490, 0]
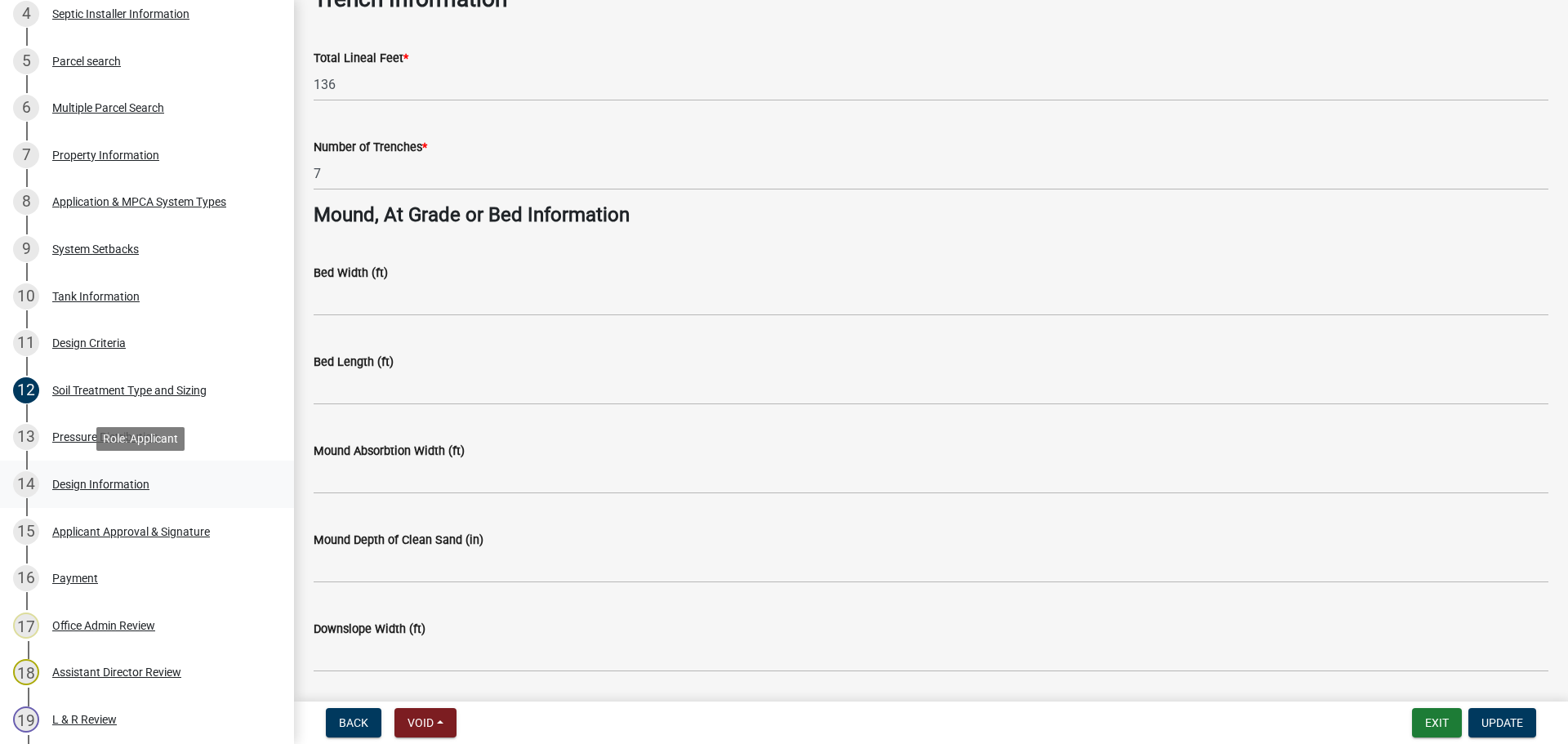
click at [118, 496] on div "14 Design Information" at bounding box center [140, 484] width 255 height 26
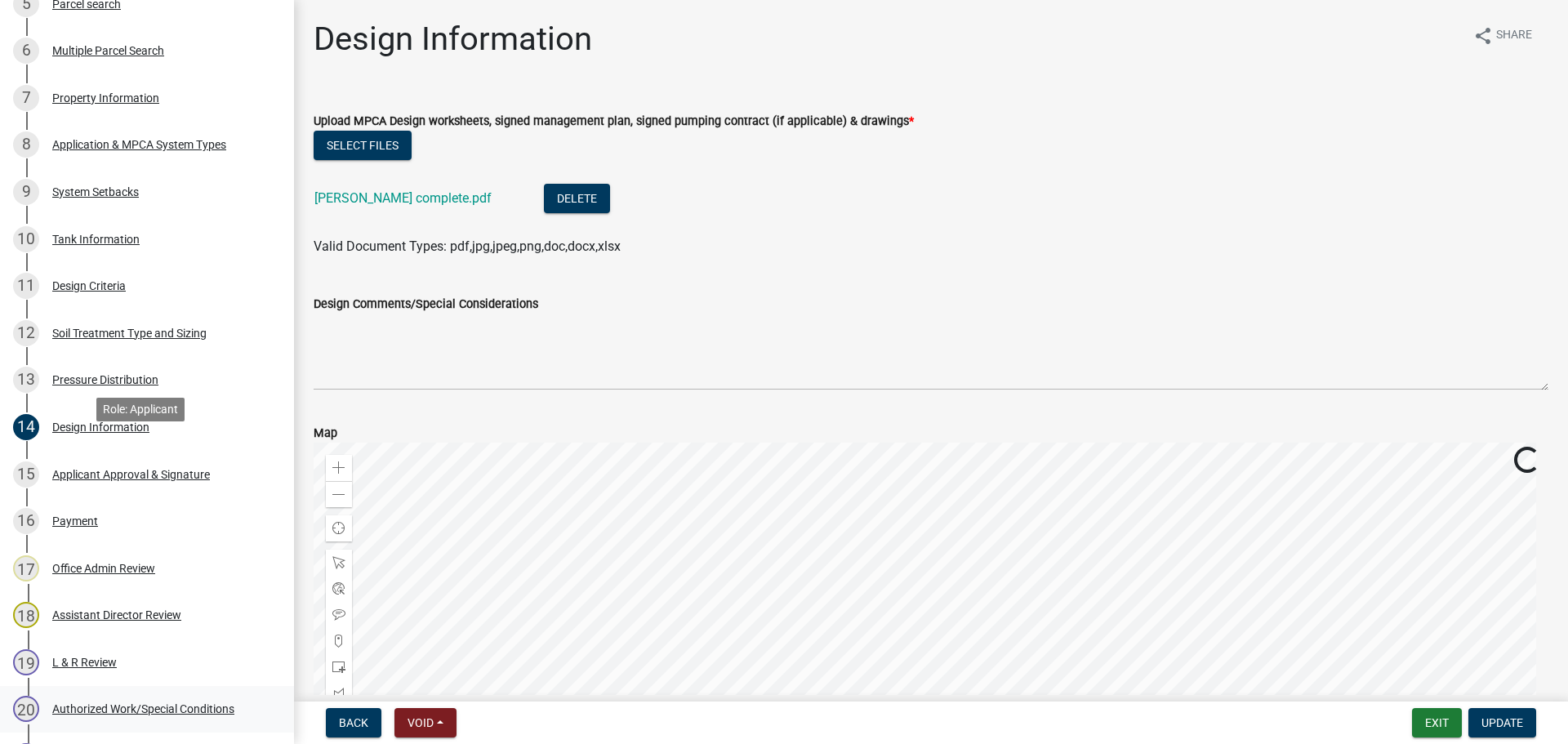
scroll to position [572, 0]
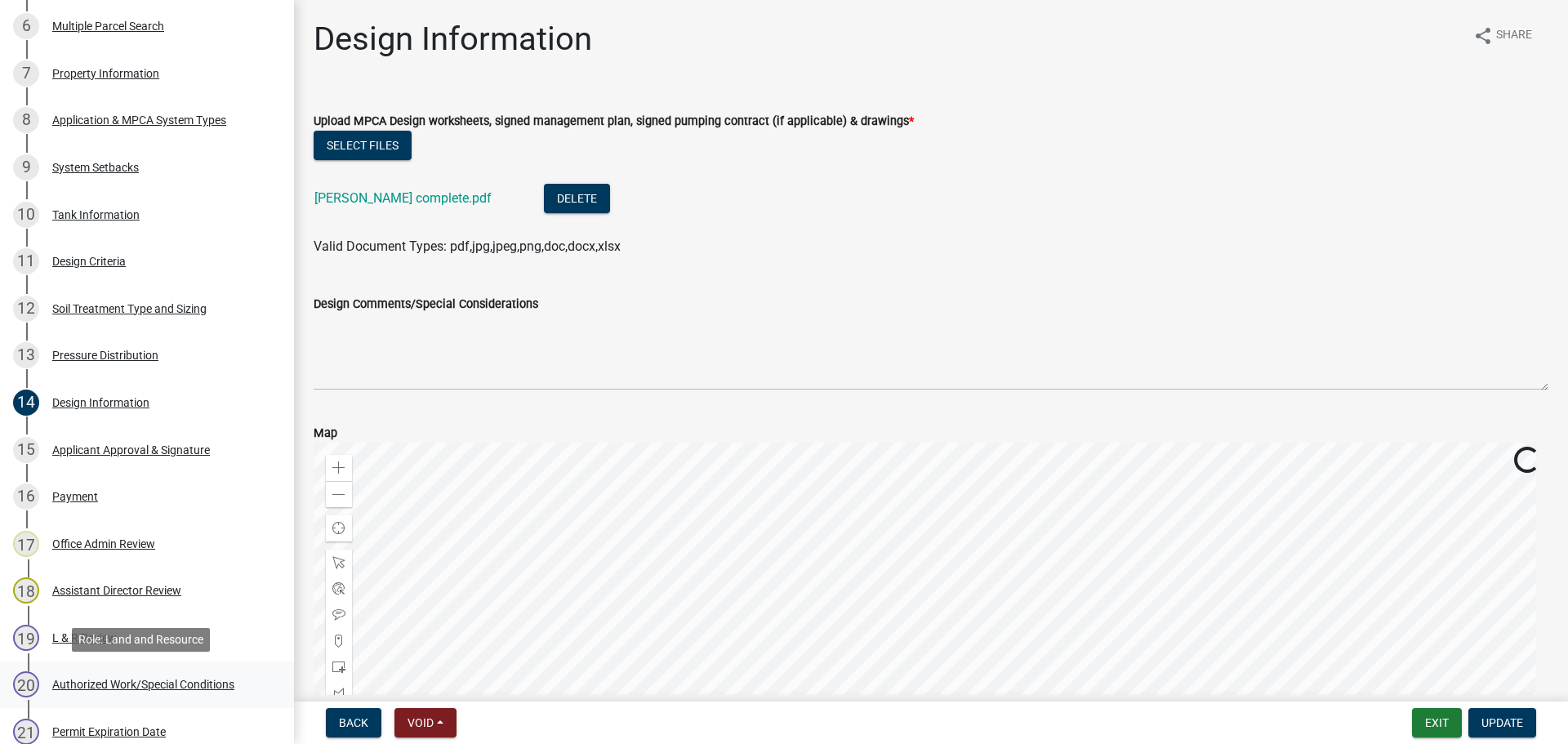
click at [213, 694] on div "20 Authorized Work/Special Conditions" at bounding box center [140, 685] width 255 height 26
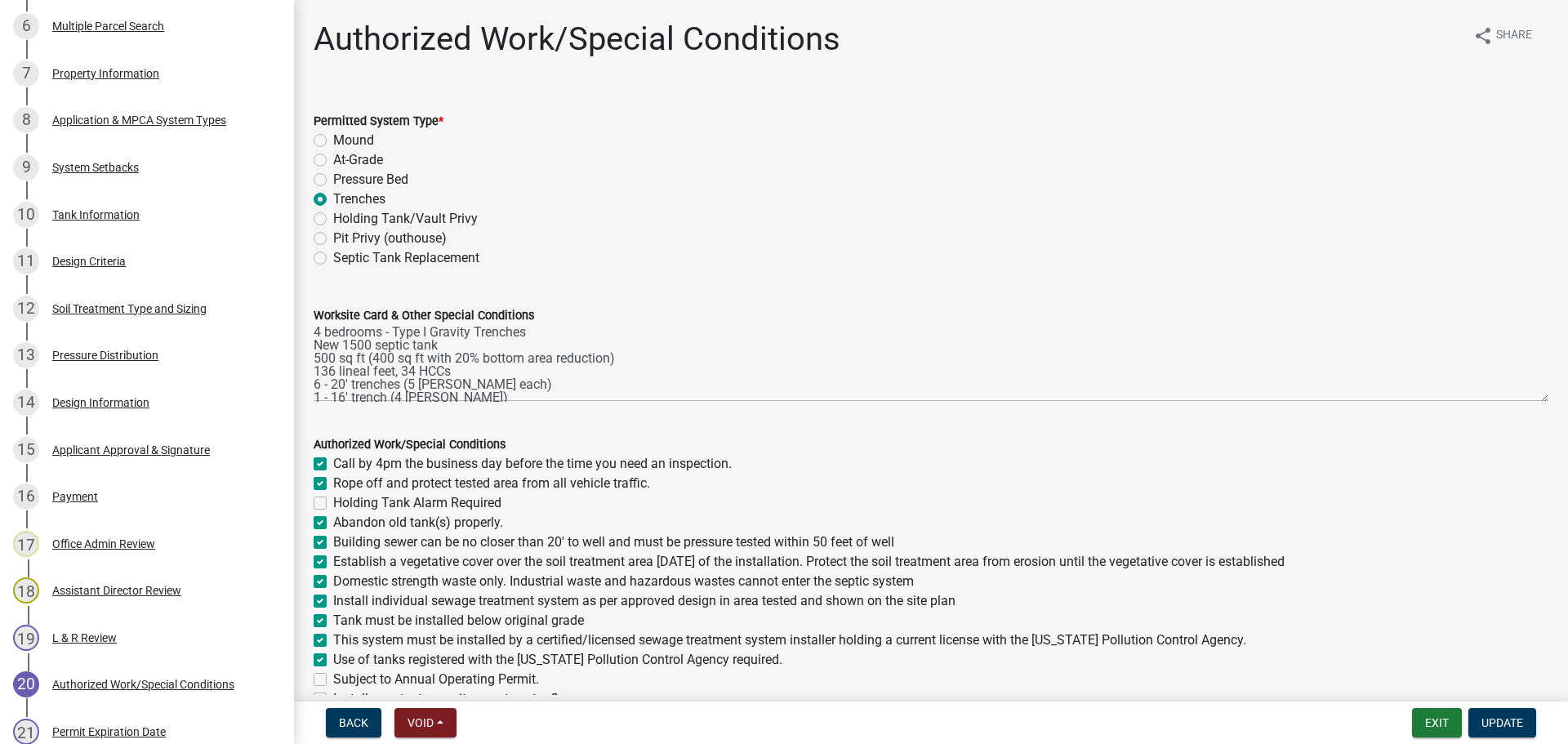
scroll to position [0, 0]
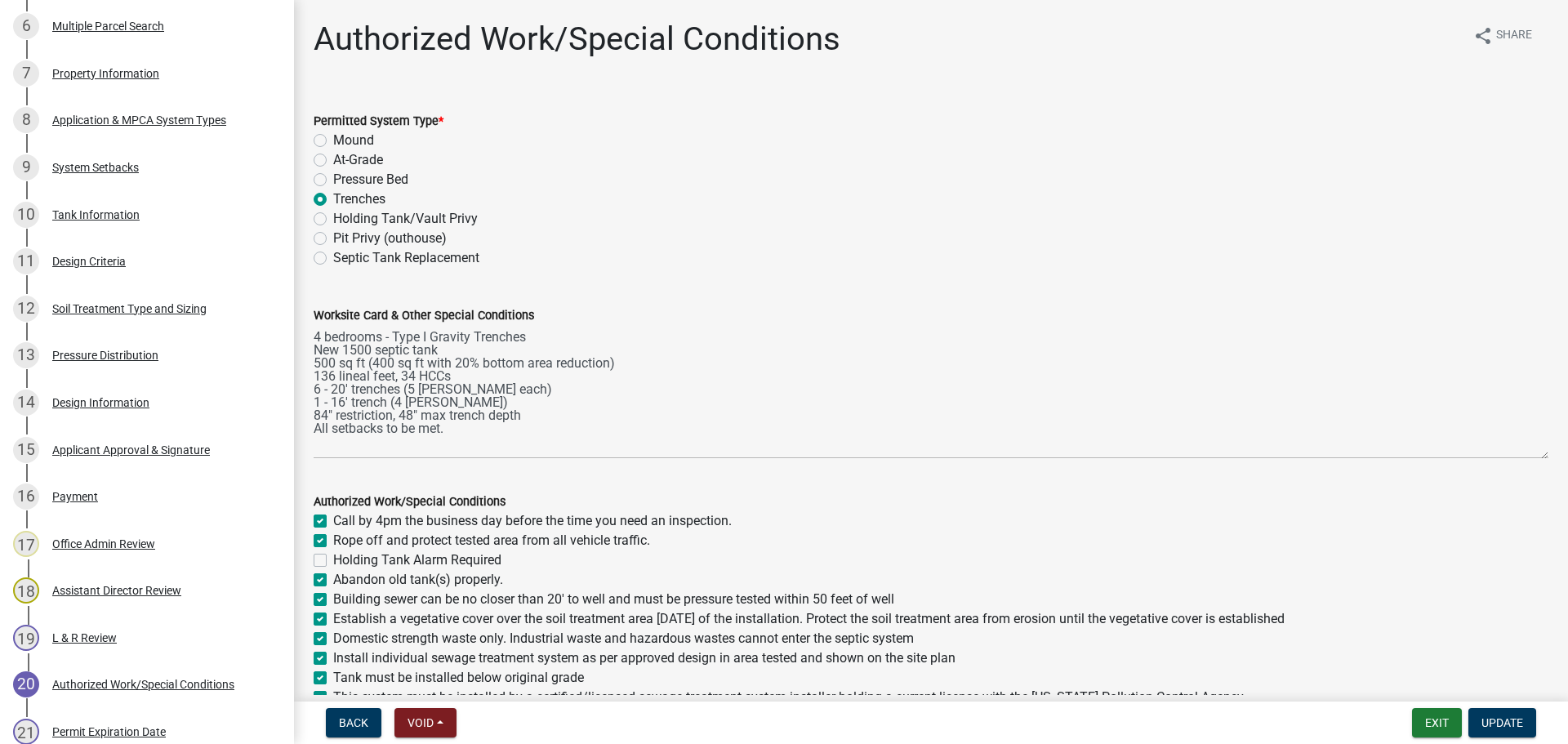
drag, startPoint x: 1526, startPoint y: 401, endPoint x: 1527, endPoint y: 459, distance: 58.0
click at [1527, 459] on textarea "4 bedrooms - Type I Gravity Trenches New 1500 septic tank 500 sq ft (400 sq ft …" at bounding box center [932, 392] width 1235 height 134
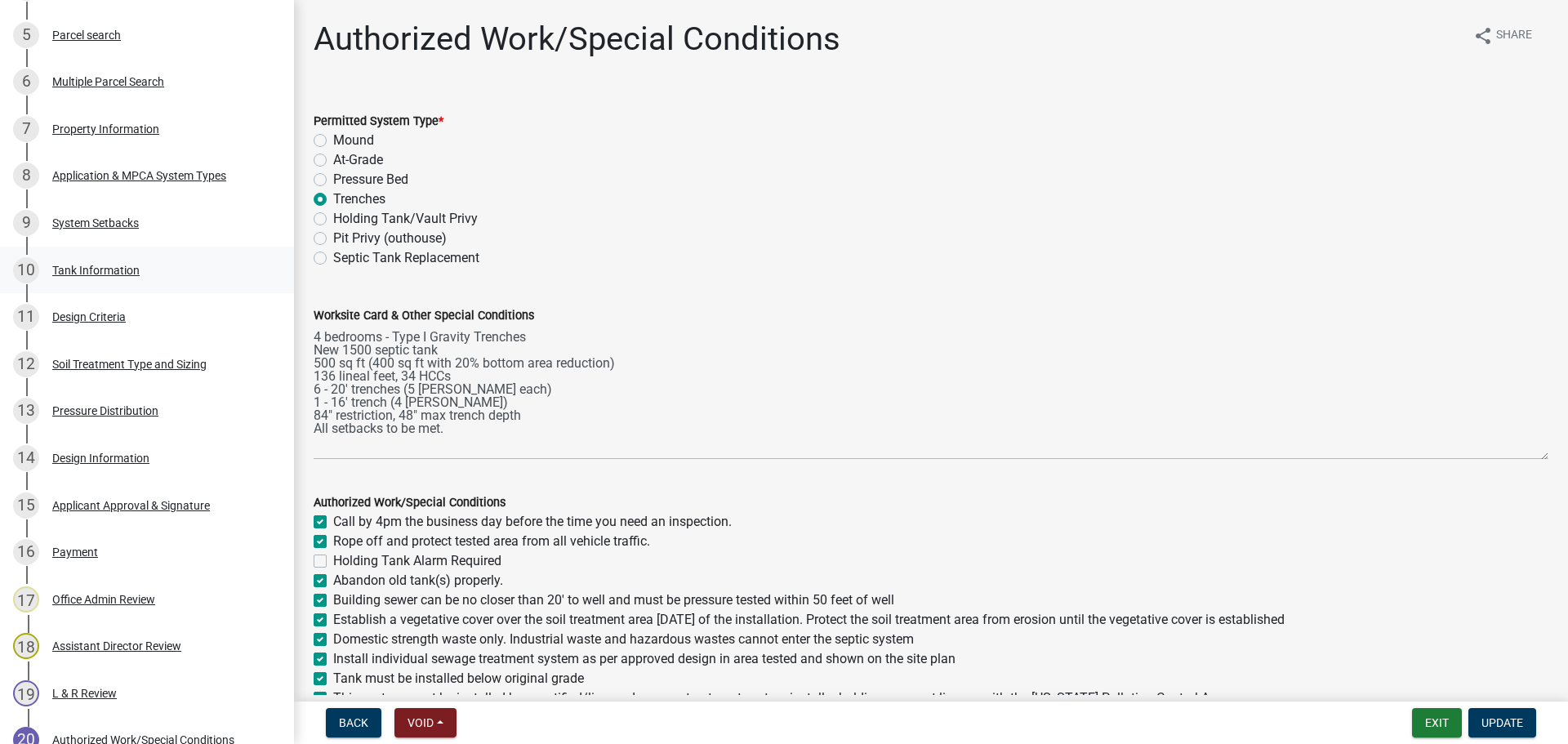
scroll to position [511, 0]
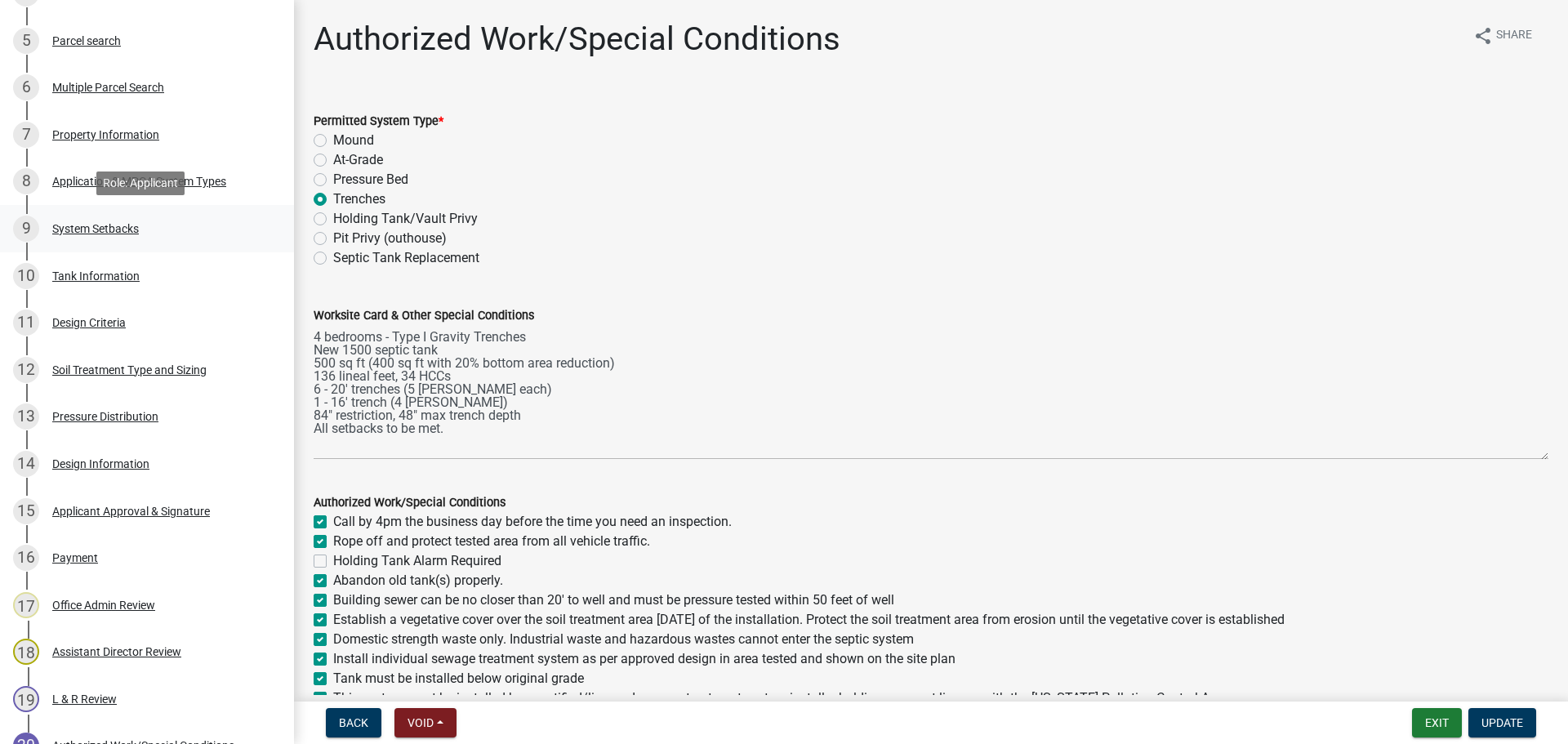
click at [144, 246] on link "9 System Setbacks" at bounding box center [147, 228] width 294 height 47
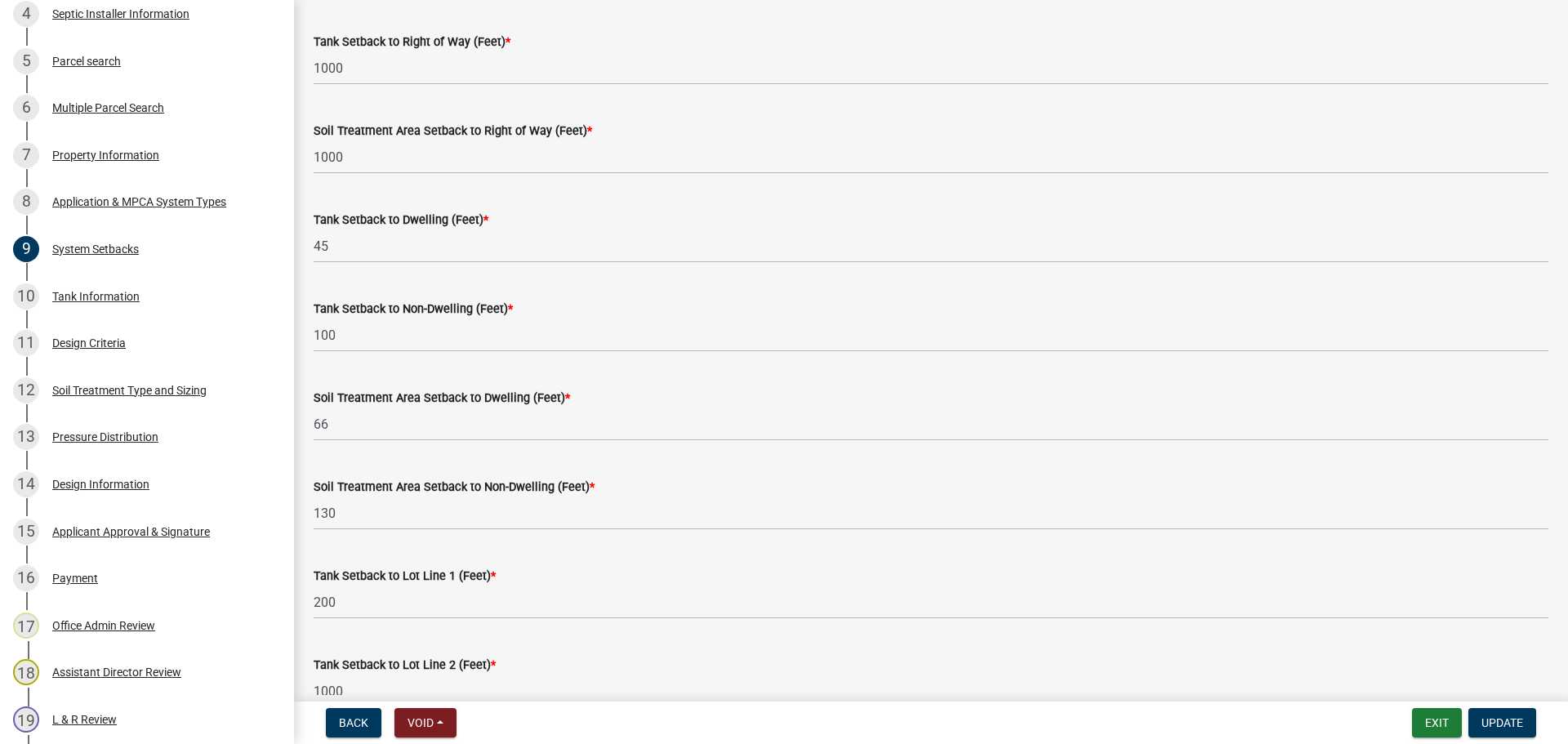
scroll to position [111, 0]
